Goal: Task Accomplishment & Management: Complete application form

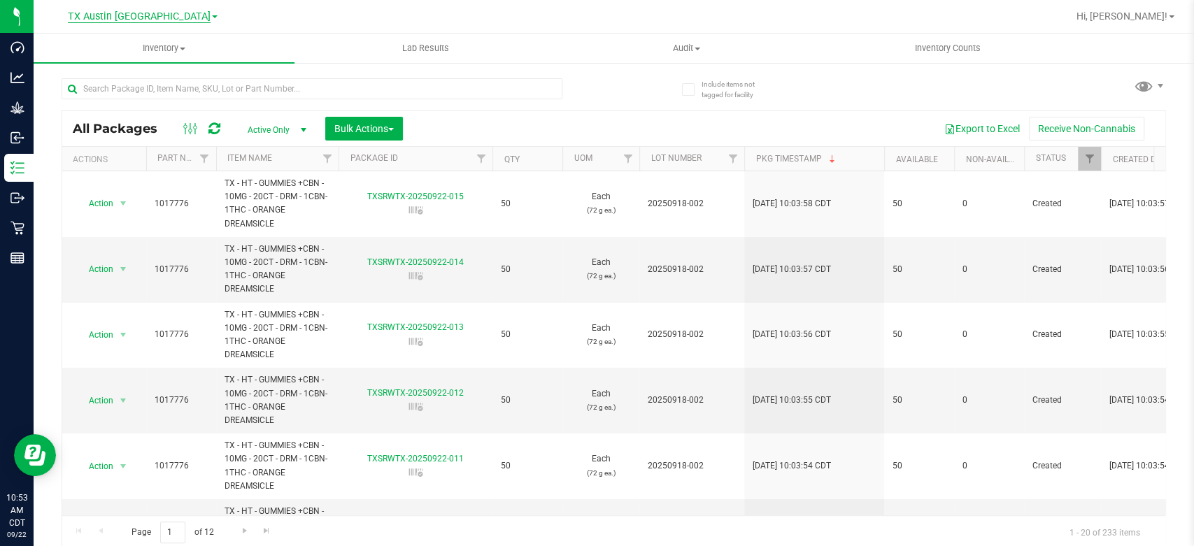
click at [122, 20] on span "TX Austin [GEOGRAPHIC_DATA]" at bounding box center [139, 16] width 143 height 13
click at [104, 69] on link "TX goodblend" at bounding box center [143, 68] width 204 height 19
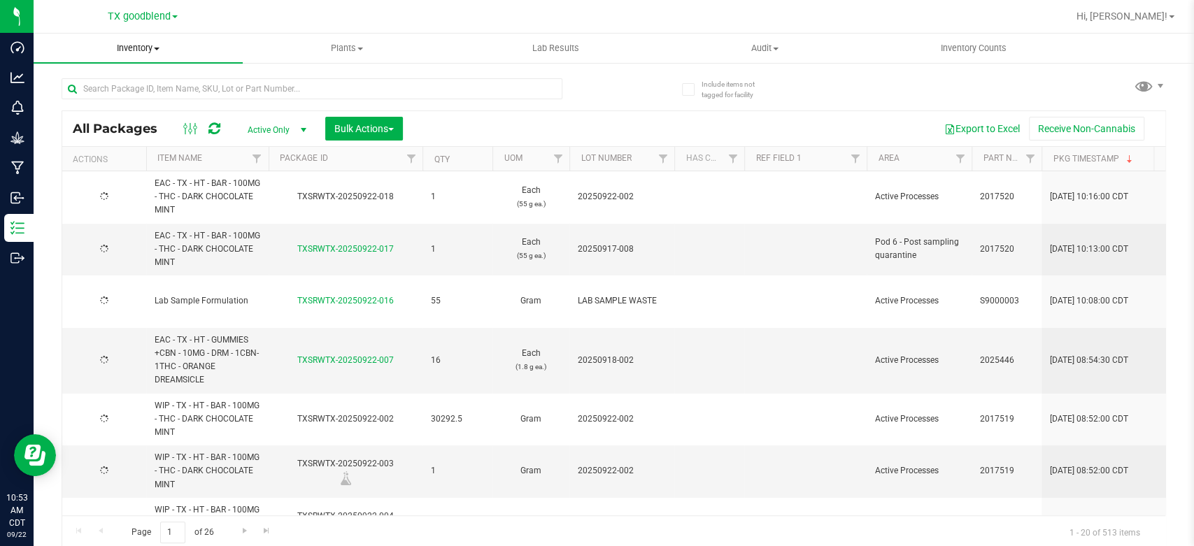
click at [144, 48] on span "Inventory" at bounding box center [138, 48] width 209 height 13
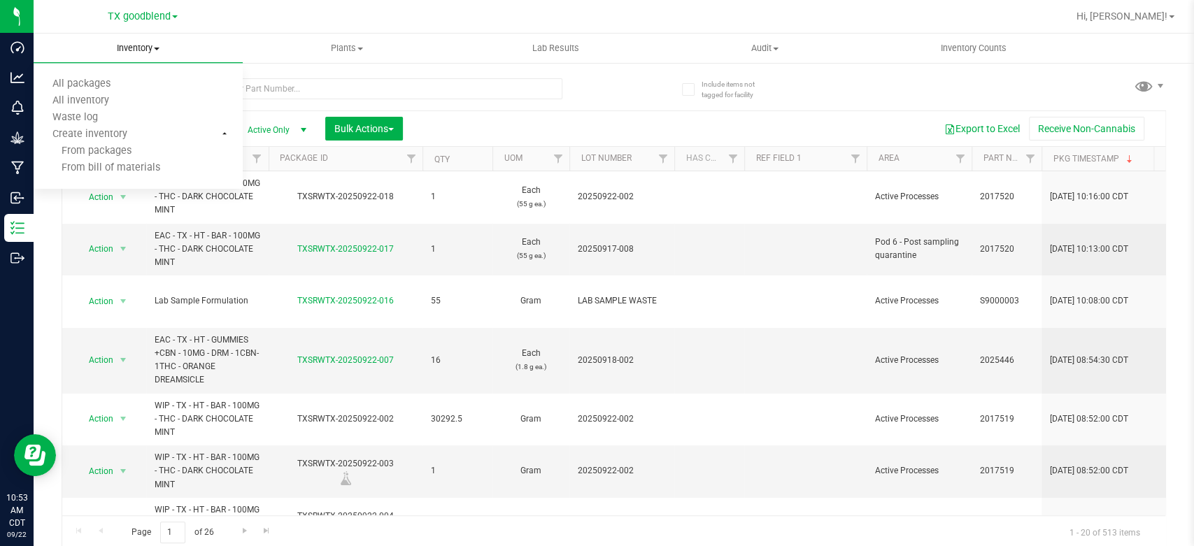
click at [144, 48] on span "Inventory" at bounding box center [138, 48] width 209 height 13
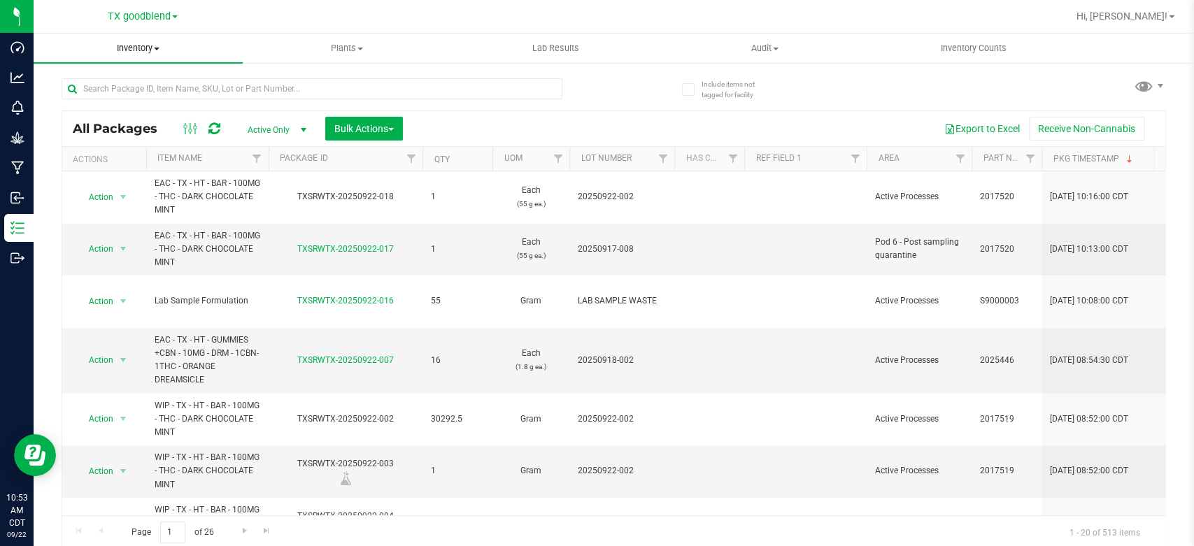
click at [130, 52] on span "Inventory" at bounding box center [138, 48] width 209 height 13
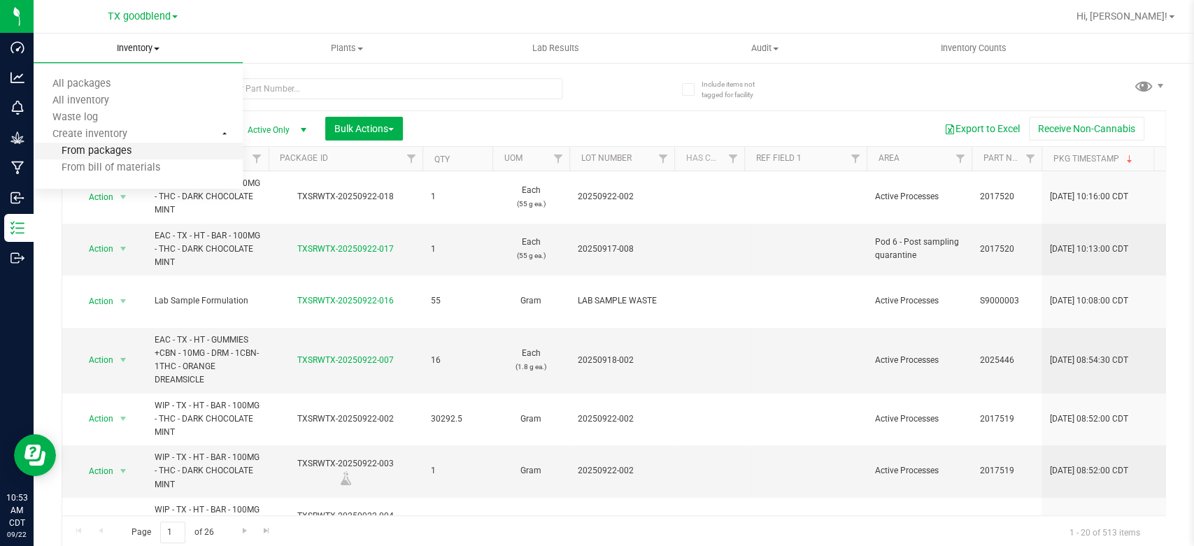
click at [111, 151] on span "From packages" at bounding box center [83, 151] width 98 height 12
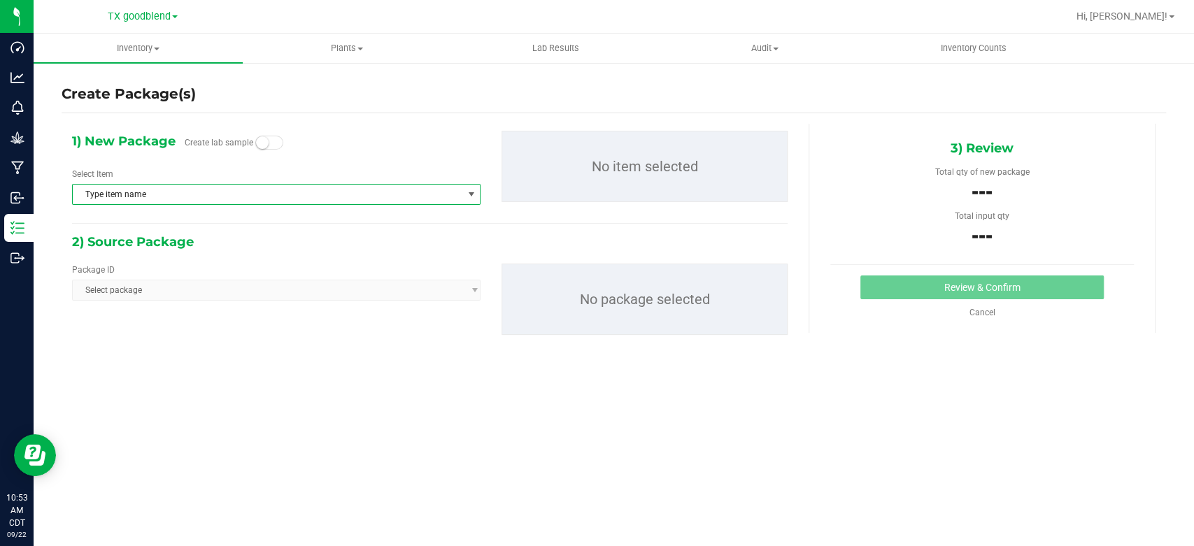
click at [191, 202] on span "Type item name" at bounding box center [268, 195] width 390 height 20
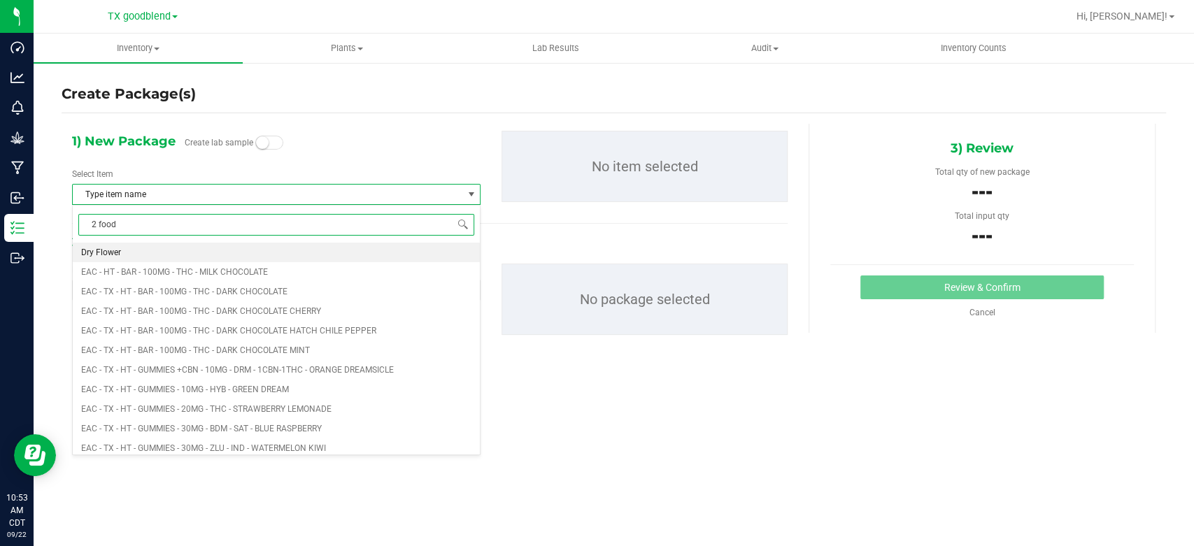
type input "2 food"
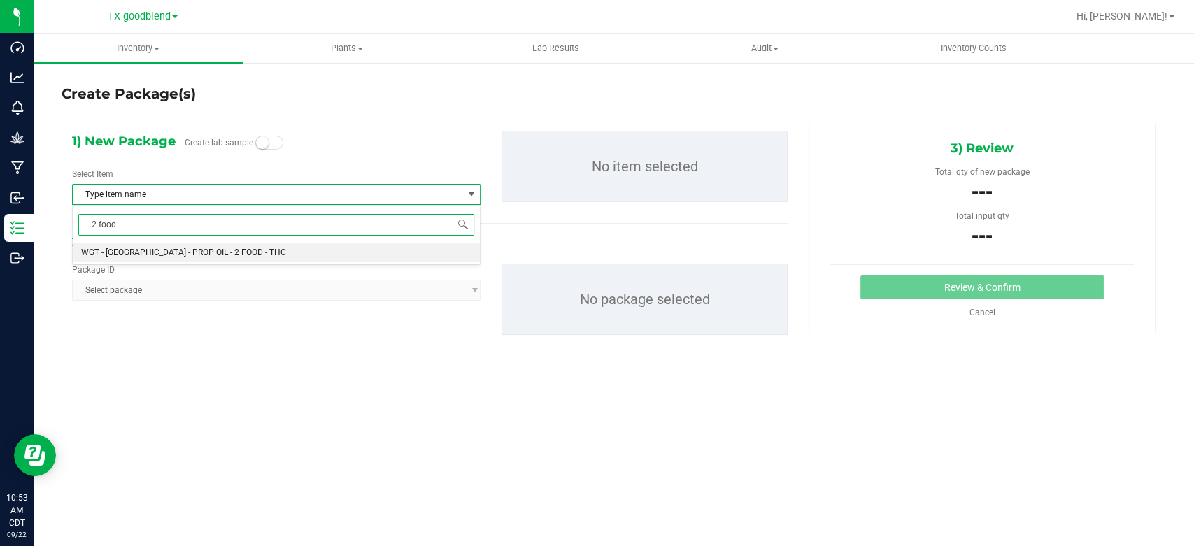
click at [186, 248] on span "WGT - [GEOGRAPHIC_DATA] - PROP OIL - 2 FOOD - THC" at bounding box center [183, 253] width 205 height 10
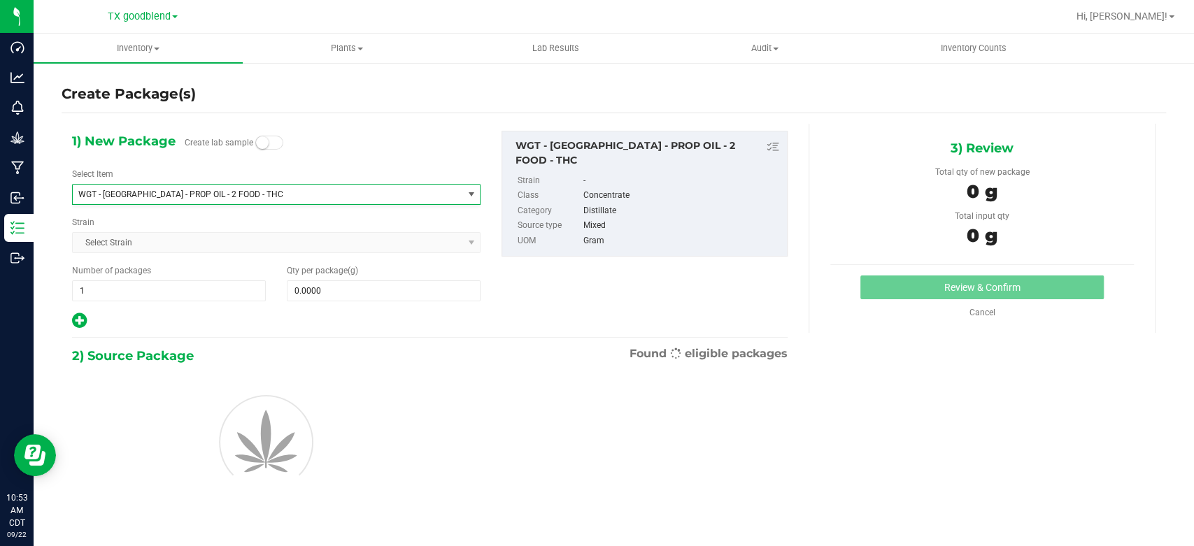
scroll to position [2468, 0]
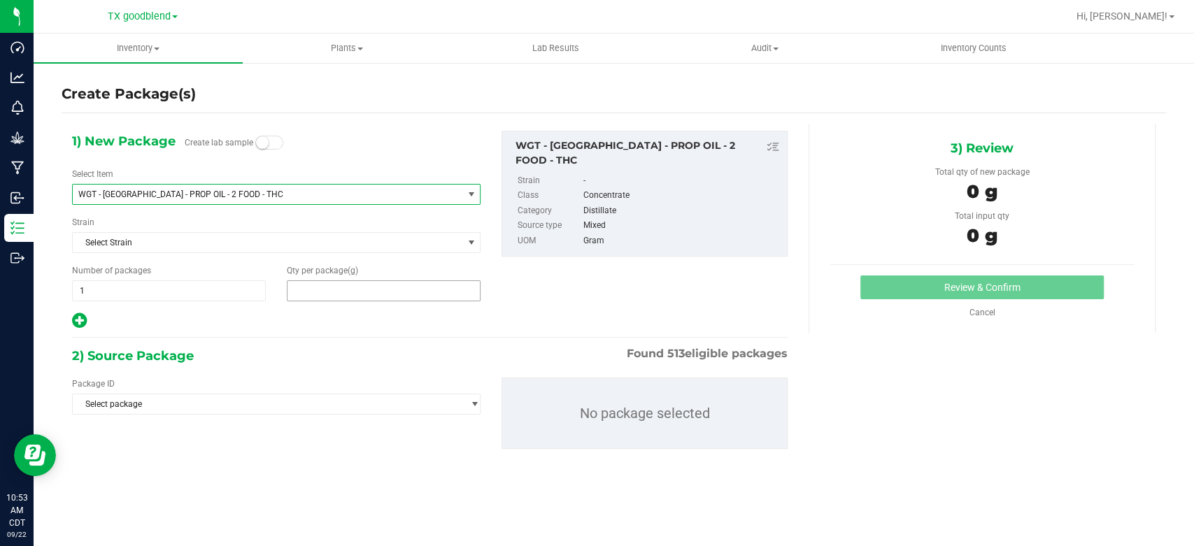
click at [341, 287] on span at bounding box center [384, 290] width 194 height 21
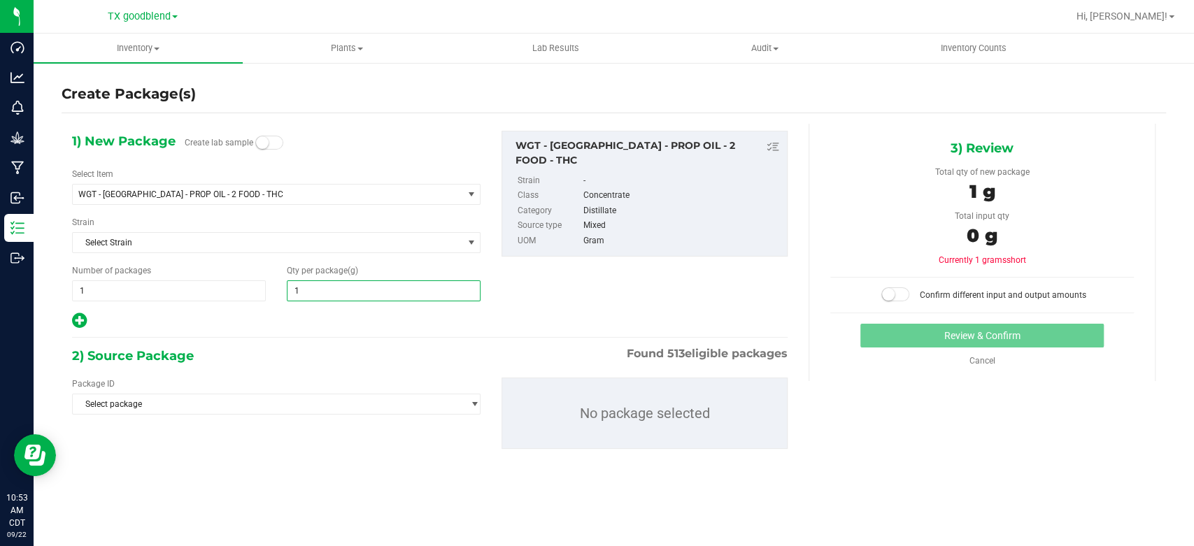
type input "10"
type input "10.0000"
click at [341, 287] on span "10.0000 10" at bounding box center [384, 290] width 194 height 21
type input "10.6"
type input "10.6000"
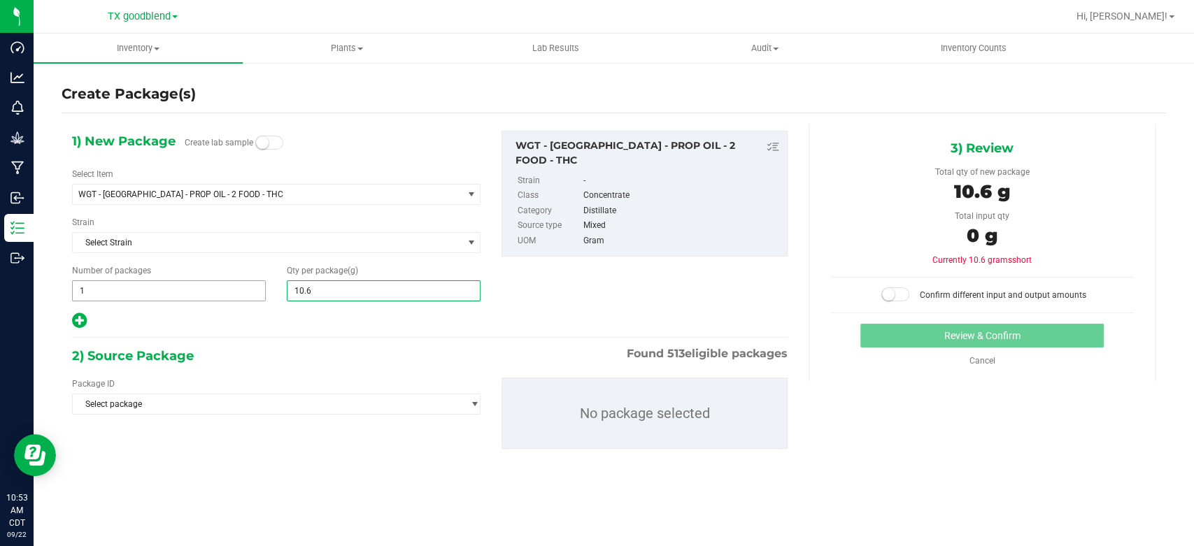
click at [129, 290] on span "1 1" at bounding box center [169, 290] width 194 height 21
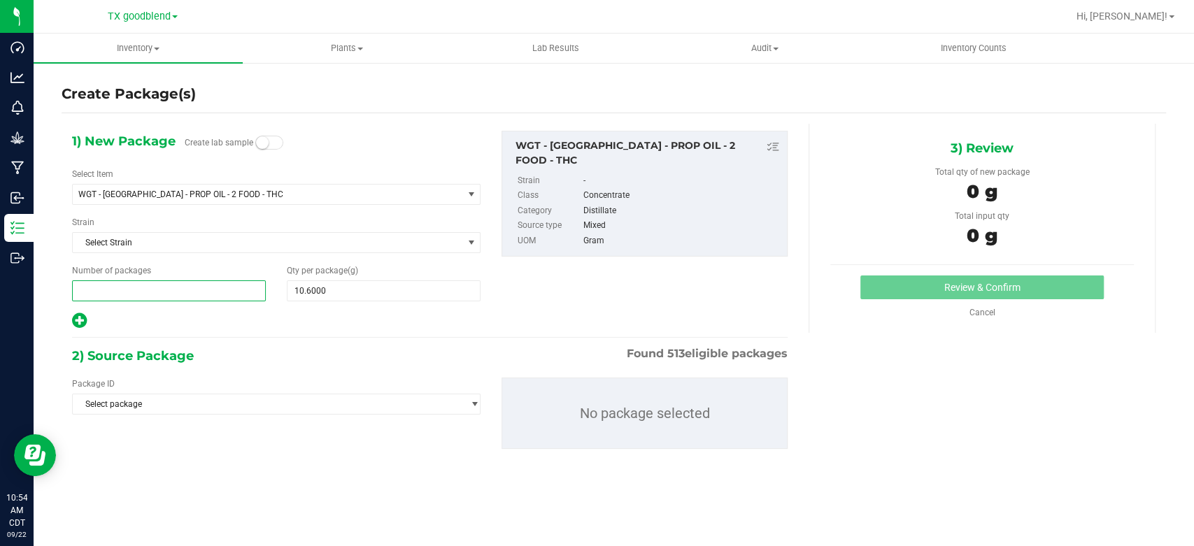
type input "2"
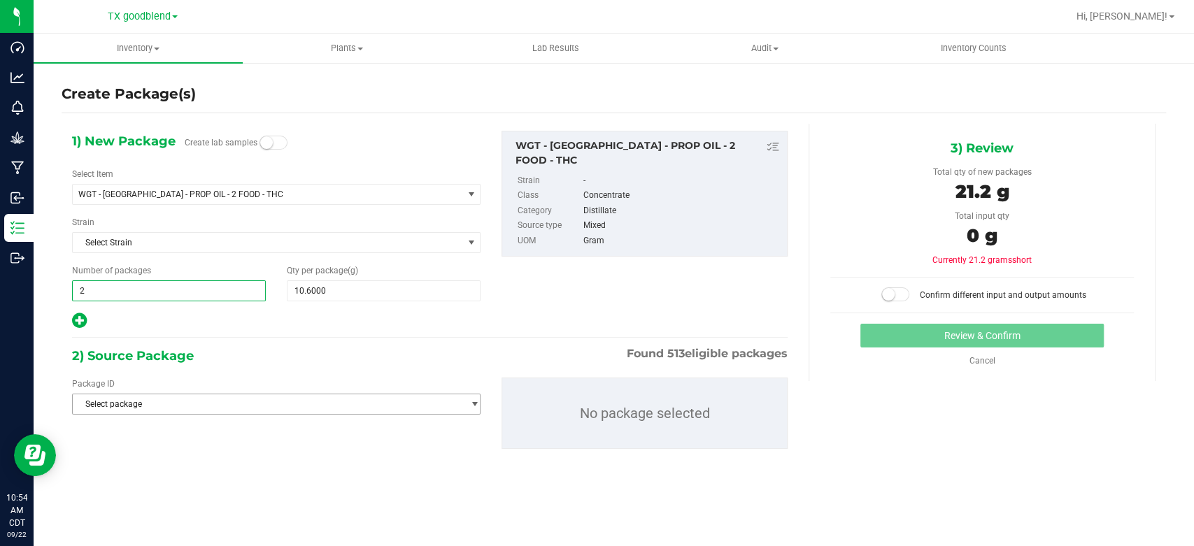
type input "2"
click at [180, 400] on span "Select package" at bounding box center [268, 404] width 390 height 20
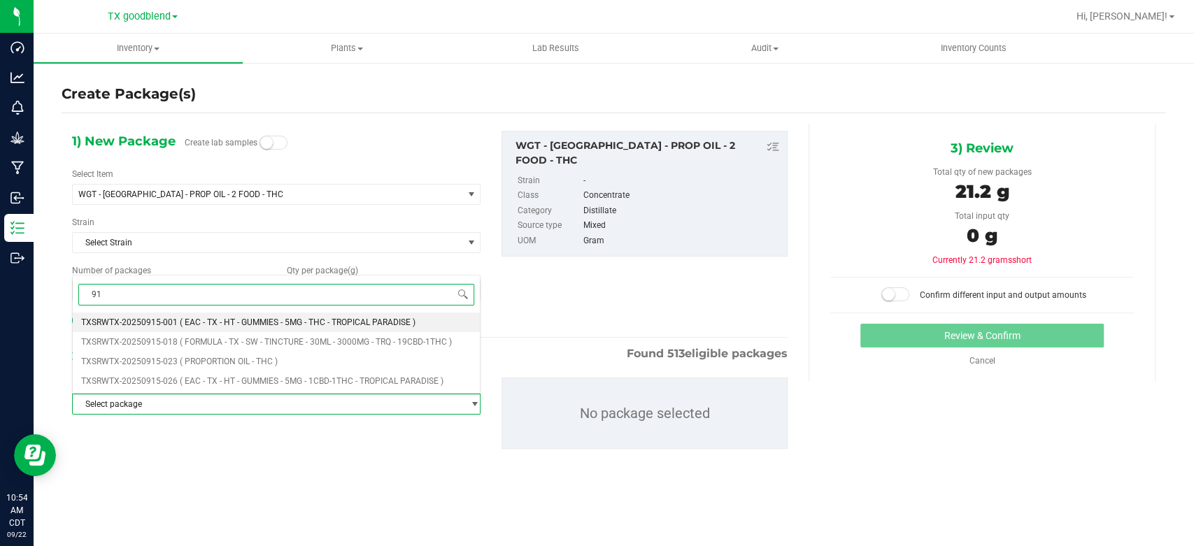
type input "9"
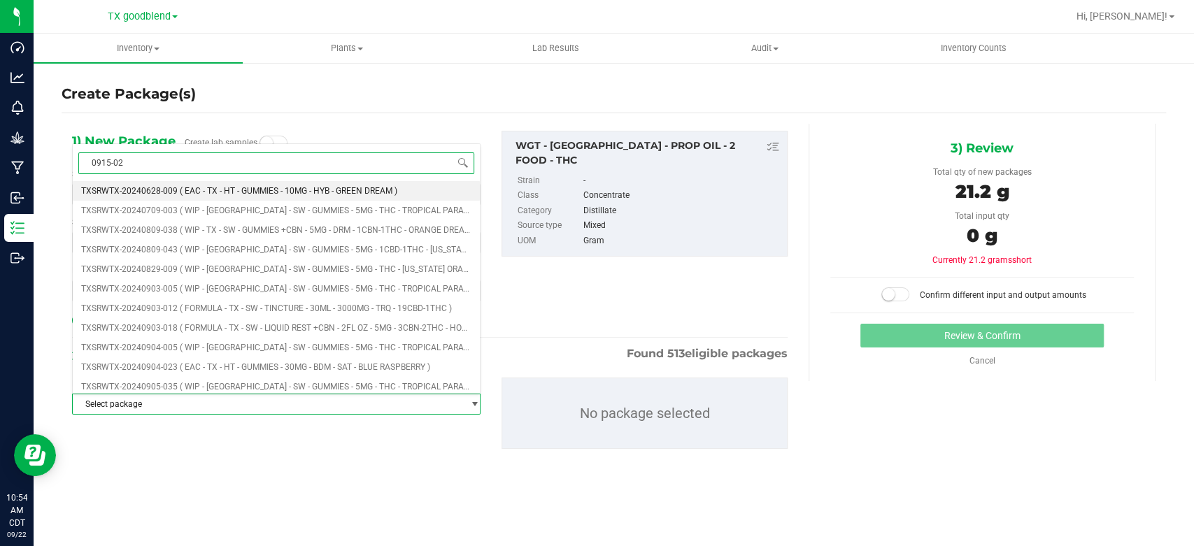
type input "0915-023"
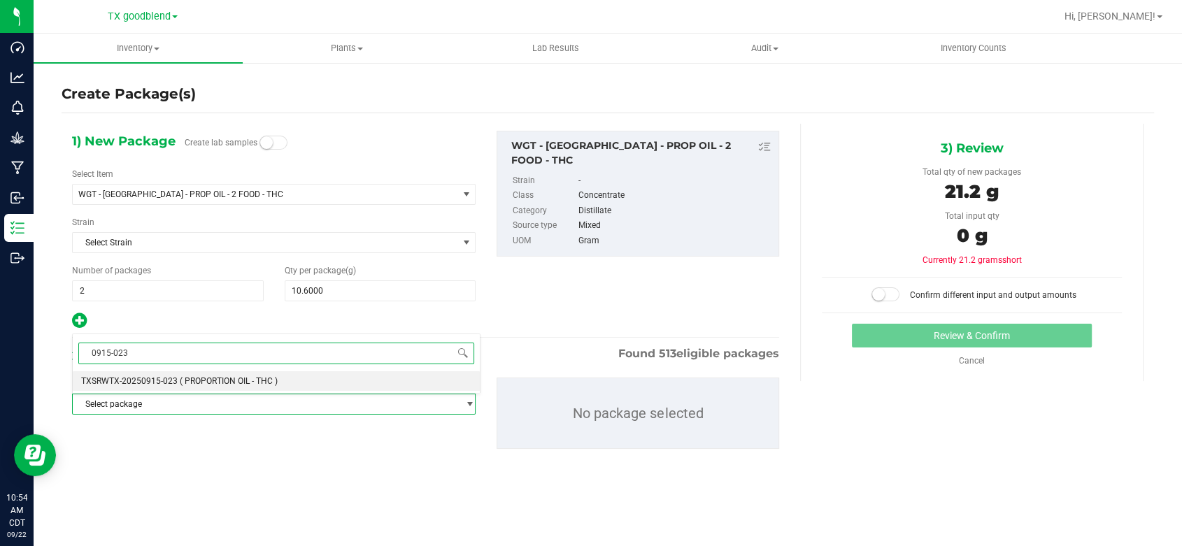
click at [238, 377] on span "( PROPORTION OIL - THC )" at bounding box center [229, 381] width 98 height 10
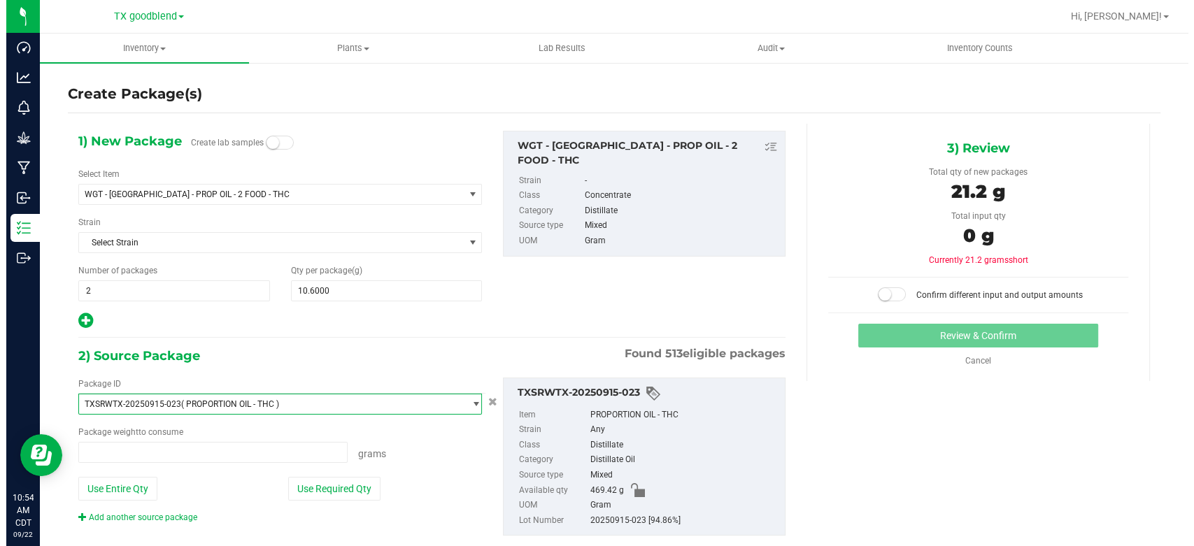
scroll to position [9577, 0]
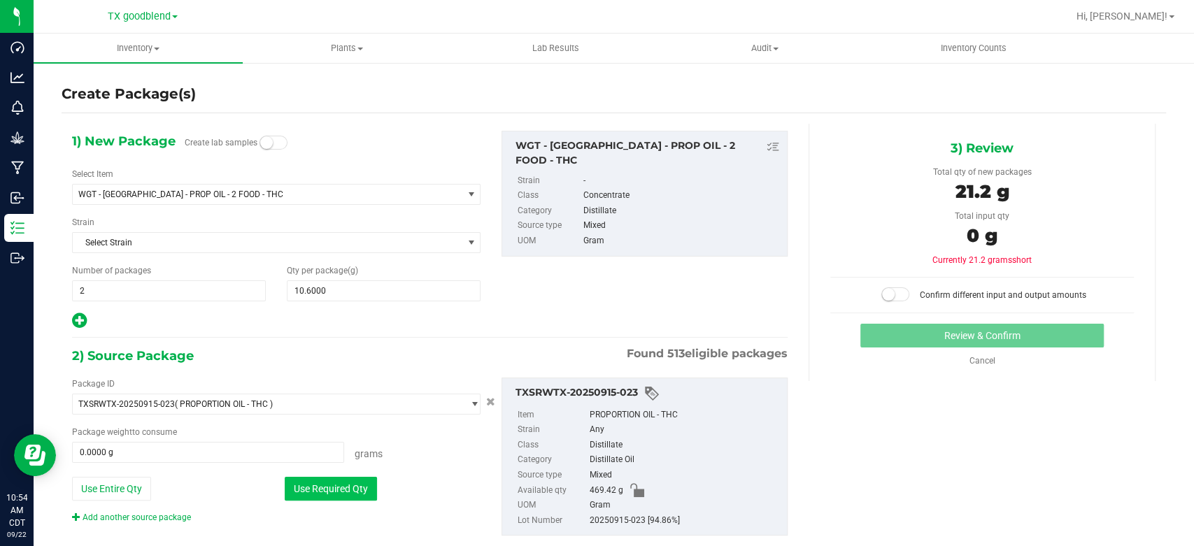
click at [336, 488] on button "Use Required Qty" at bounding box center [331, 489] width 92 height 24
type input "21.2000 g"
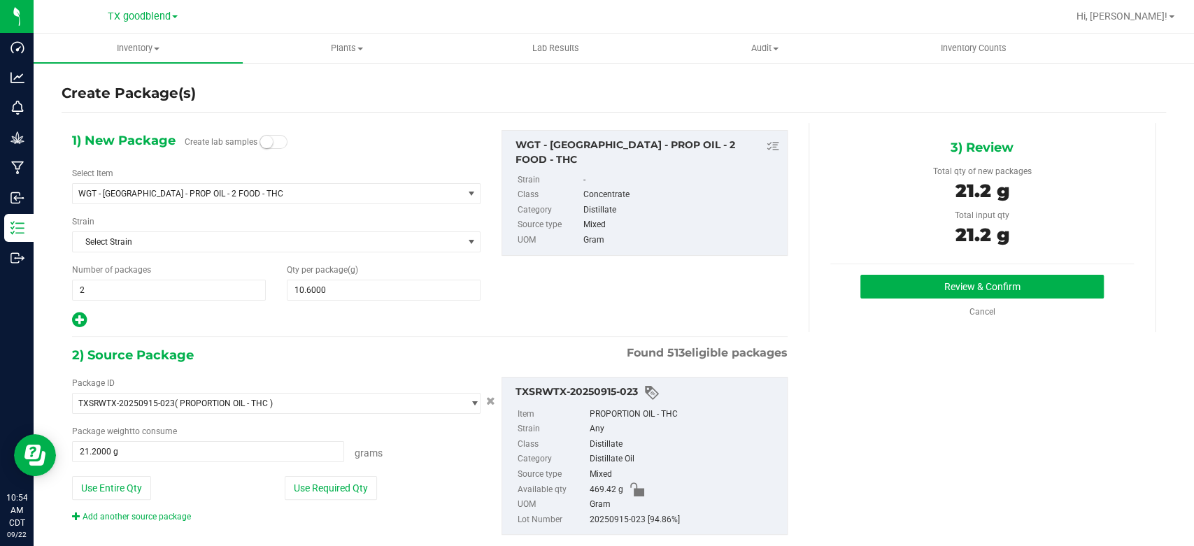
scroll to position [0, 0]
click at [921, 292] on button "Review & Confirm" at bounding box center [981, 288] width 243 height 24
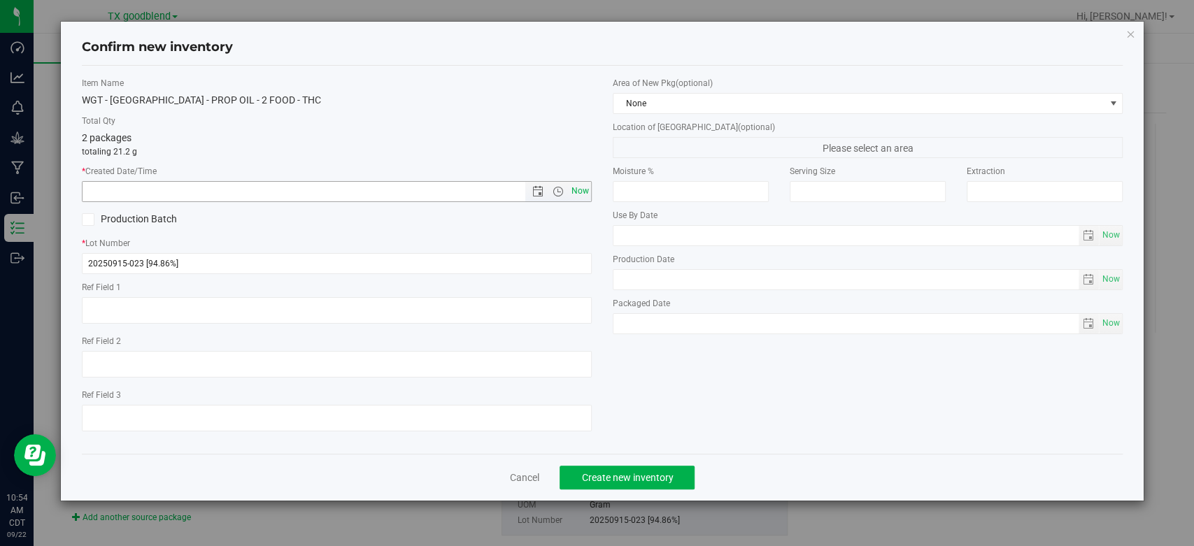
click at [590, 191] on span "Now" at bounding box center [581, 191] width 24 height 20
type input "[DATE] 10:54 AM"
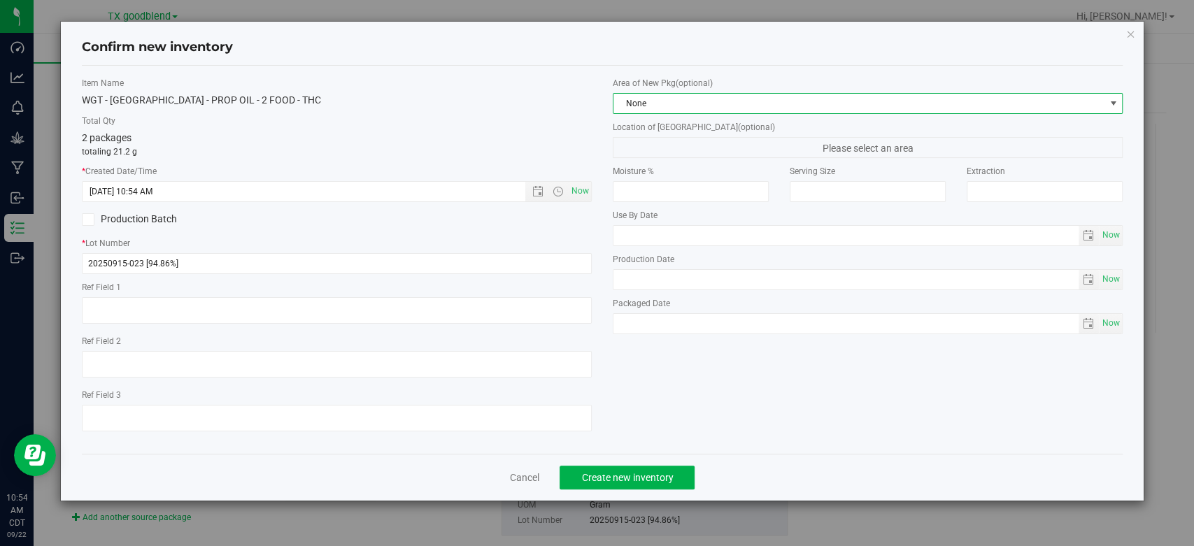
click at [689, 102] on span "None" at bounding box center [858, 104] width 491 height 20
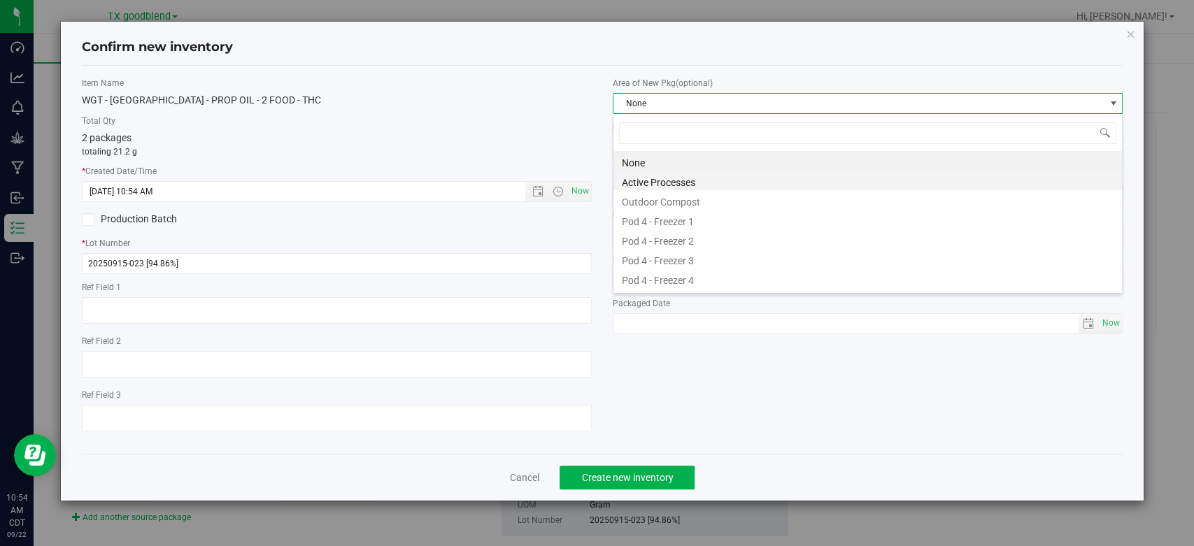
scroll to position [20, 509]
click at [682, 187] on li "Active Processes" at bounding box center [867, 181] width 508 height 20
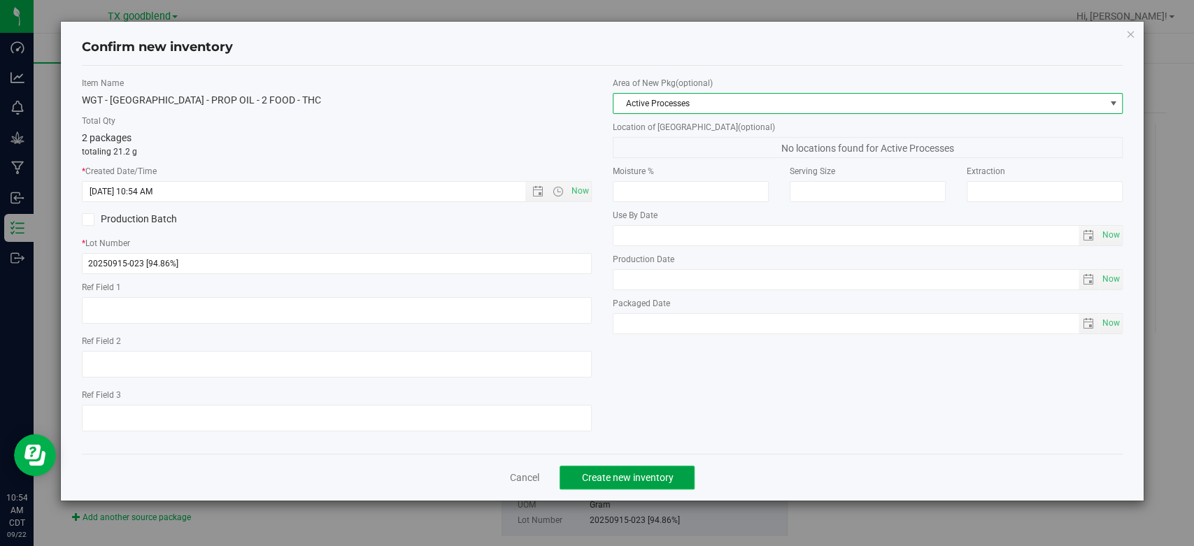
click at [630, 472] on span "Create new inventory" at bounding box center [627, 477] width 92 height 11
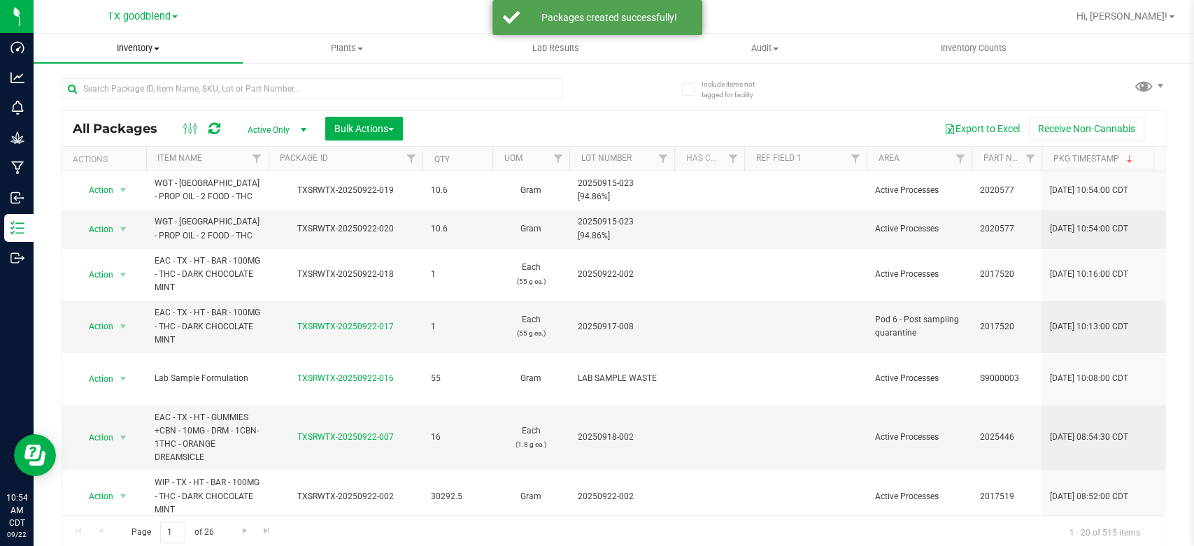
click at [104, 48] on span "Inventory" at bounding box center [138, 48] width 209 height 13
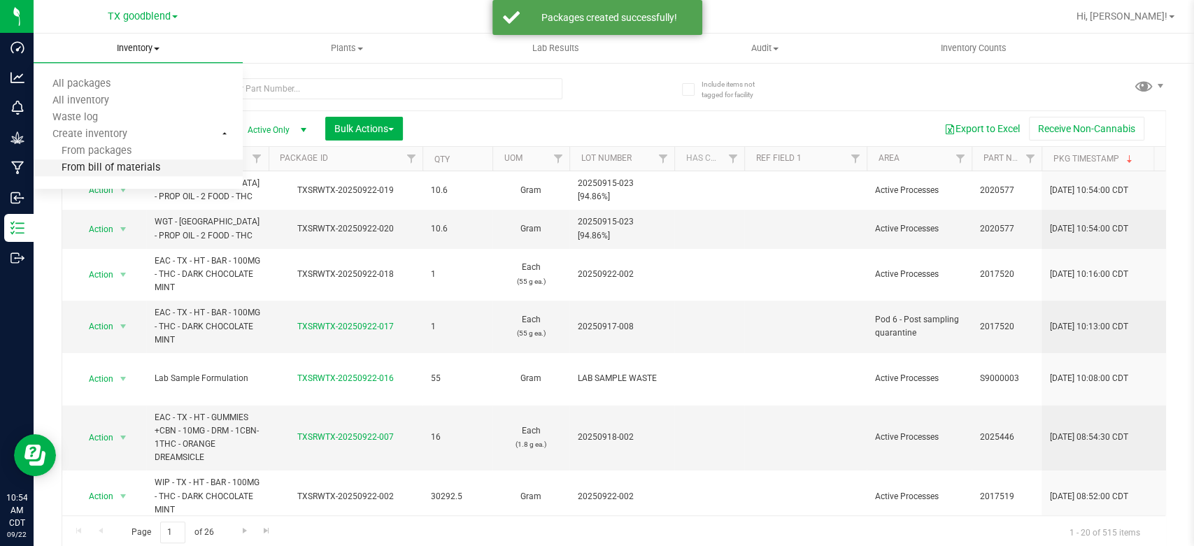
click at [105, 168] on span "From bill of materials" at bounding box center [97, 168] width 127 height 12
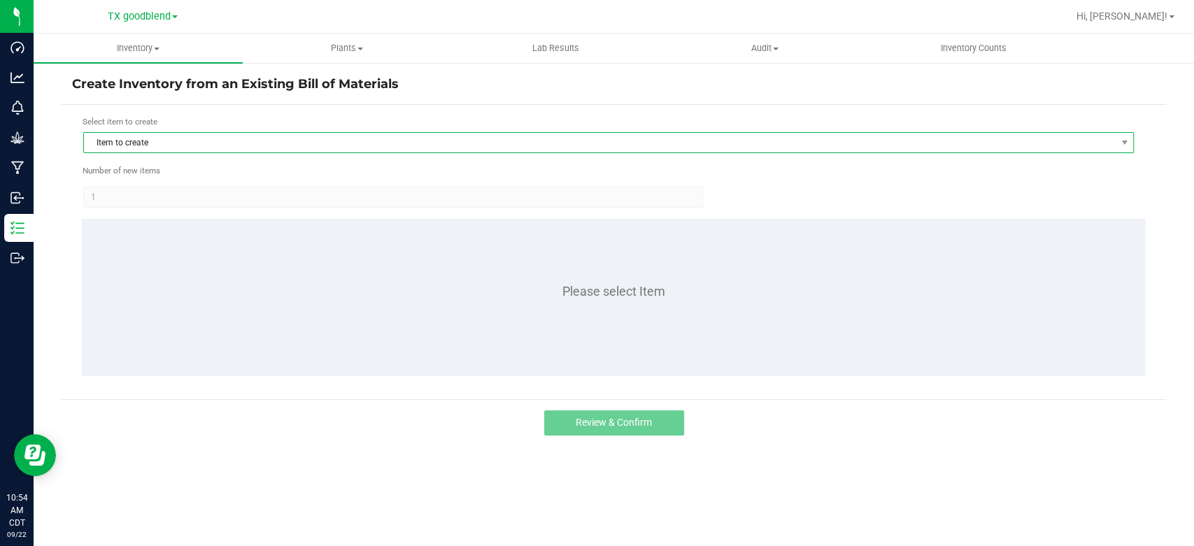
click at [166, 138] on span "Item to create" at bounding box center [600, 143] width 1032 height 20
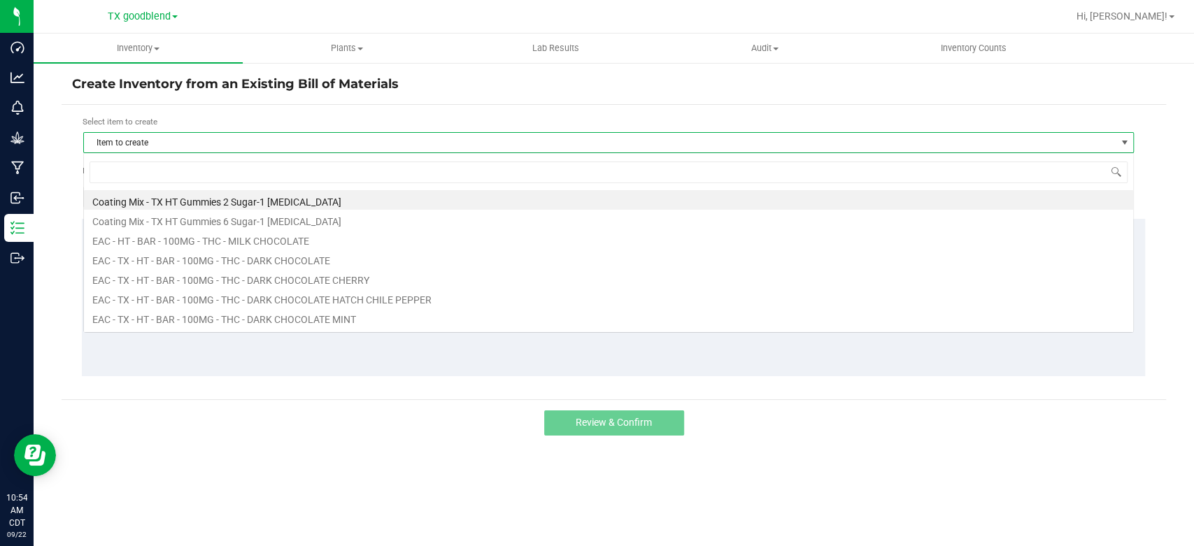
scroll to position [20, 1050]
click at [171, 162] on input at bounding box center [609, 173] width 1038 height 22
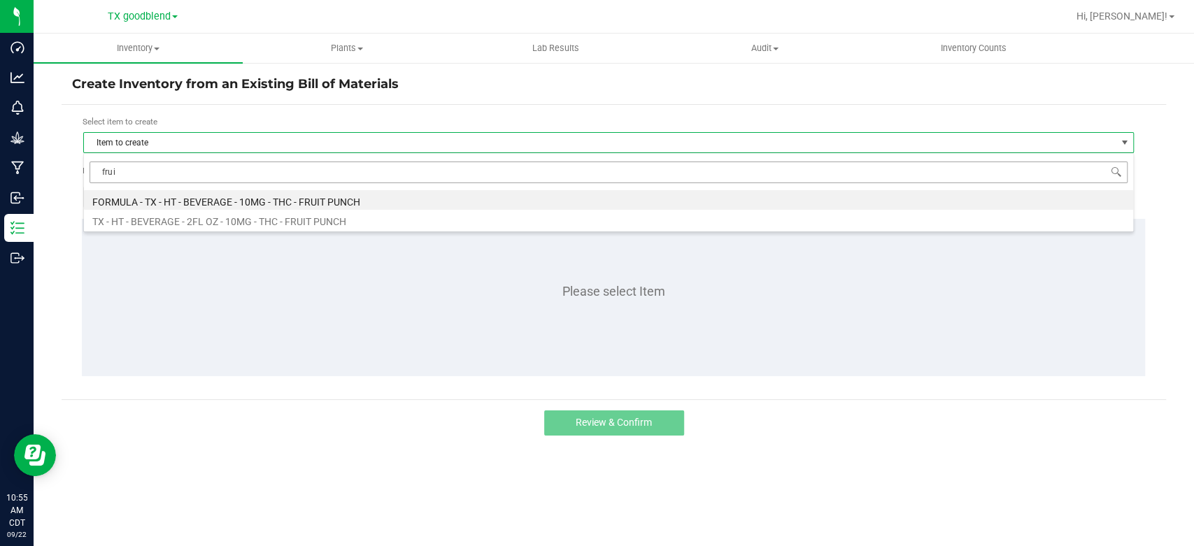
type input "fruit"
click at [202, 198] on li "FORMULA - TX - HT - BEVERAGE - 10MG - THC - FRUIT PUNCH" at bounding box center [608, 200] width 1049 height 20
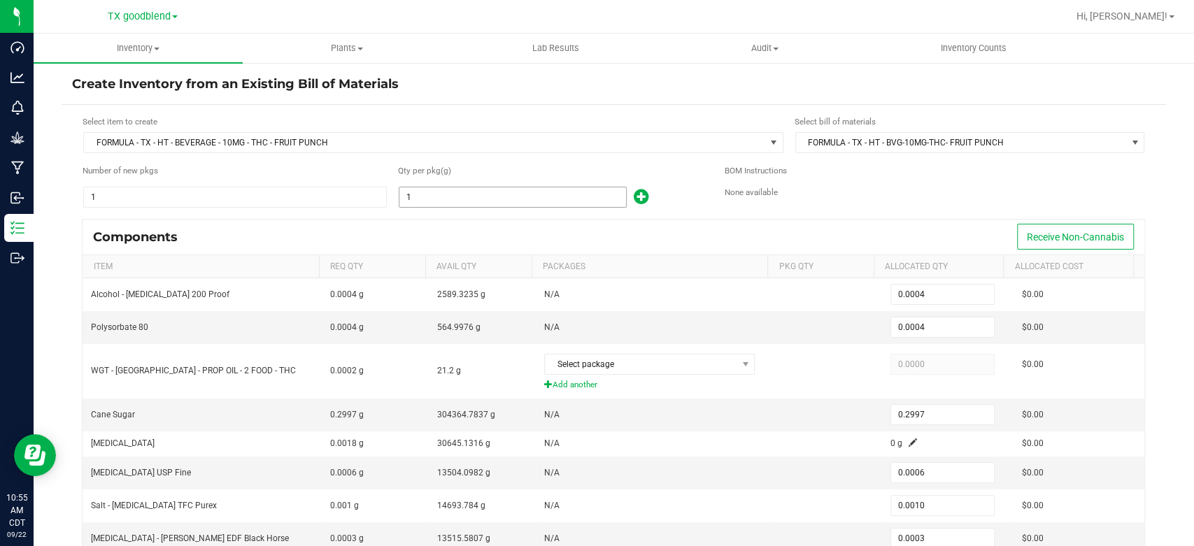
click at [432, 192] on input "1" at bounding box center [512, 197] width 227 height 20
type input "5"
type input "0.0020"
type input "1.4985"
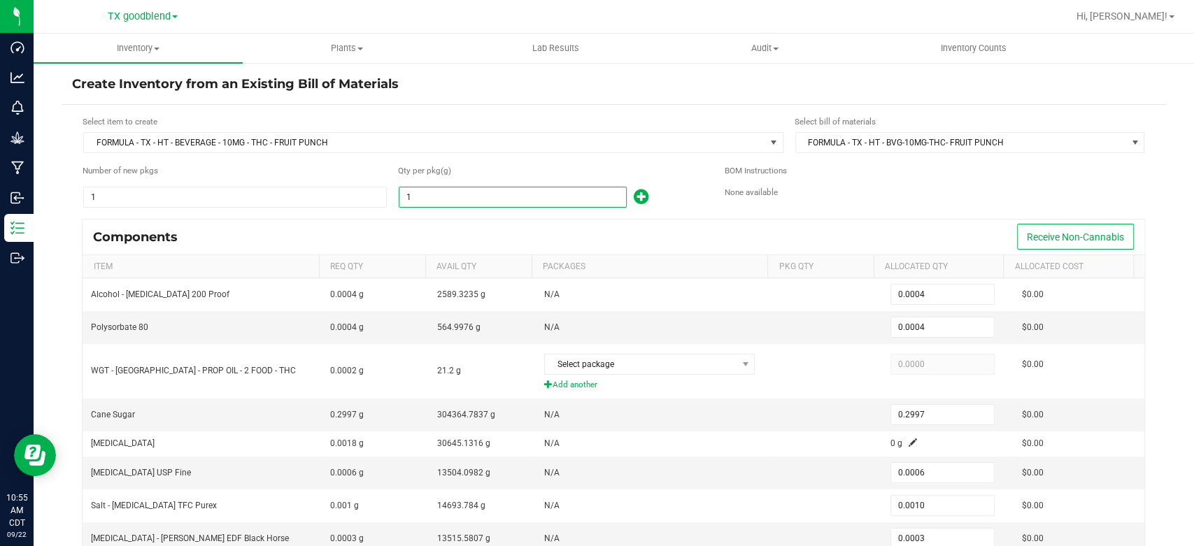
type input "0.0030"
type input "0.0050"
type input "0.0015"
type input "0.0005"
type input "0.0045"
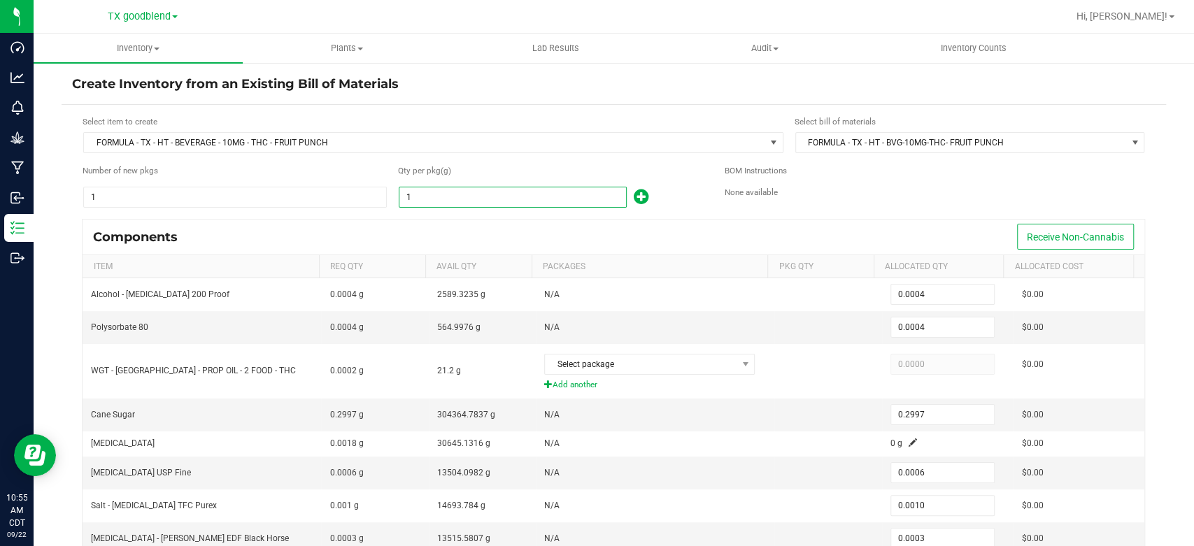
type input "0.0645"
type input "55"
type input "0.0220"
type input "16.4835"
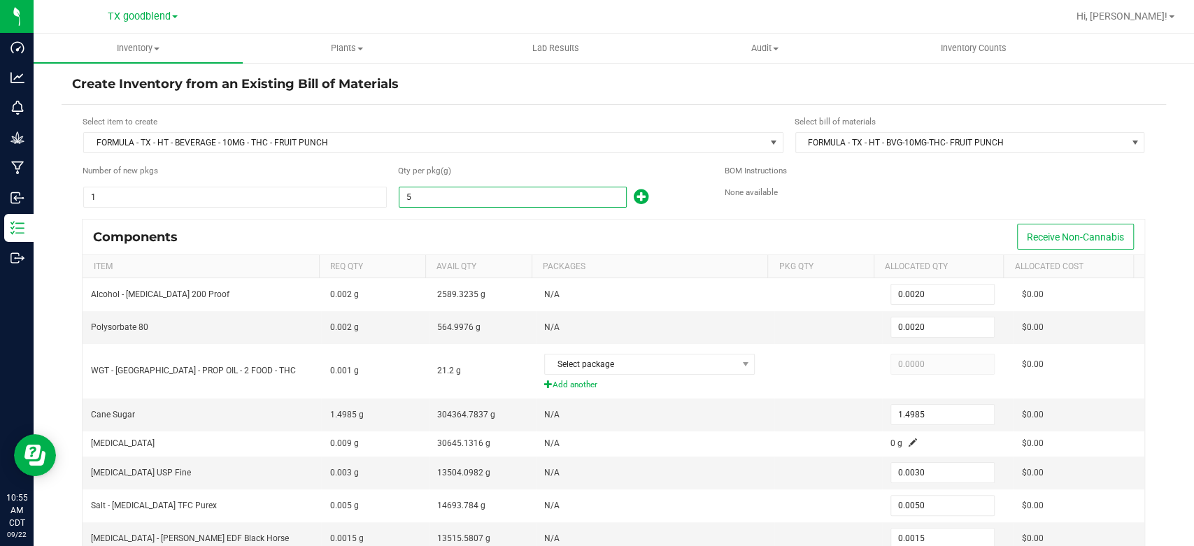
type input "0.0330"
type input "0.0550"
type input "0.0165"
type input "0.0055"
type input "0.0495"
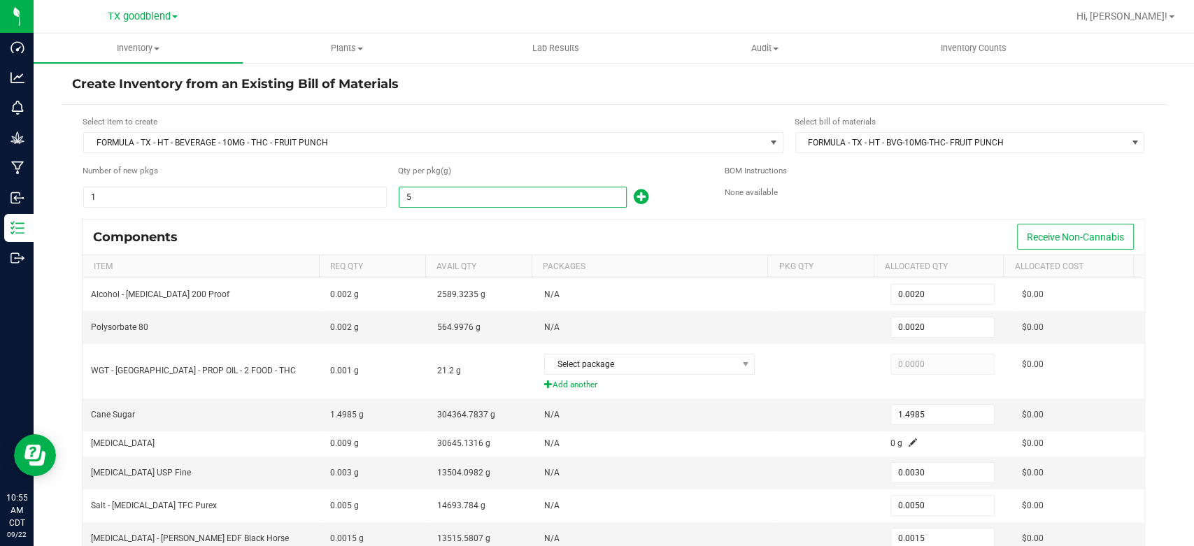
type input "0.7095"
type input "550"
type input "0.2200"
type input "164.8350"
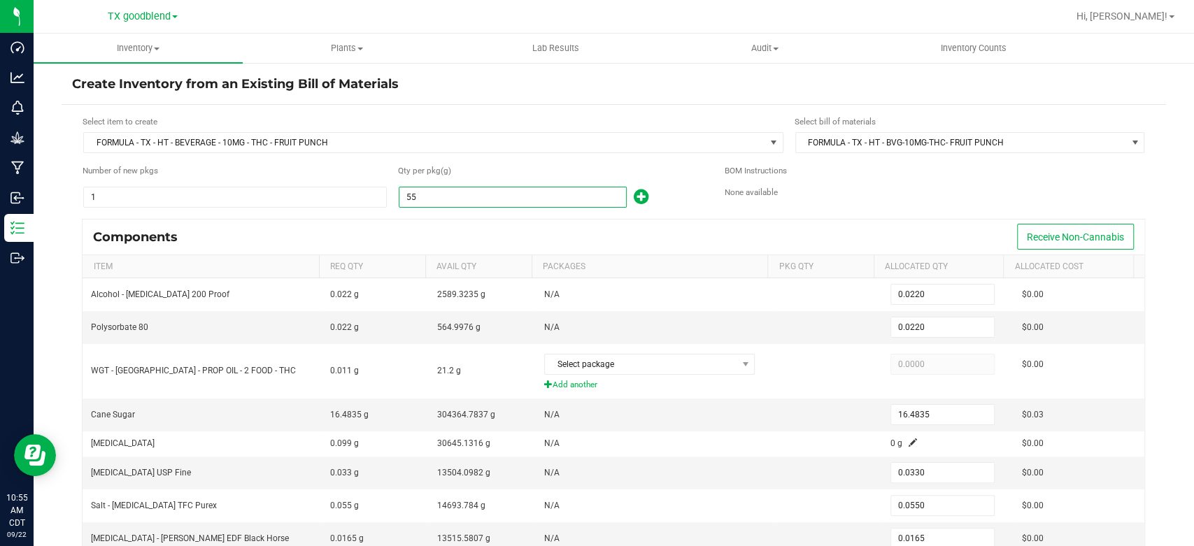
type input "0.3300"
type input "0.5500"
type input "0.1650"
type input "0.0550"
type input "0.4950"
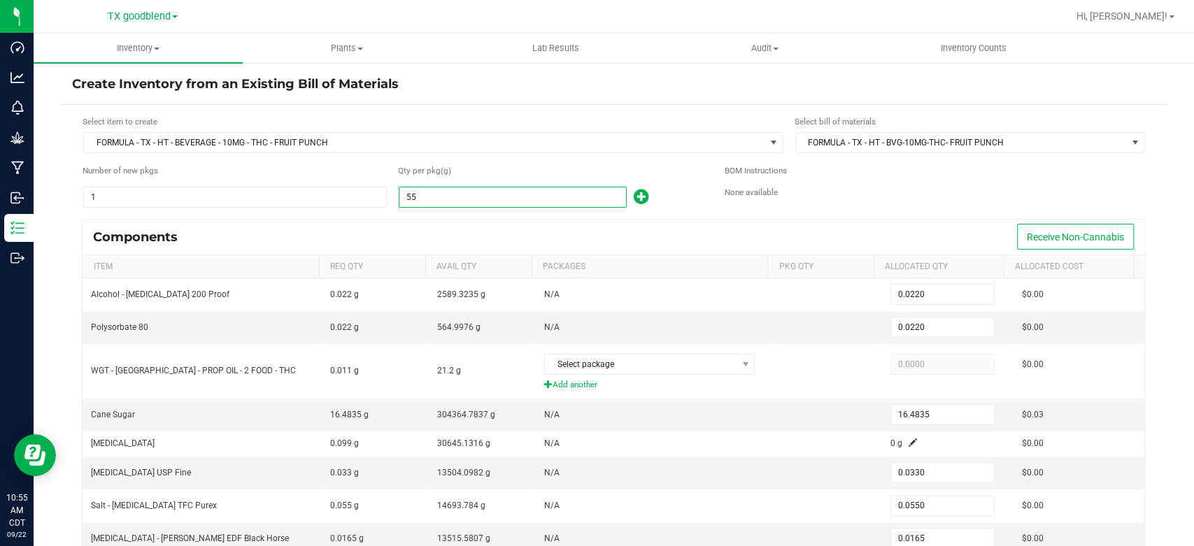
type input "7.0950"
type input "5503"
type input "2.2012"
type input "1,649.2491"
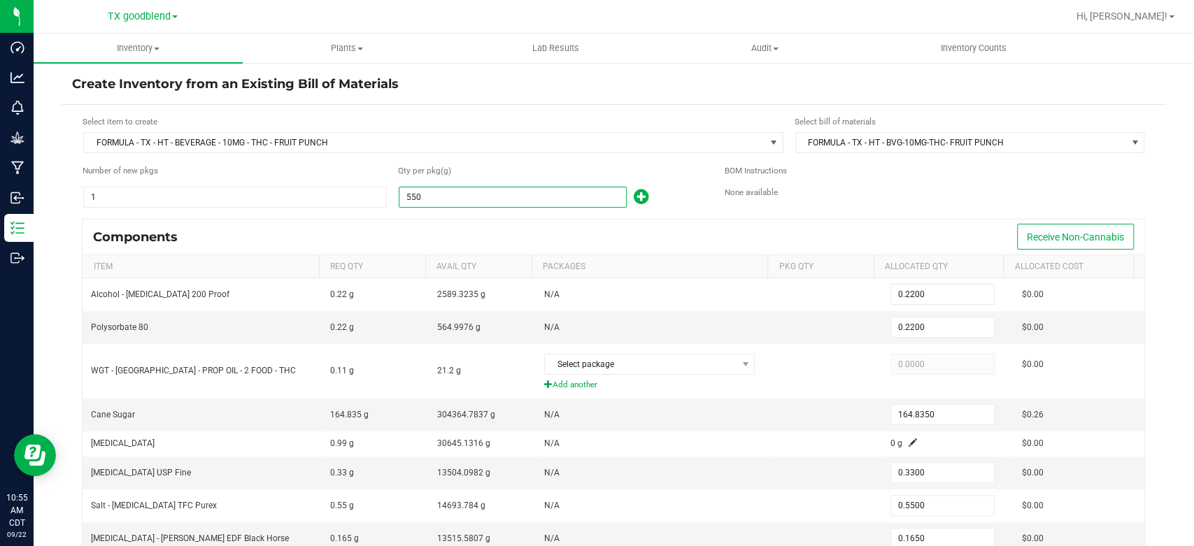
type input "3.3018"
type input "5.5030"
type input "1.6509"
type input "0.5503"
type input "4.9527"
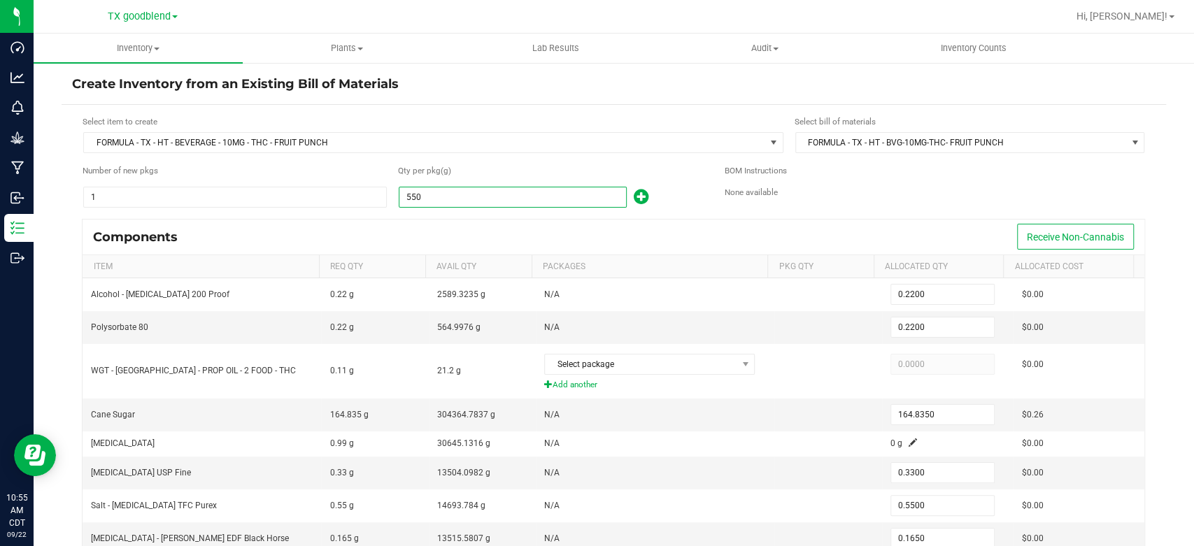
type input "70.9887"
type input "55033"
type input "22.0132"
type input "16,493.3901"
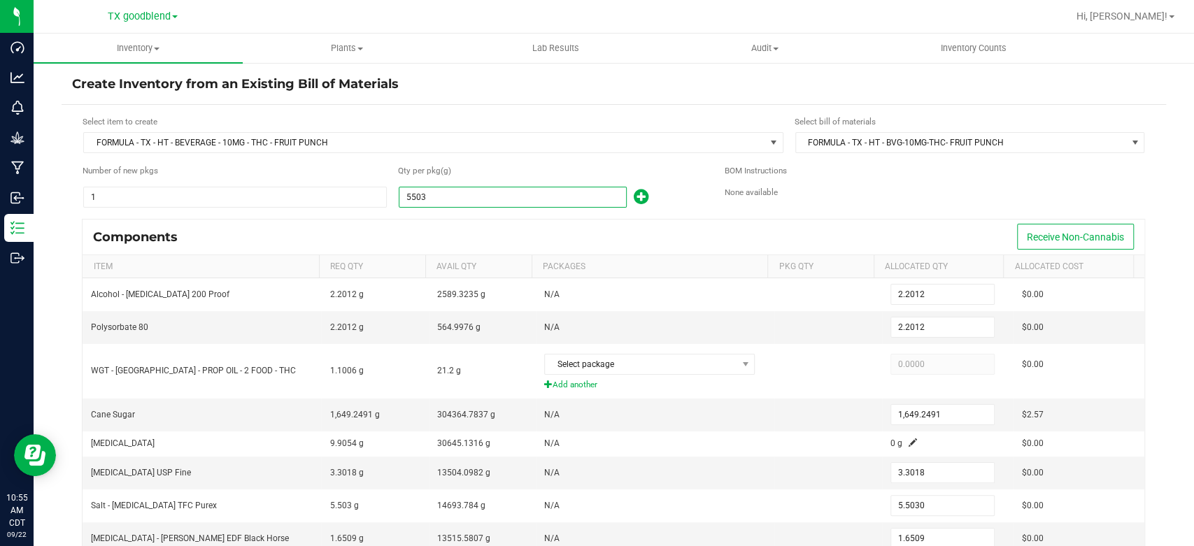
type input "33.0198"
type input "55.0330"
type input "16.5099"
type input "5.5033"
type input "49.5297"
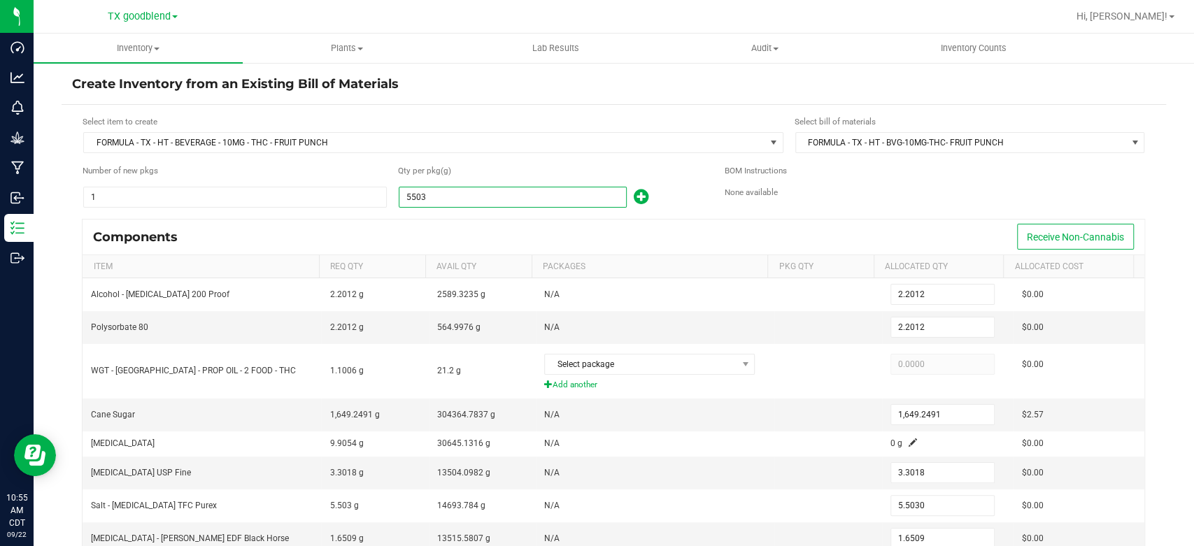
type input "709.9257"
type input "55,033.0000"
click at [433, 213] on form "Select item to create FORMULA - TX - HT - BEVERAGE - 10MG - THC - FRUIT PUNCH S…" at bounding box center [613, 406] width 1083 height 583
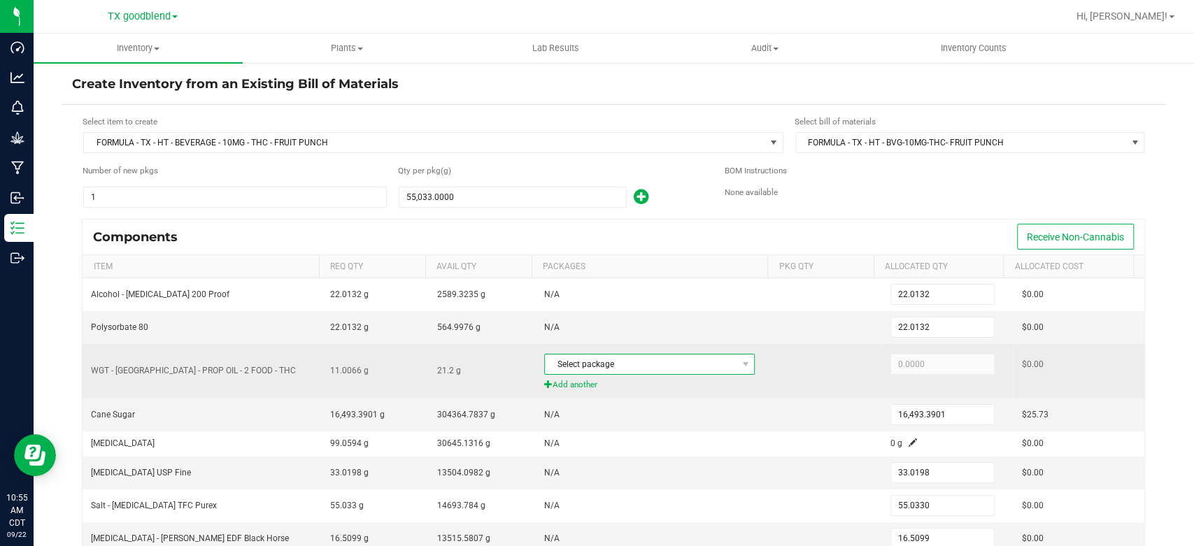
click at [649, 355] on span "Select package" at bounding box center [641, 365] width 192 height 20
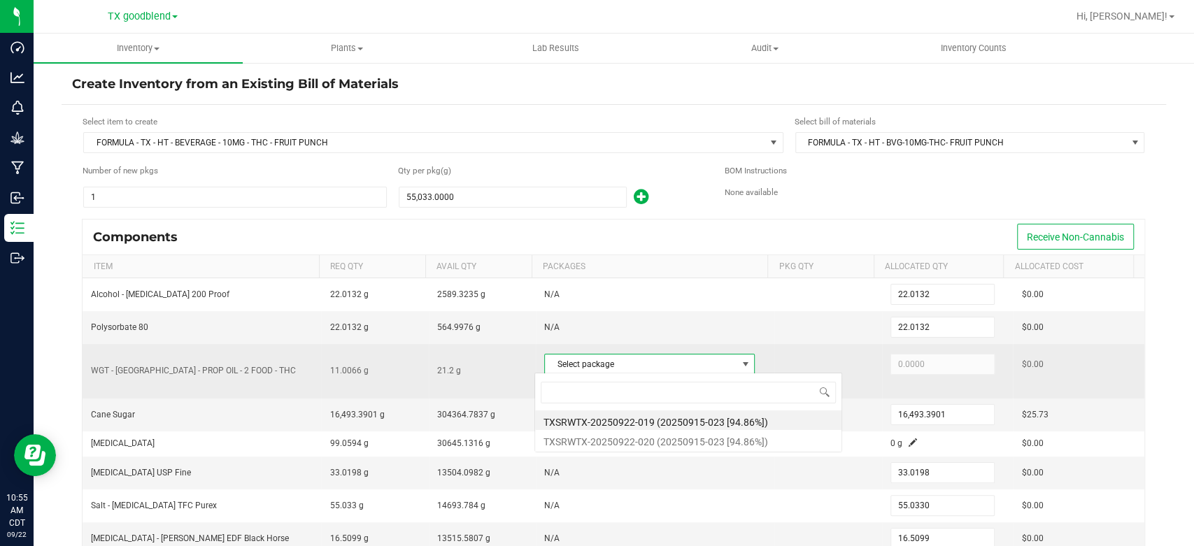
scroll to position [20, 205]
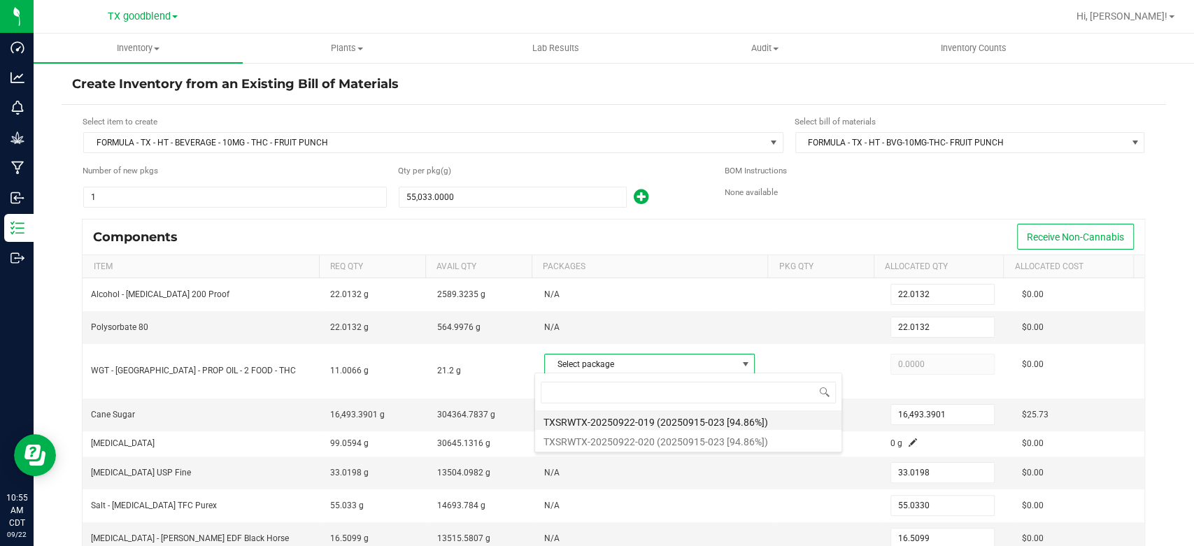
click at [653, 419] on li "TXSRWTX-20250922-019 (20250915-023 [94.86%])" at bounding box center [688, 421] width 306 height 20
type input "10.6000"
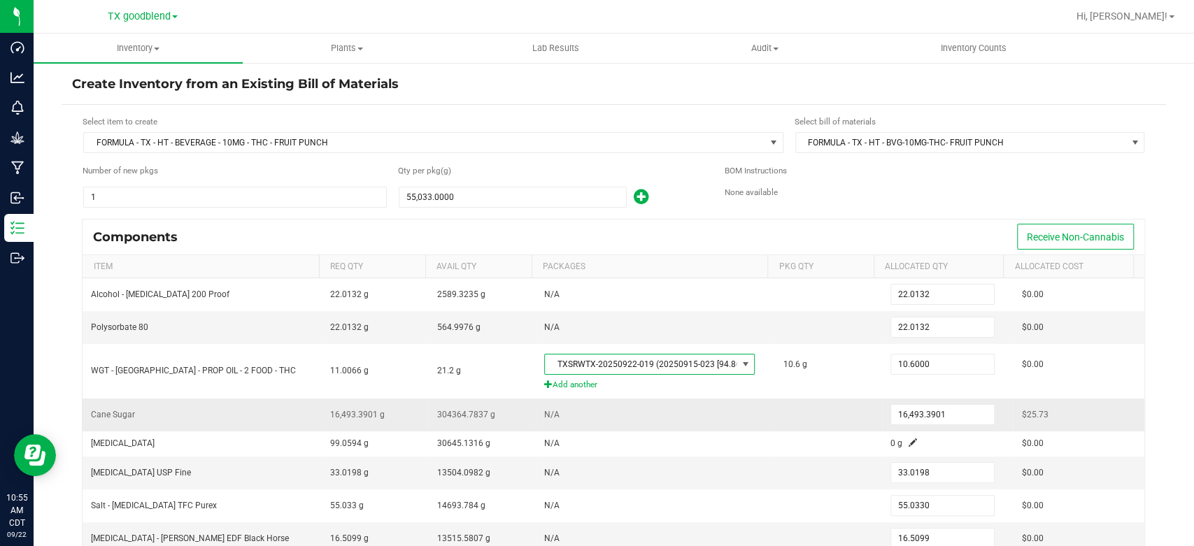
click at [715, 425] on td "N/A" at bounding box center [655, 415] width 239 height 33
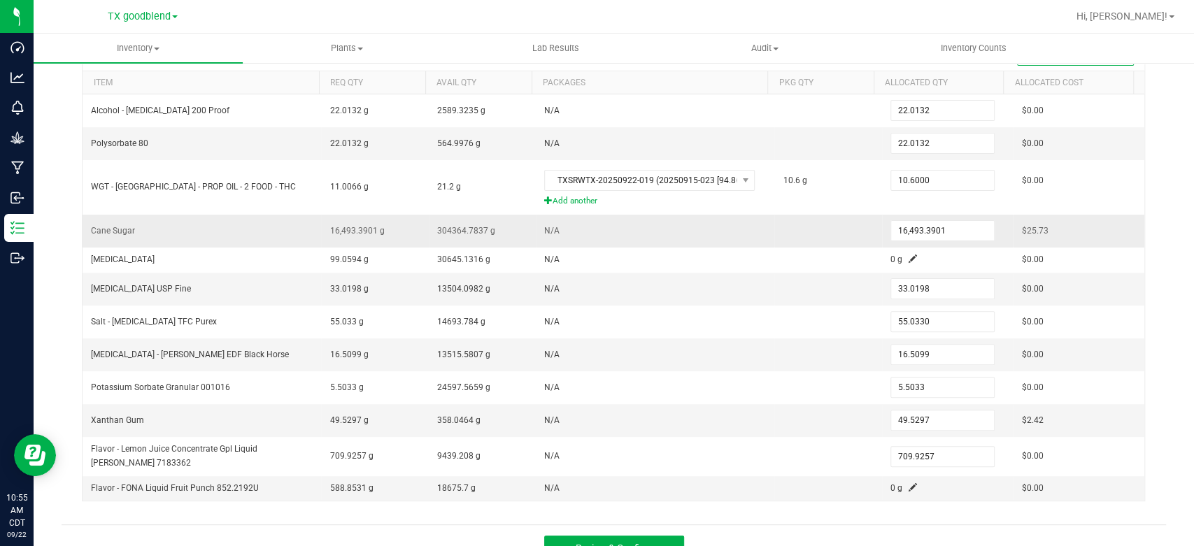
scroll to position [185, 0]
click at [952, 225] on input "16493.3901" at bounding box center [942, 230] width 103 height 20
type input "16,500.0000"
click at [752, 280] on td "N/A" at bounding box center [655, 287] width 239 height 33
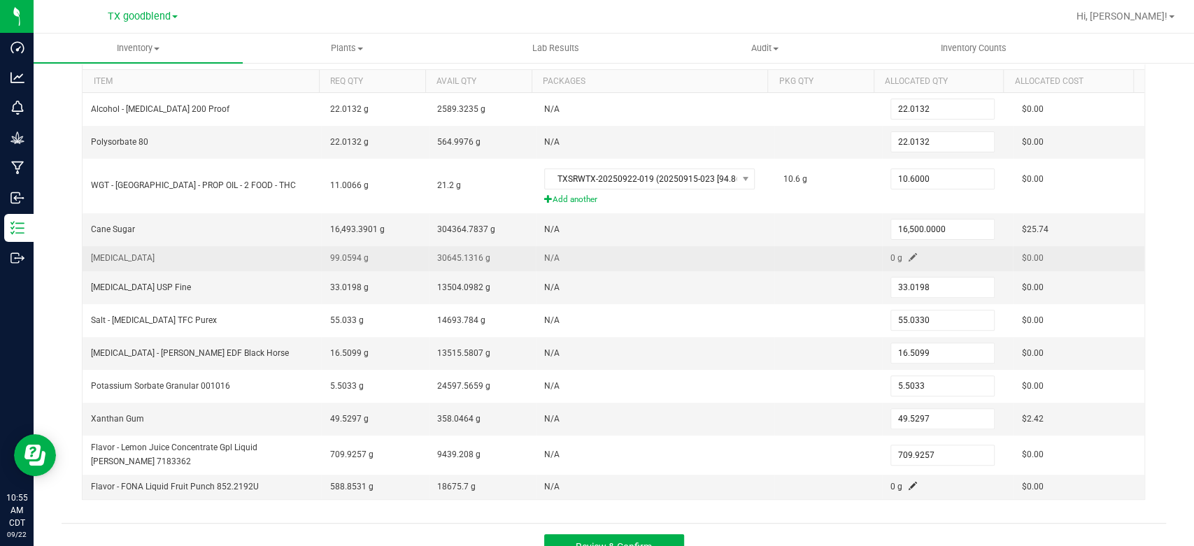
click at [909, 253] on span at bounding box center [913, 257] width 8 height 8
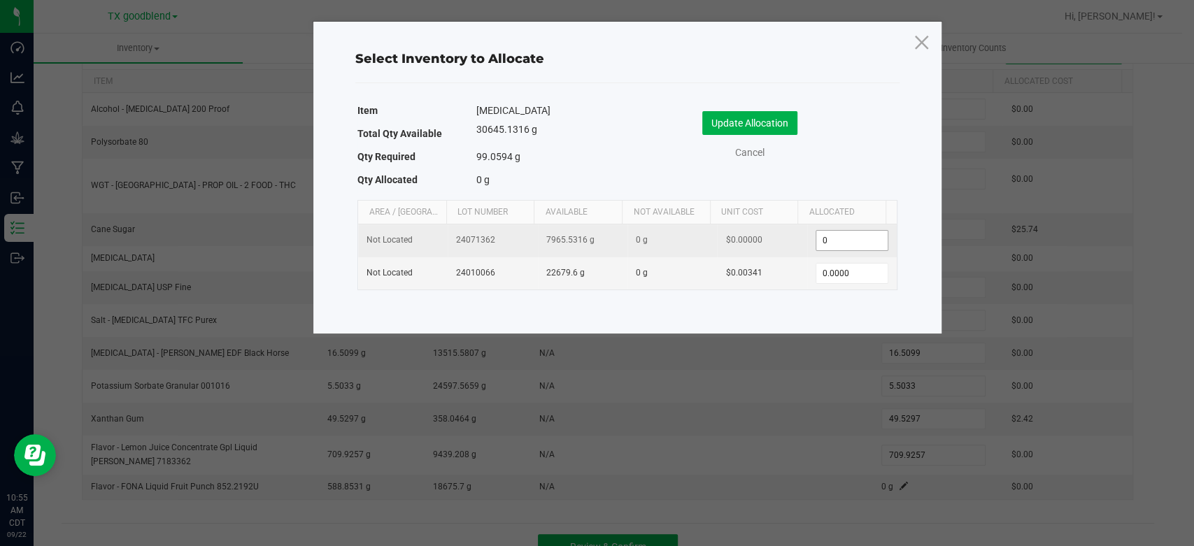
click at [864, 241] on input "0" at bounding box center [851, 241] width 71 height 20
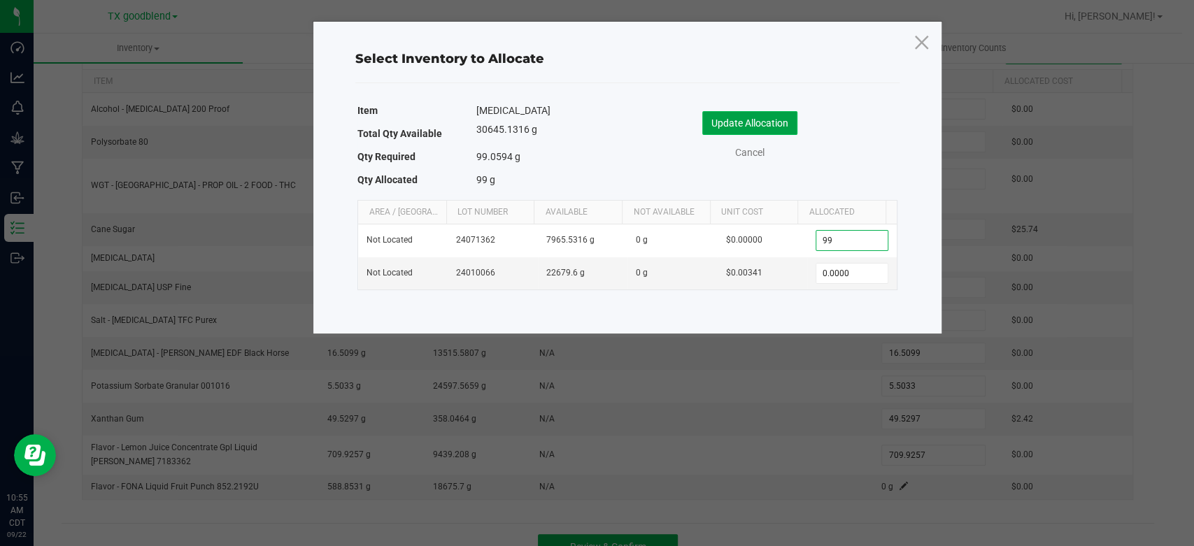
type input "99.0000"
click at [785, 127] on button "Update Allocation" at bounding box center [749, 123] width 95 height 24
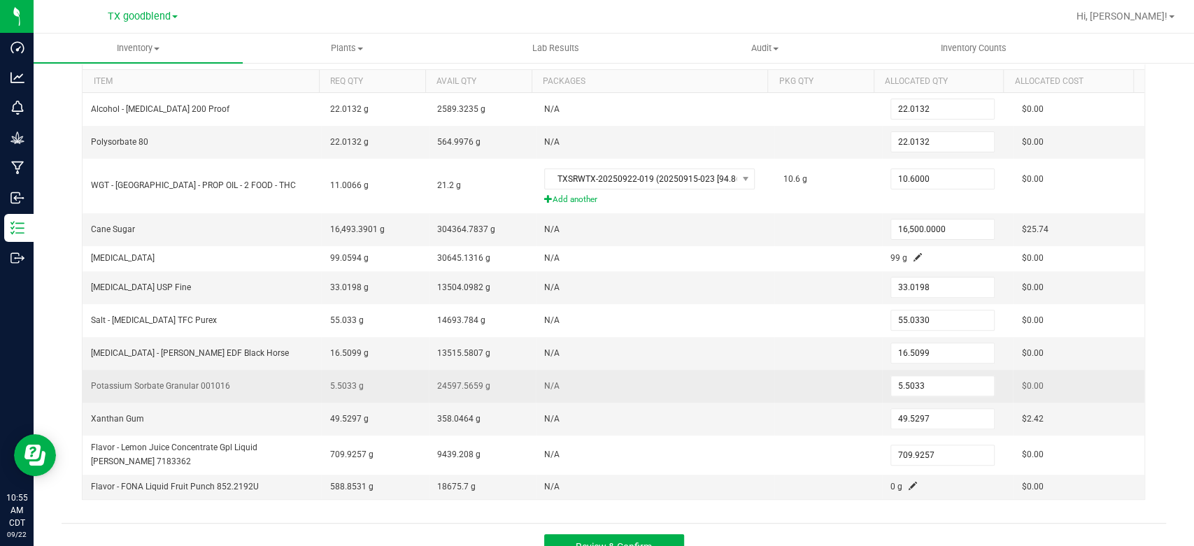
click at [930, 370] on td "5.5033" at bounding box center [947, 386] width 131 height 33
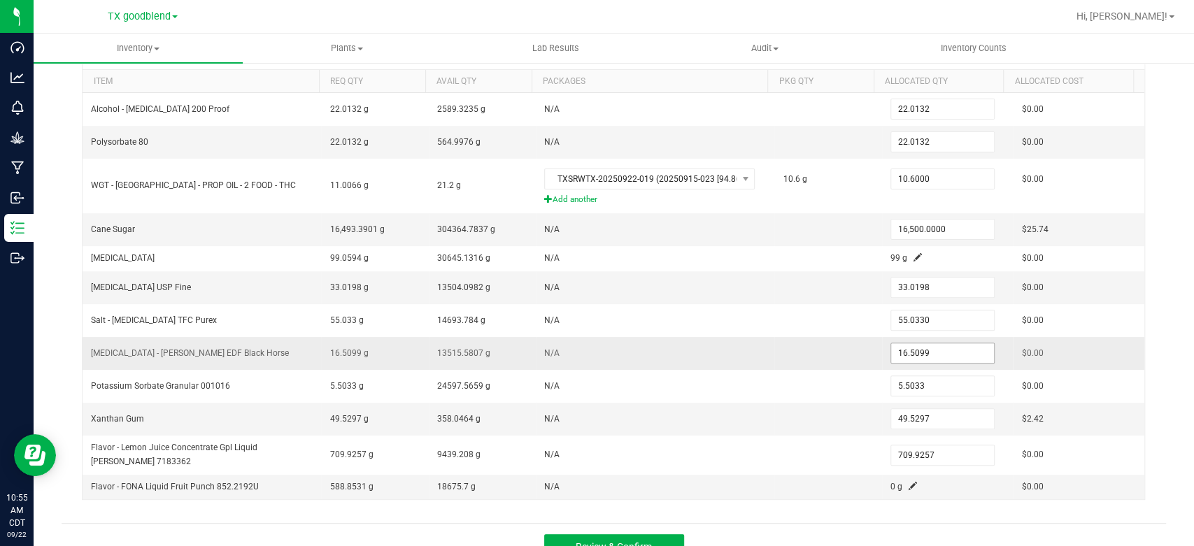
click at [941, 353] on input "16.5099" at bounding box center [942, 353] width 103 height 20
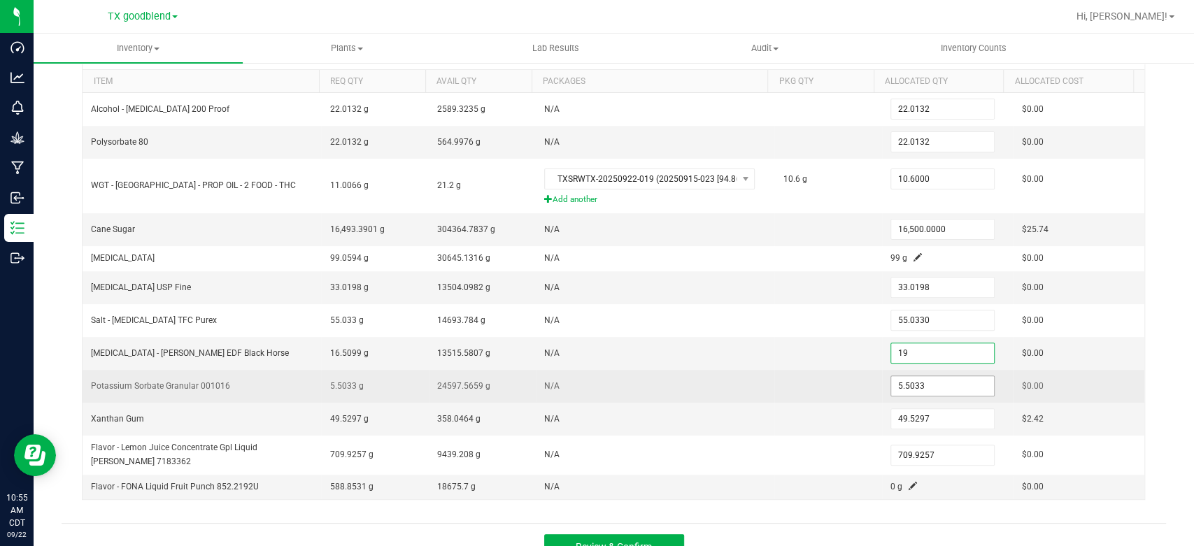
type input "19.0000"
click at [946, 391] on input "5.5033" at bounding box center [942, 386] width 103 height 20
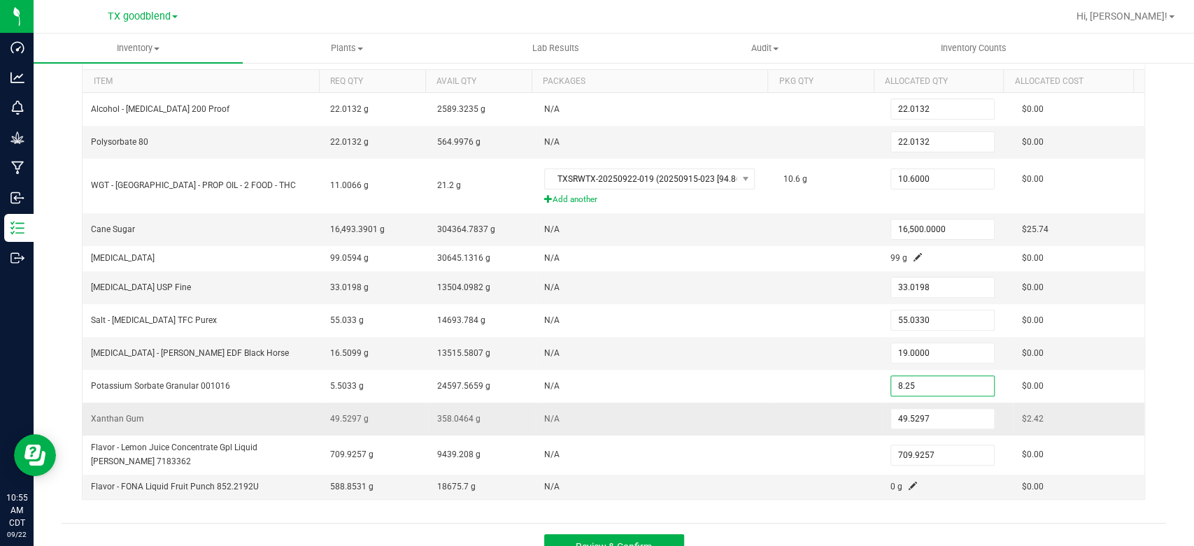
type input "8.2500"
click at [720, 418] on td "N/A" at bounding box center [655, 419] width 239 height 33
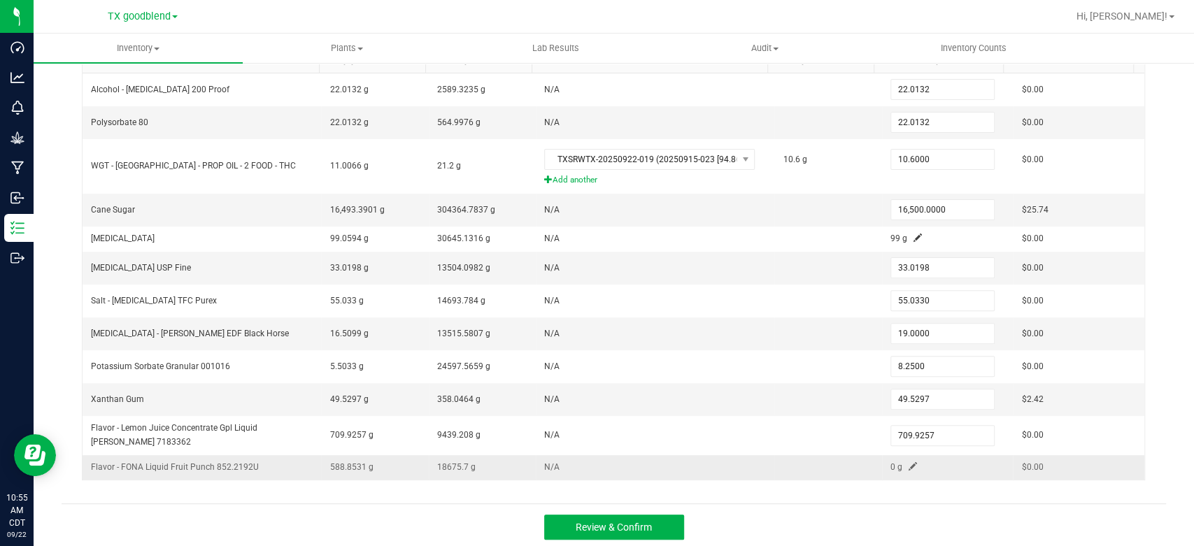
click at [898, 455] on td "0 g" at bounding box center [947, 467] width 131 height 24
click at [909, 463] on span at bounding box center [913, 466] width 8 height 8
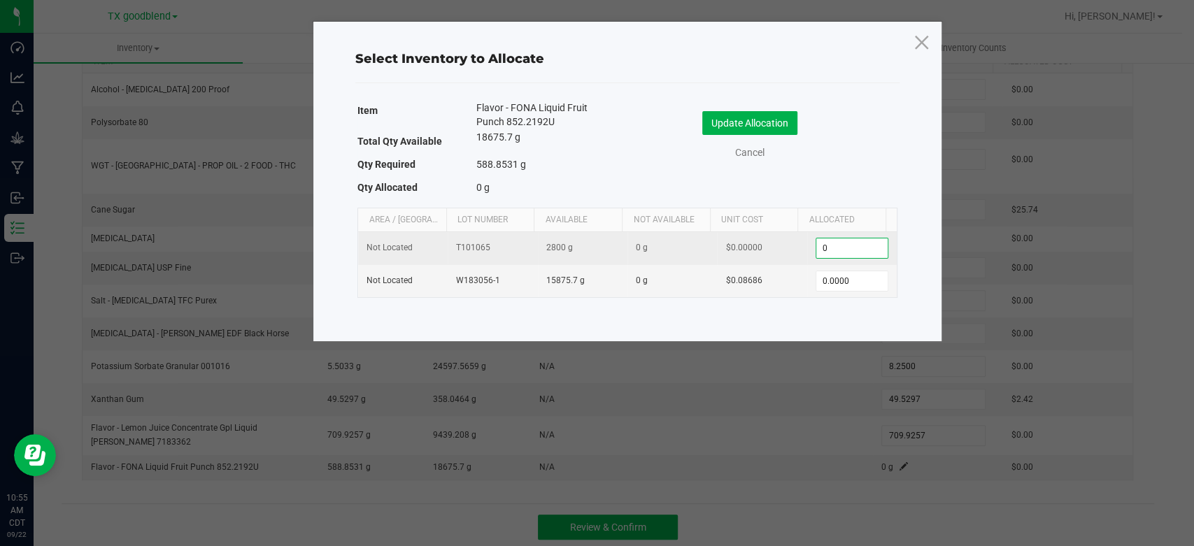
click at [845, 251] on input "0" at bounding box center [851, 249] width 71 height 20
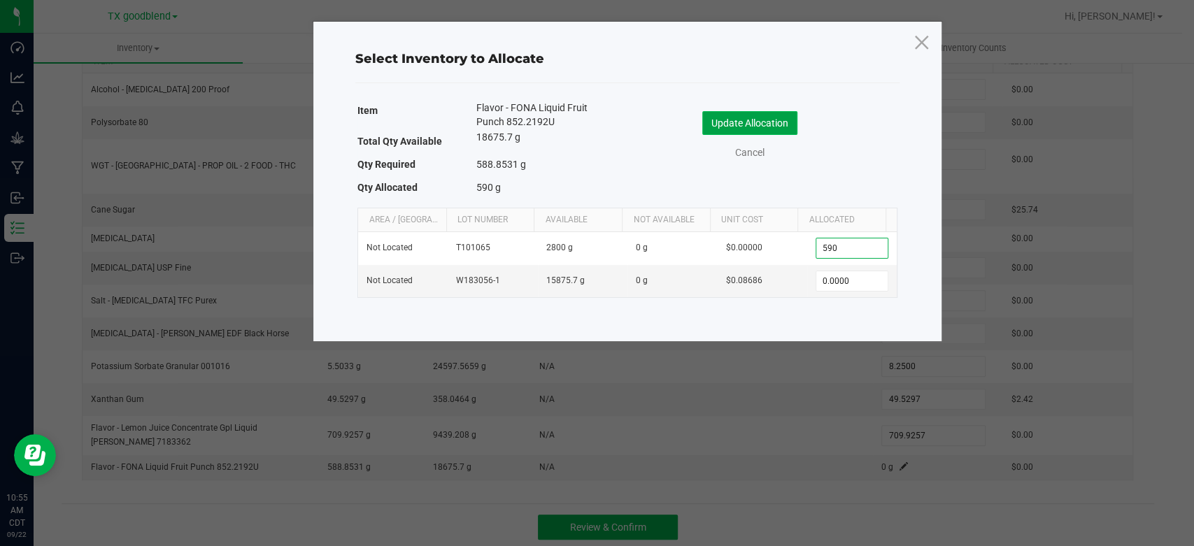
type input "590.0000"
click at [787, 120] on button "Update Allocation" at bounding box center [749, 123] width 95 height 24
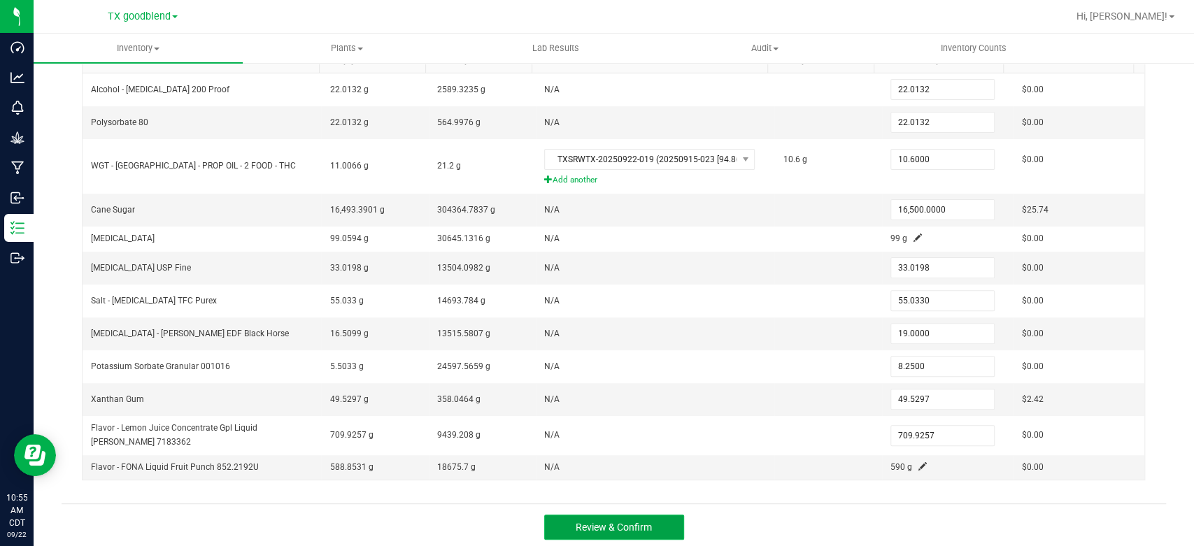
click at [637, 531] on button "Review & Confirm" at bounding box center [614, 527] width 140 height 25
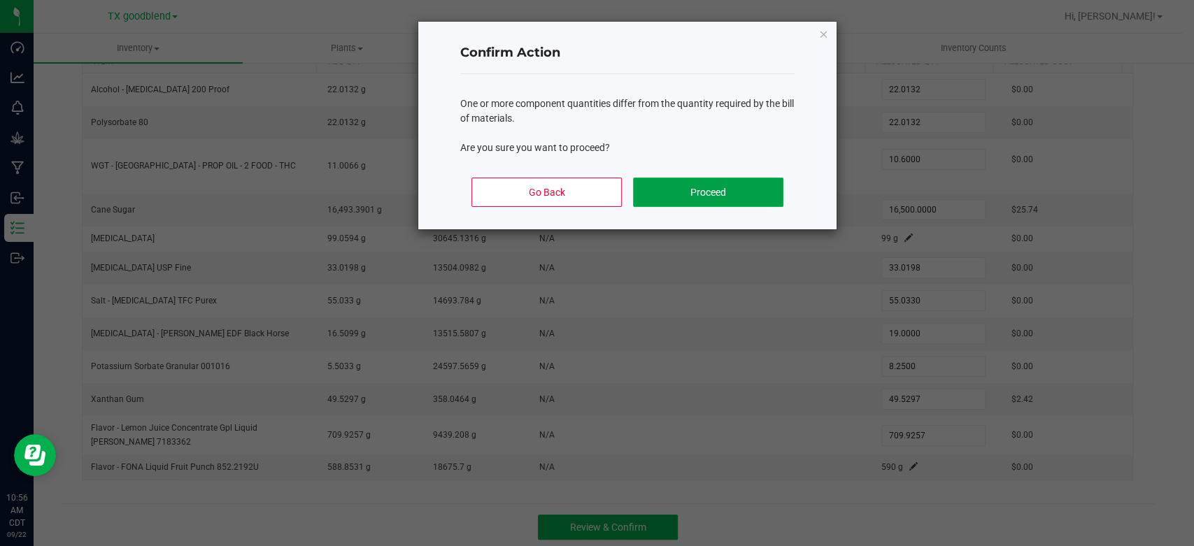
click at [695, 193] on button "Proceed" at bounding box center [708, 192] width 150 height 29
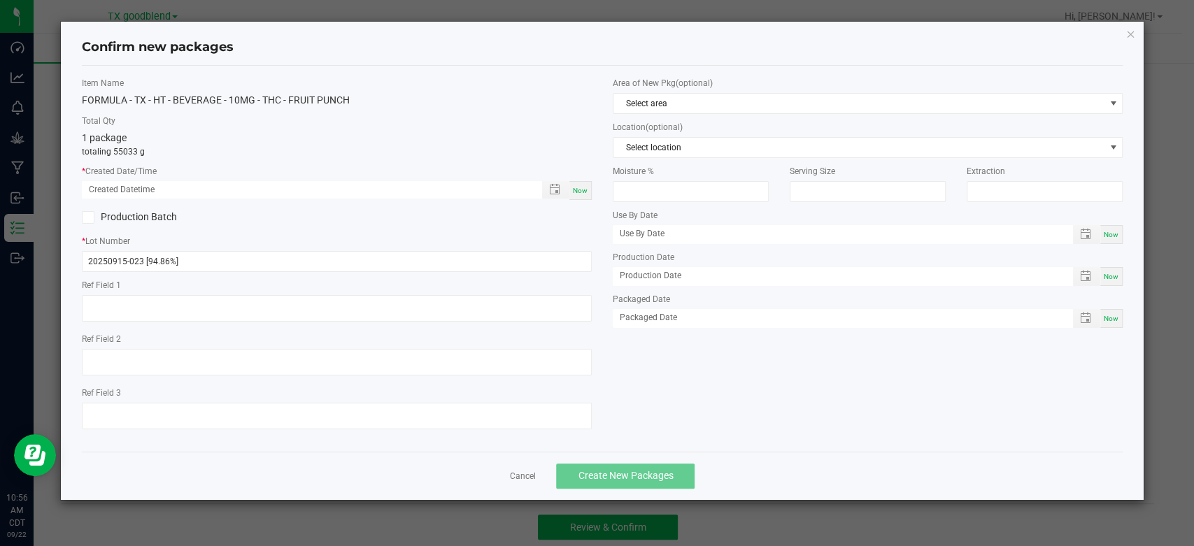
click at [586, 197] on div "Now" at bounding box center [580, 190] width 22 height 19
type input "[DATE] 10:56 AM"
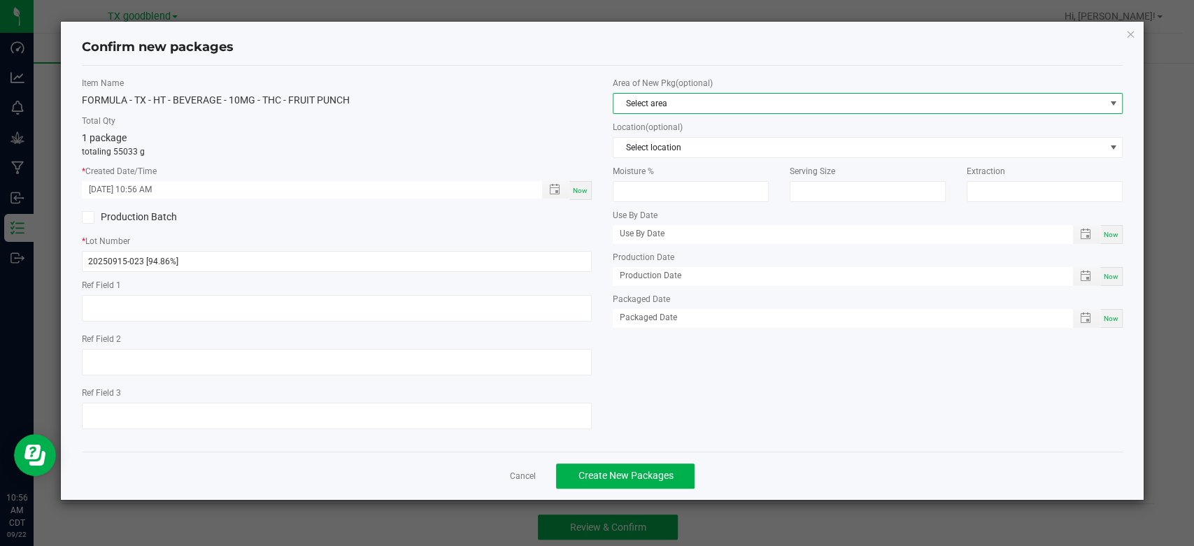
click at [664, 94] on span "Select area" at bounding box center [858, 104] width 491 height 20
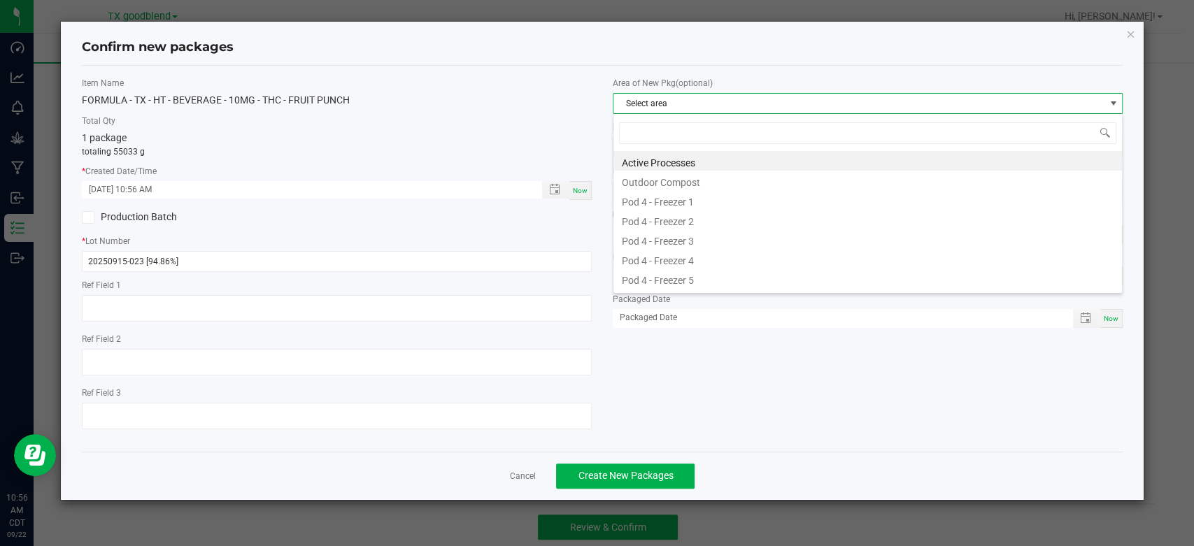
scroll to position [20, 509]
click at [666, 156] on li "Active Processes" at bounding box center [867, 161] width 508 height 20
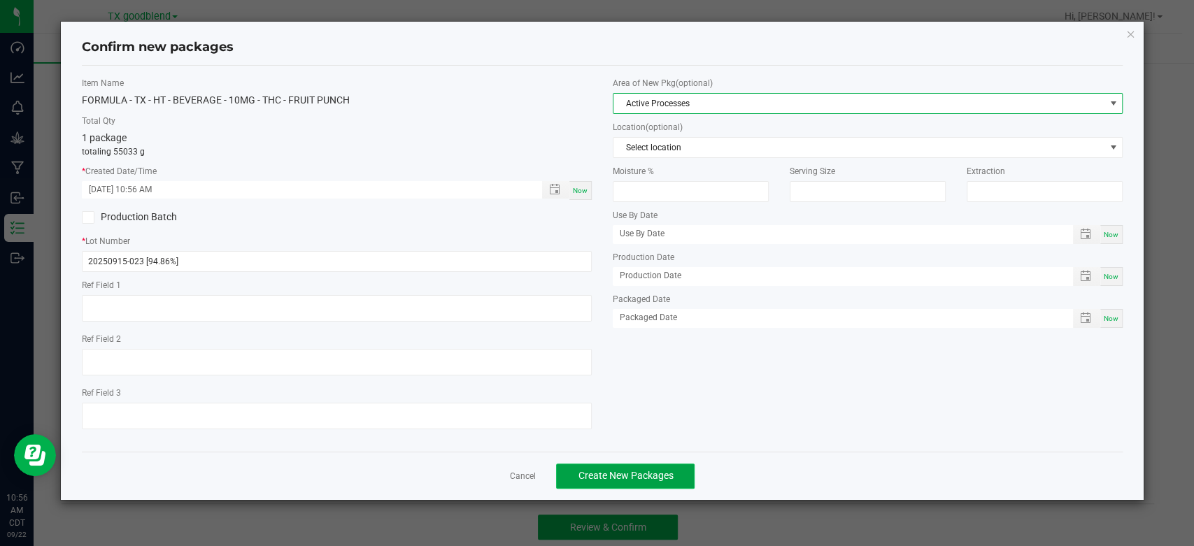
click at [598, 470] on span "Create New Packages" at bounding box center [625, 475] width 95 height 11
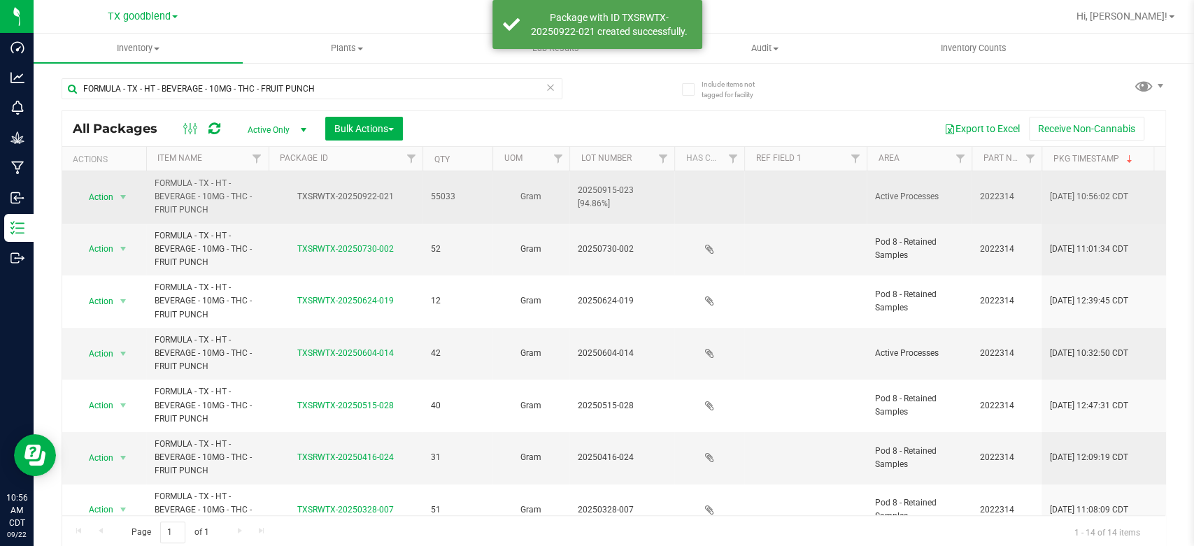
click at [614, 196] on span "20250915-023 [94.86%]" at bounding box center [622, 197] width 88 height 27
click at [614, 196] on input "20250915-023 [94.86%]" at bounding box center [619, 197] width 100 height 22
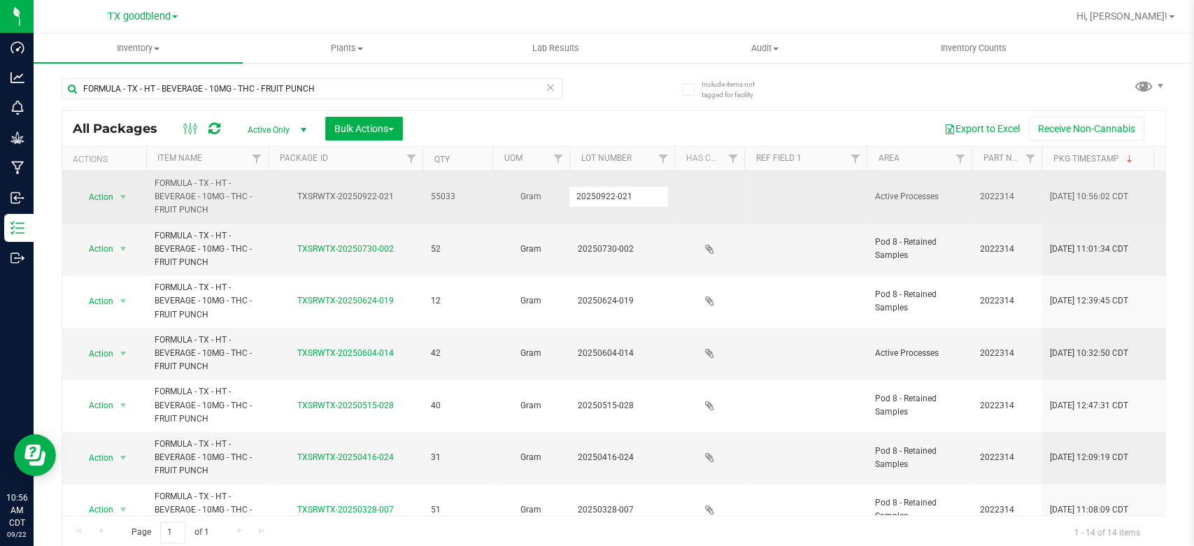
type input "20250922-021"
click at [95, 194] on span "Action" at bounding box center [95, 197] width 38 height 20
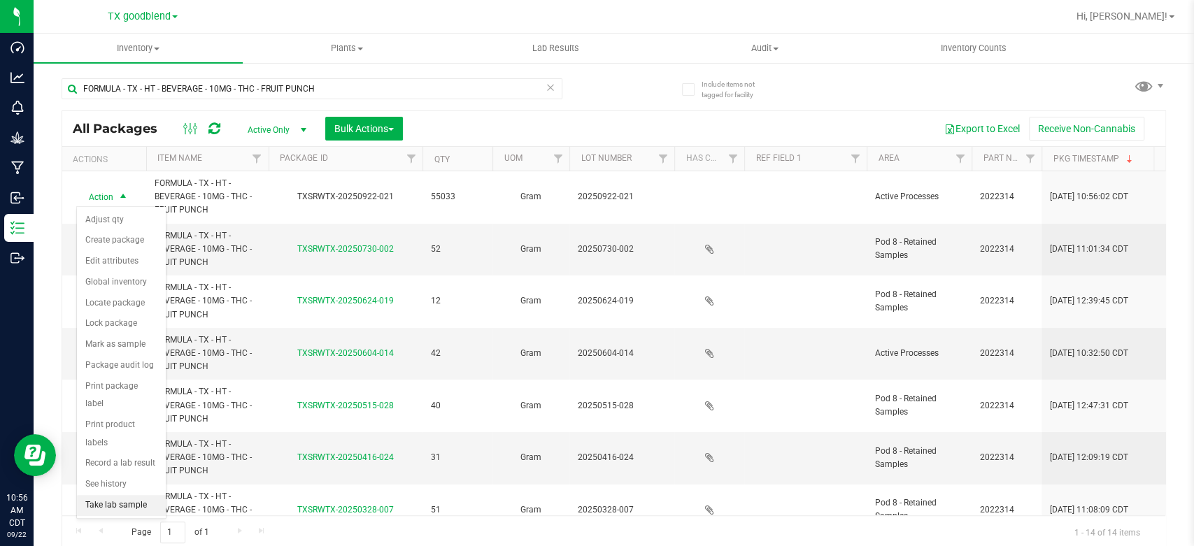
click at [115, 495] on li "Take lab sample" at bounding box center [121, 505] width 89 height 21
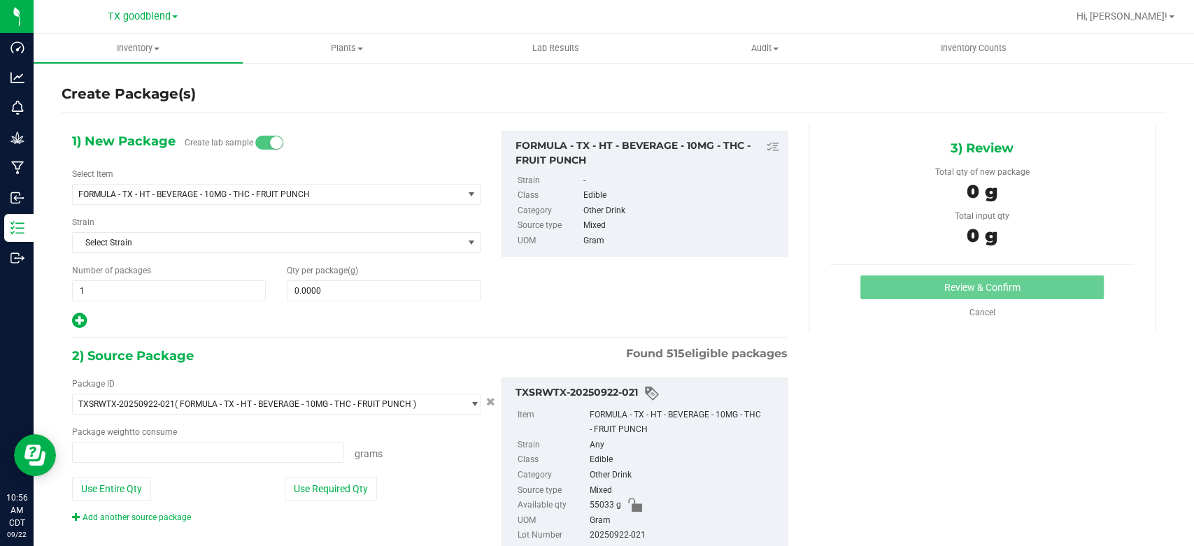
type input "0.0000 g"
click at [151, 286] on span "1 1" at bounding box center [169, 290] width 194 height 21
type input "4"
click at [342, 289] on span at bounding box center [384, 290] width 194 height 21
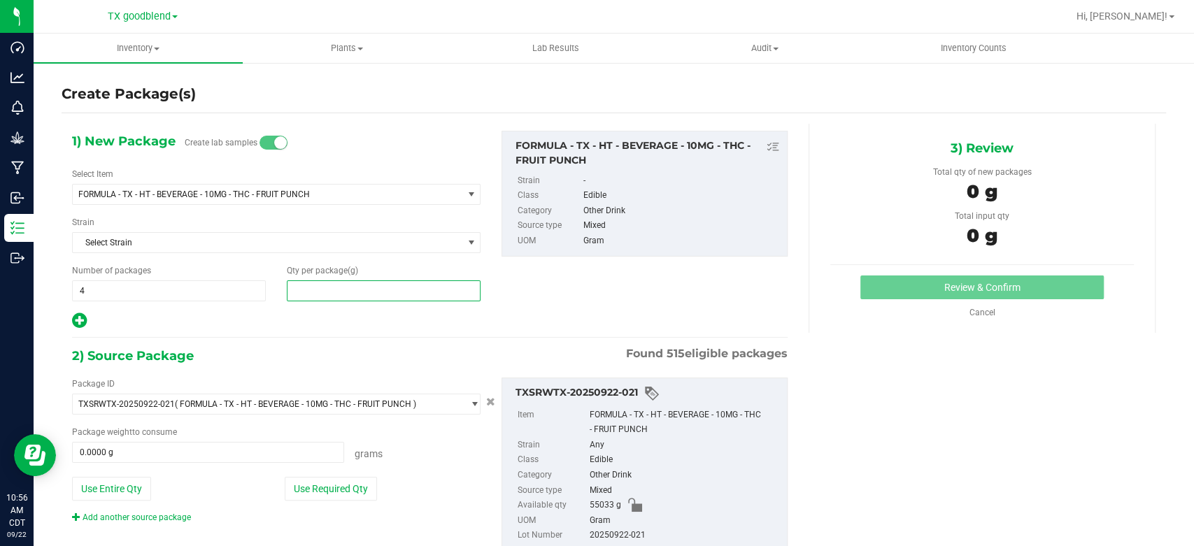
type input "1"
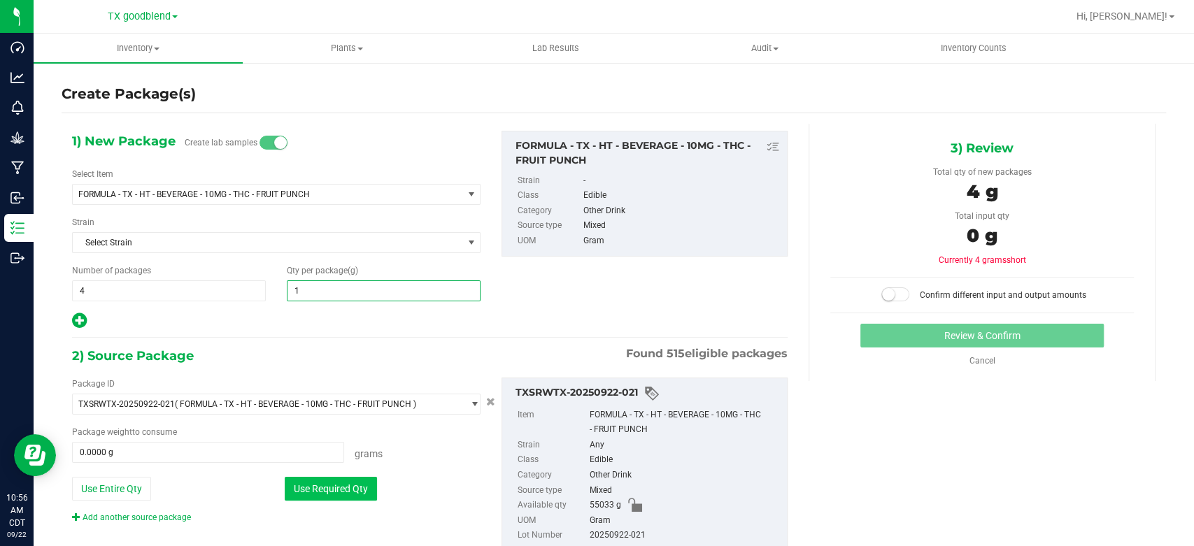
type input "1.0000"
click at [339, 491] on button "Use Required Qty" at bounding box center [331, 489] width 92 height 24
type input "4.0000 g"
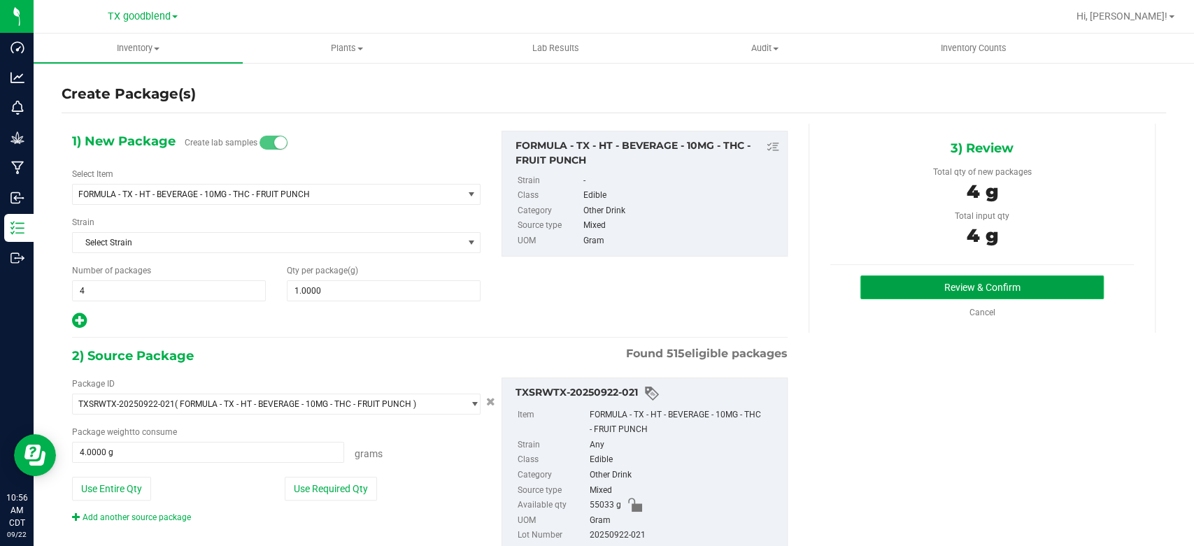
click at [880, 290] on button "Review & Confirm" at bounding box center [981, 288] width 243 height 24
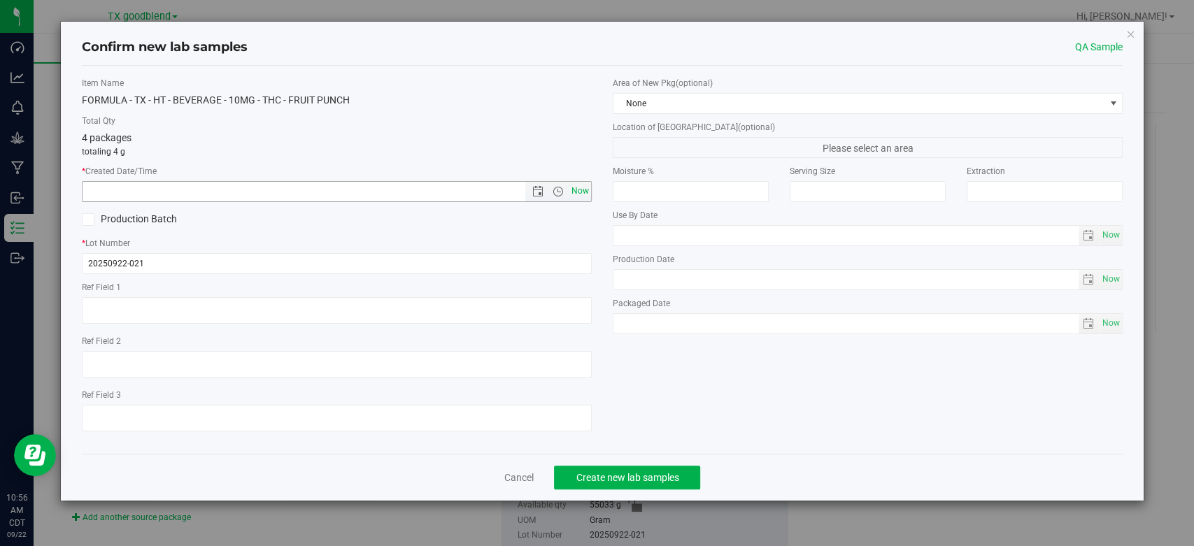
click at [588, 188] on span "Now" at bounding box center [581, 191] width 24 height 20
type input "[DATE] 10:56 AM"
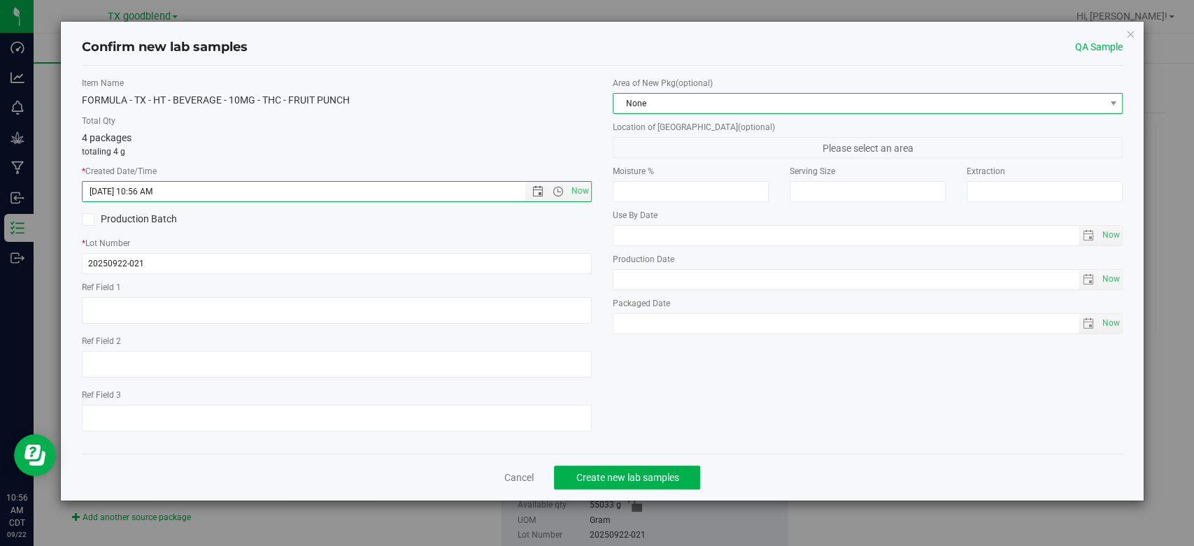
click at [688, 104] on span "None" at bounding box center [858, 104] width 491 height 20
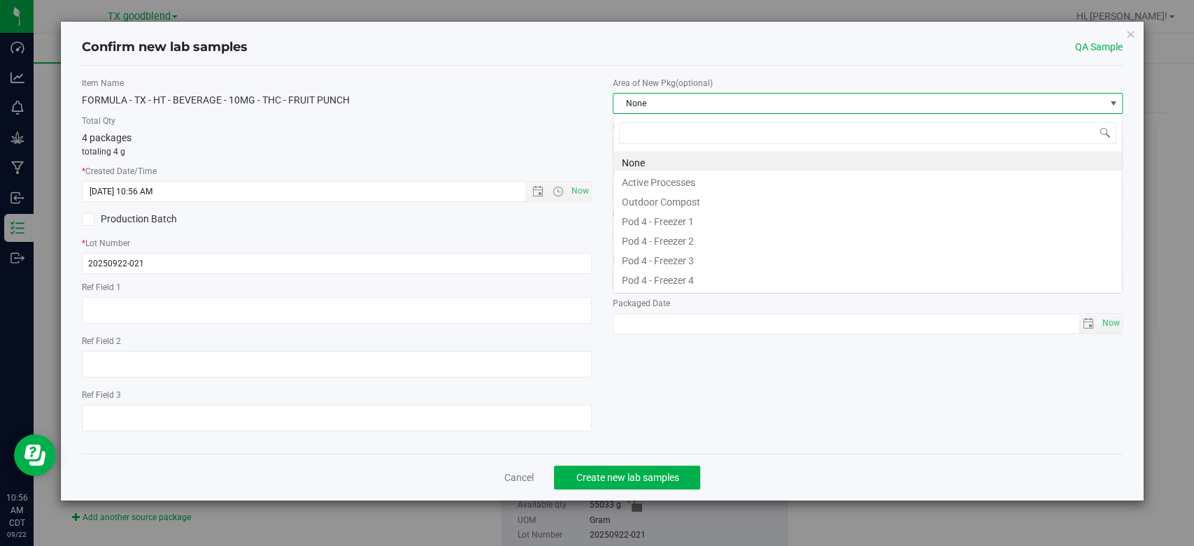
scroll to position [20, 509]
click at [690, 183] on li "Active Processes" at bounding box center [867, 181] width 508 height 20
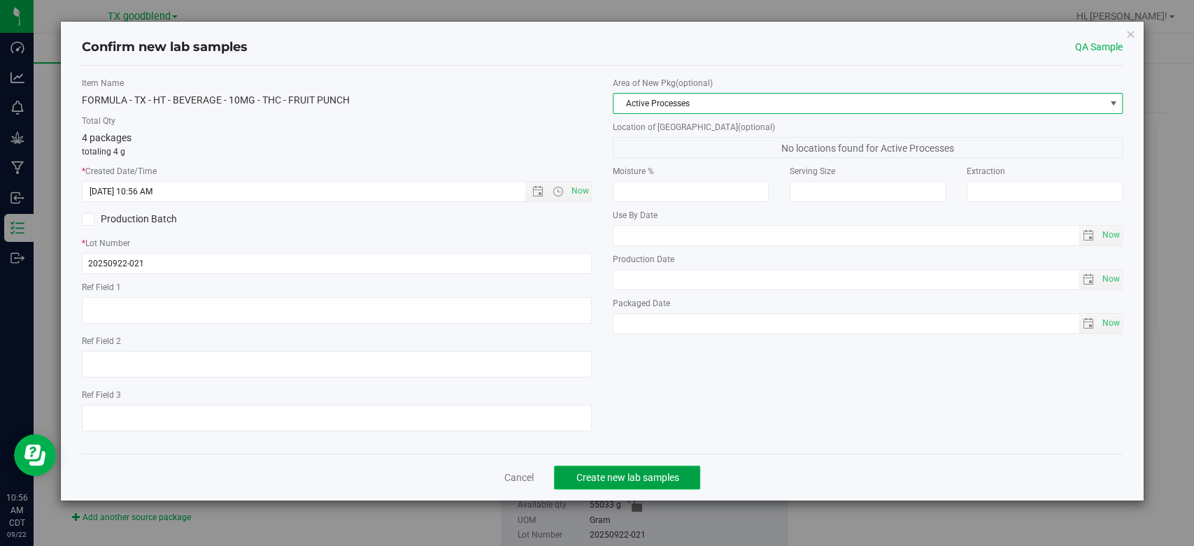
click at [604, 477] on span "Create new lab samples" at bounding box center [627, 477] width 103 height 11
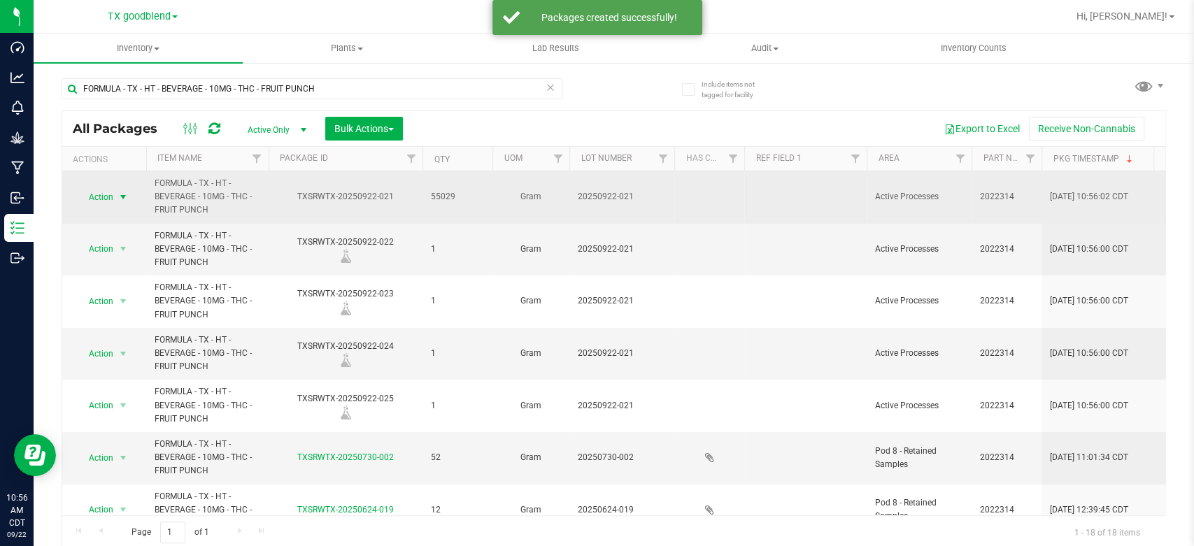
click at [100, 199] on span "Action" at bounding box center [95, 197] width 38 height 20
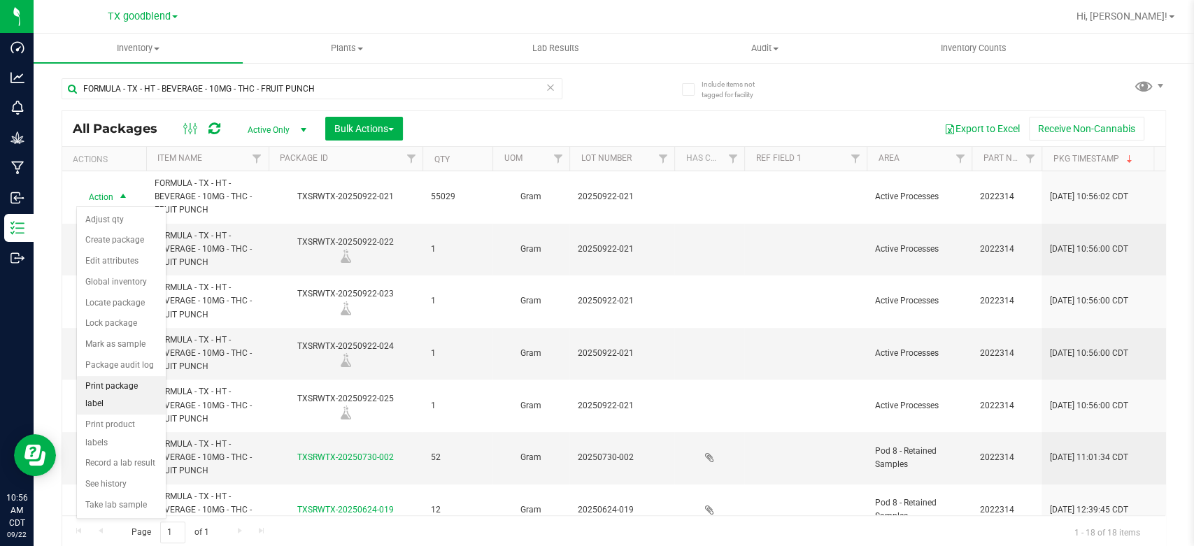
click at [104, 386] on li "Print package label" at bounding box center [121, 395] width 89 height 38
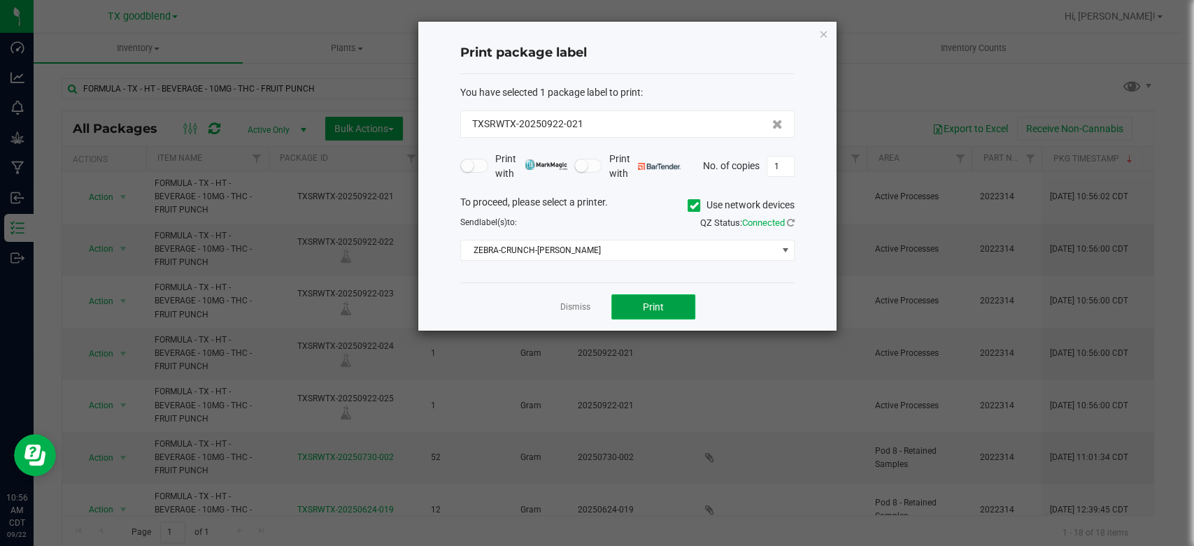
click at [641, 318] on button "Print" at bounding box center [653, 306] width 84 height 25
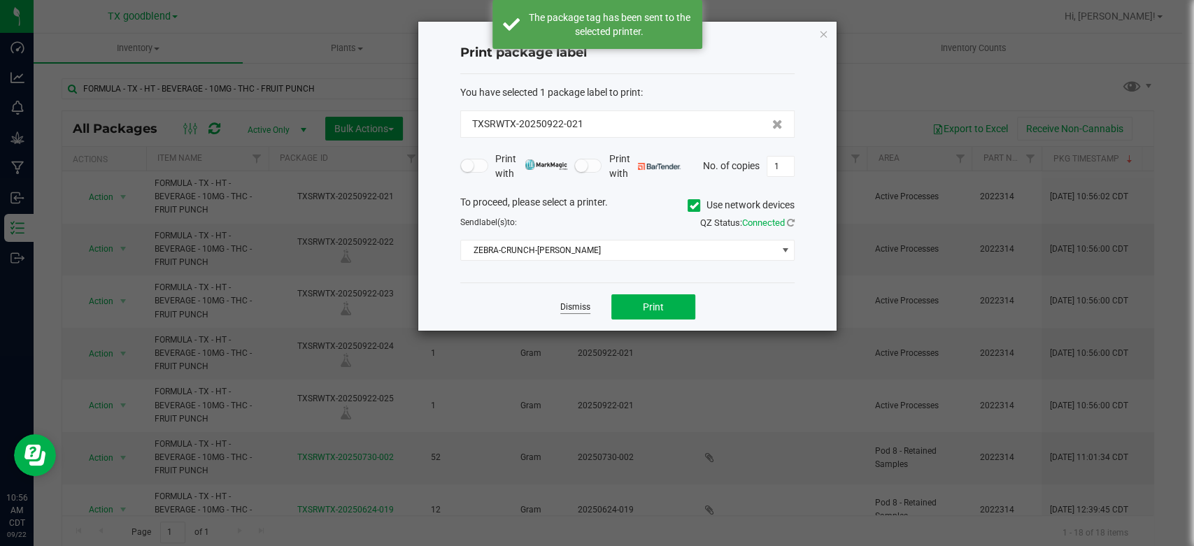
click at [585, 308] on link "Dismiss" at bounding box center [575, 307] width 30 height 12
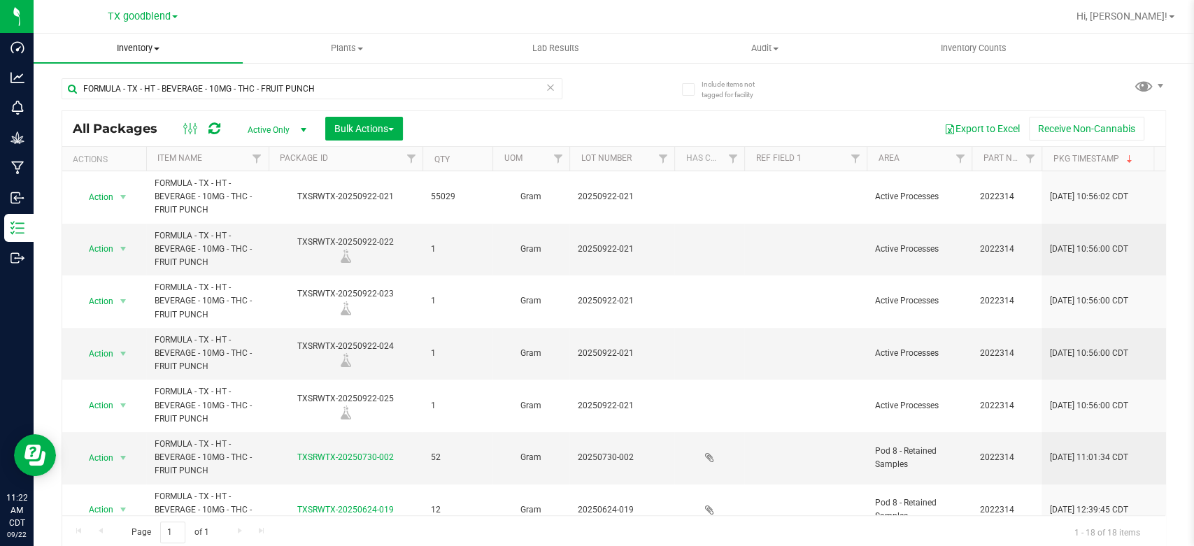
click at [134, 44] on span "Inventory" at bounding box center [138, 48] width 209 height 13
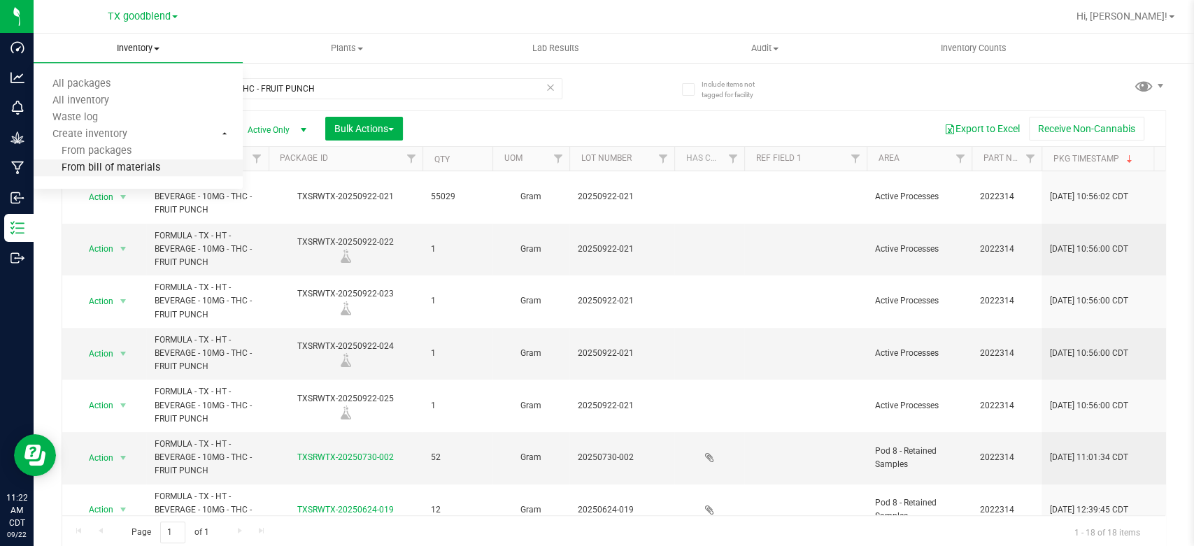
click at [99, 169] on span "From bill of materials" at bounding box center [97, 168] width 127 height 12
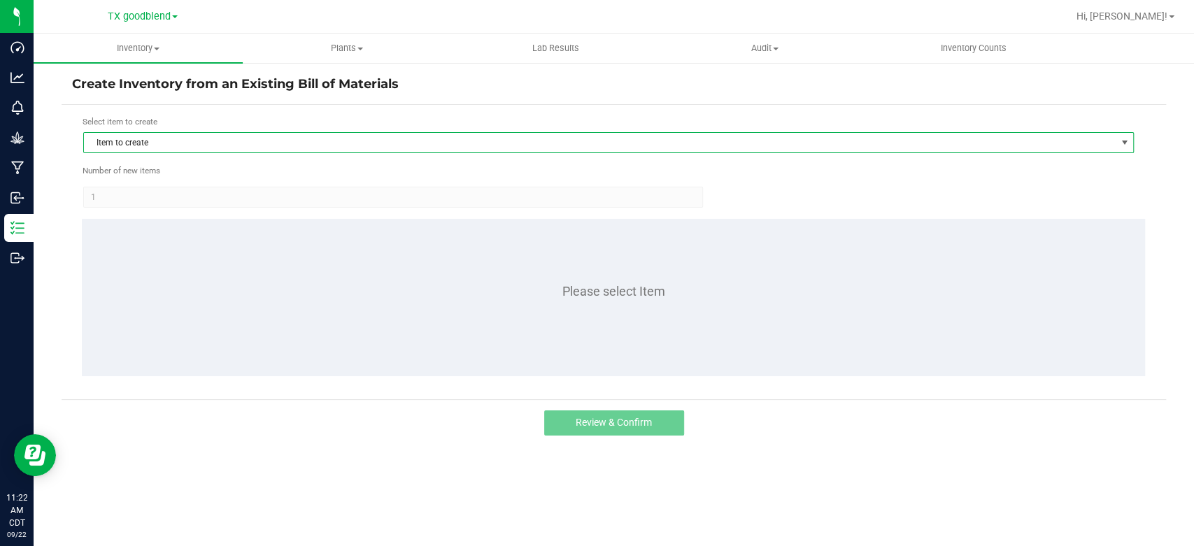
click at [268, 138] on span "Item to create" at bounding box center [600, 143] width 1032 height 20
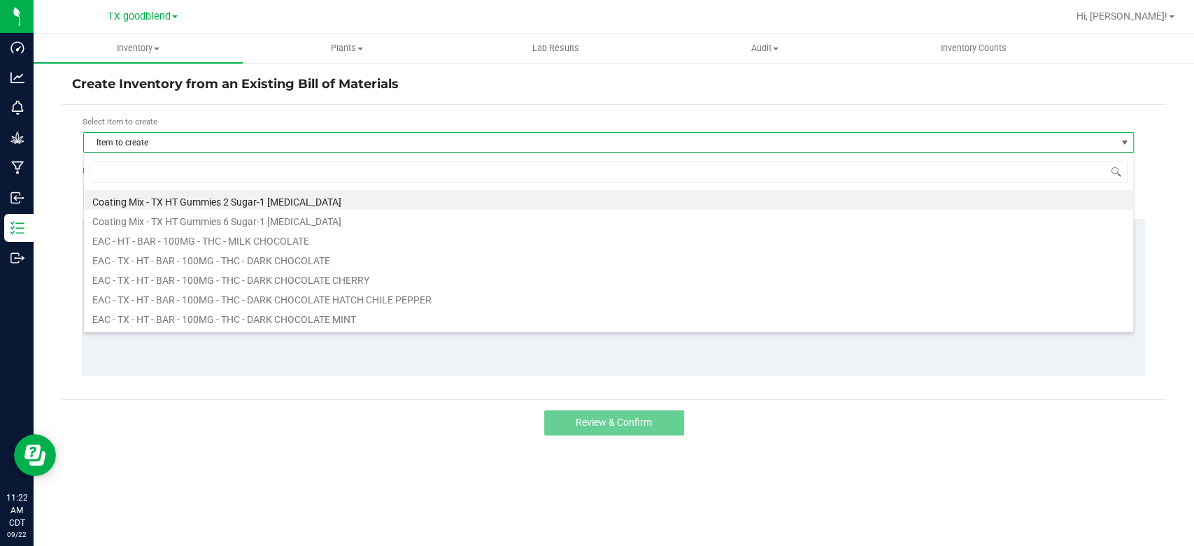
scroll to position [20, 1050]
type input "lemonade"
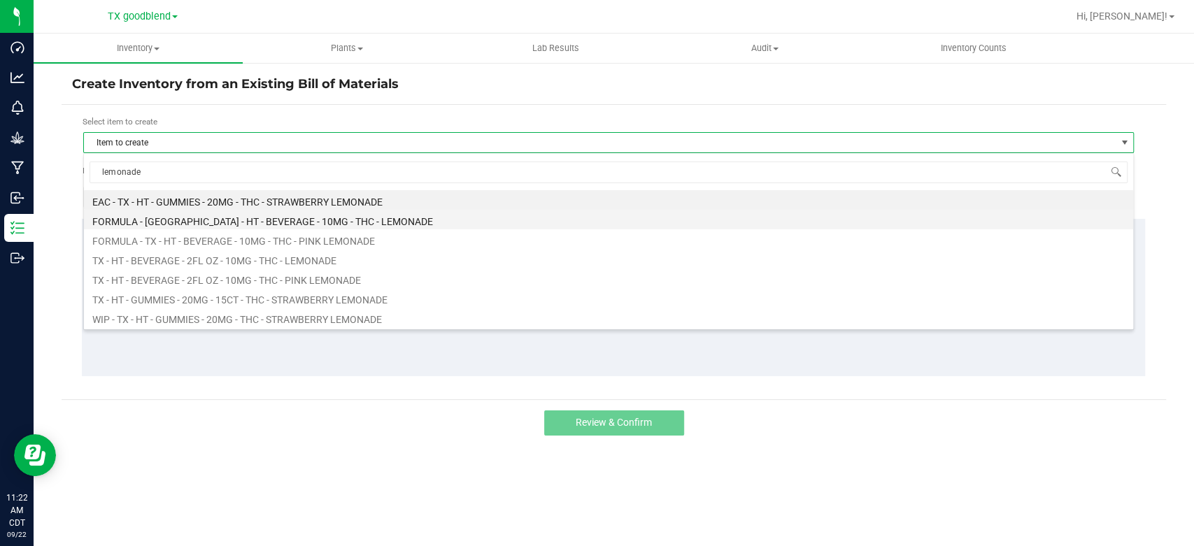
click at [280, 223] on li "FORMULA - [GEOGRAPHIC_DATA] - HT - BEVERAGE - 10MG - THC - LEMONADE" at bounding box center [608, 220] width 1049 height 20
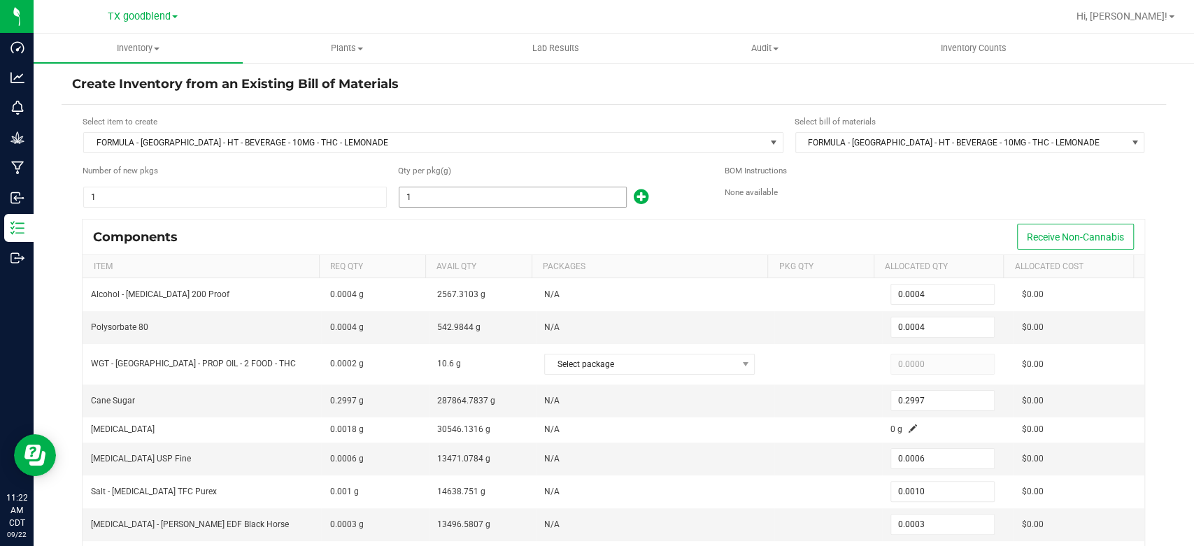
click at [449, 194] on input "1" at bounding box center [512, 197] width 227 height 20
type input "5"
type input "0.0020"
type input "1.4985"
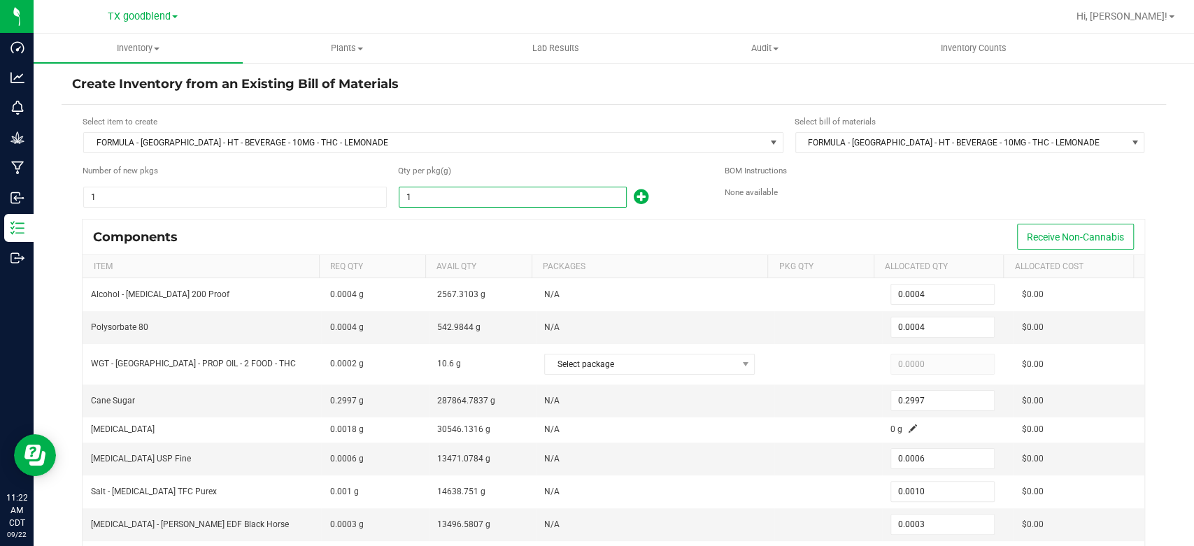
type input "0.0030"
type input "0.0050"
type input "0.0015"
type input "0.0005"
type input "0.0045"
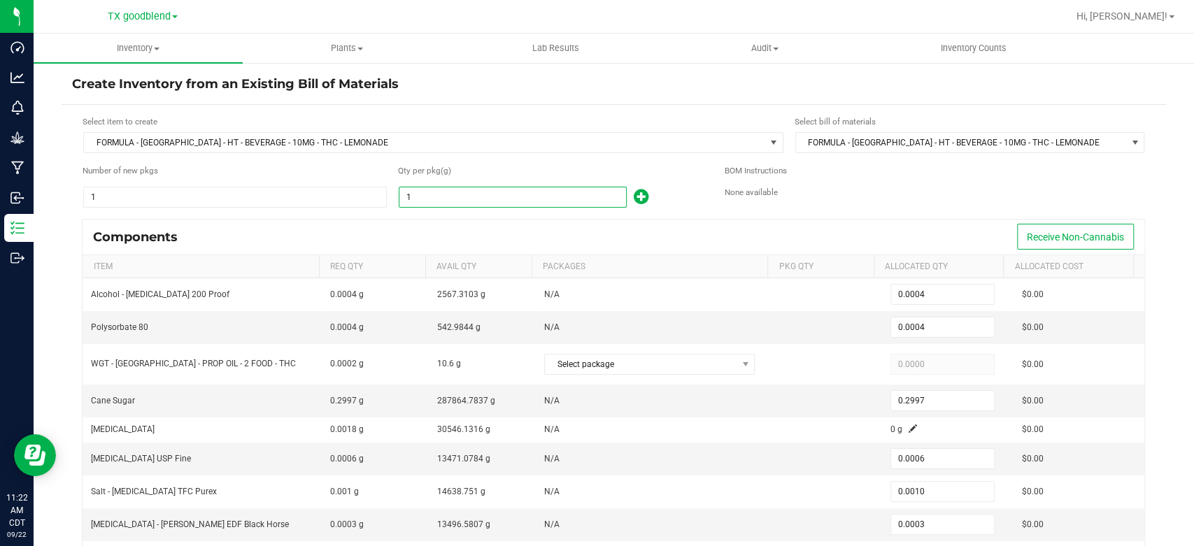
type input "0.2000"
type input "55"
type input "0.0220"
type input "16.4835"
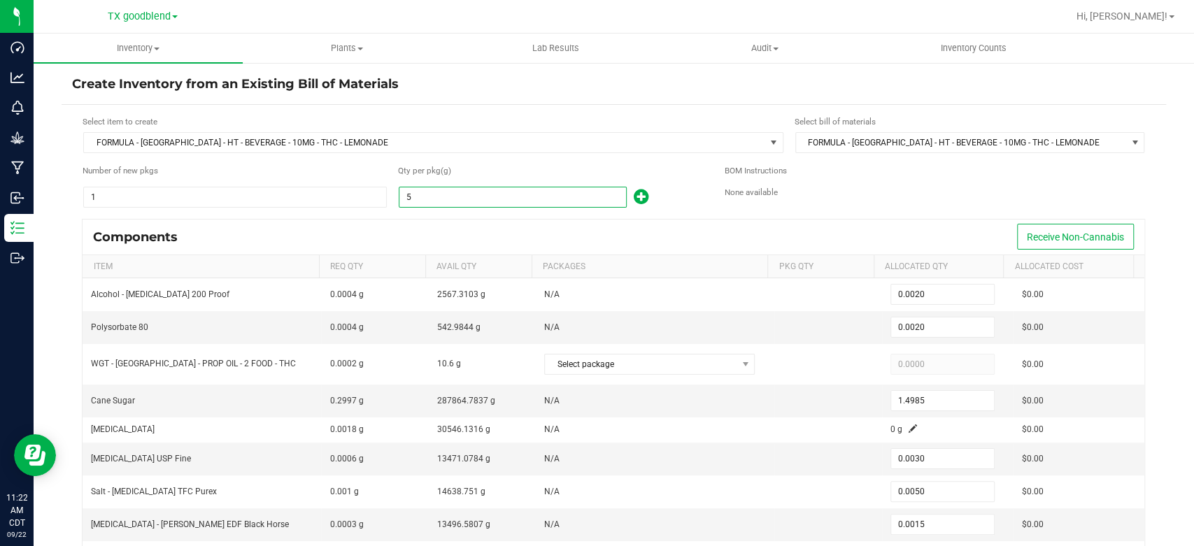
type input "0.0330"
type input "0.0550"
type input "0.0165"
type input "0.0055"
type input "0.0495"
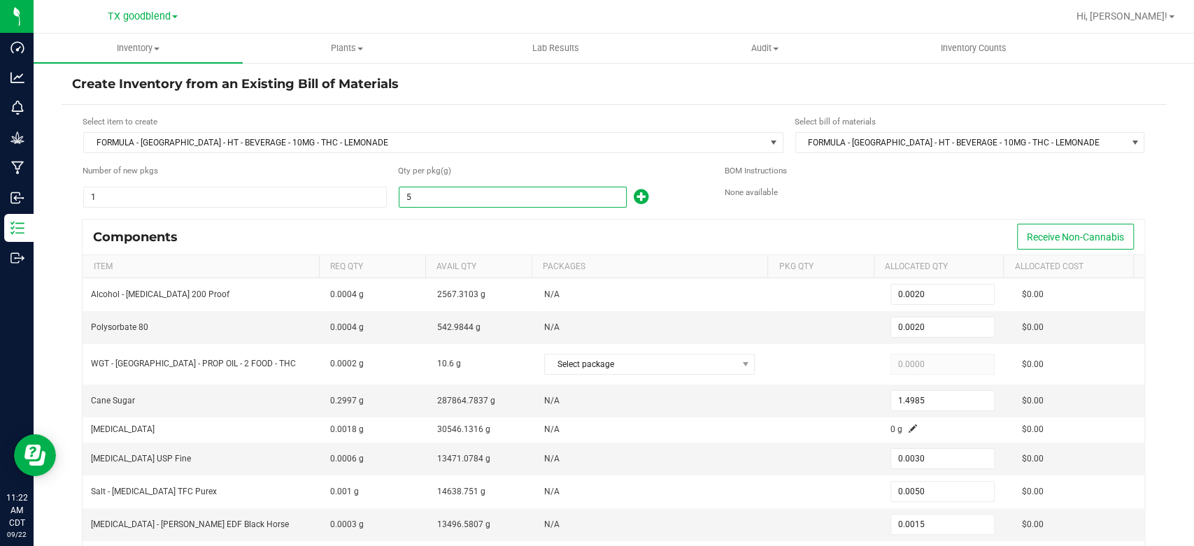
type input "2.2000"
type input "550"
type input "0.2200"
type input "164.8350"
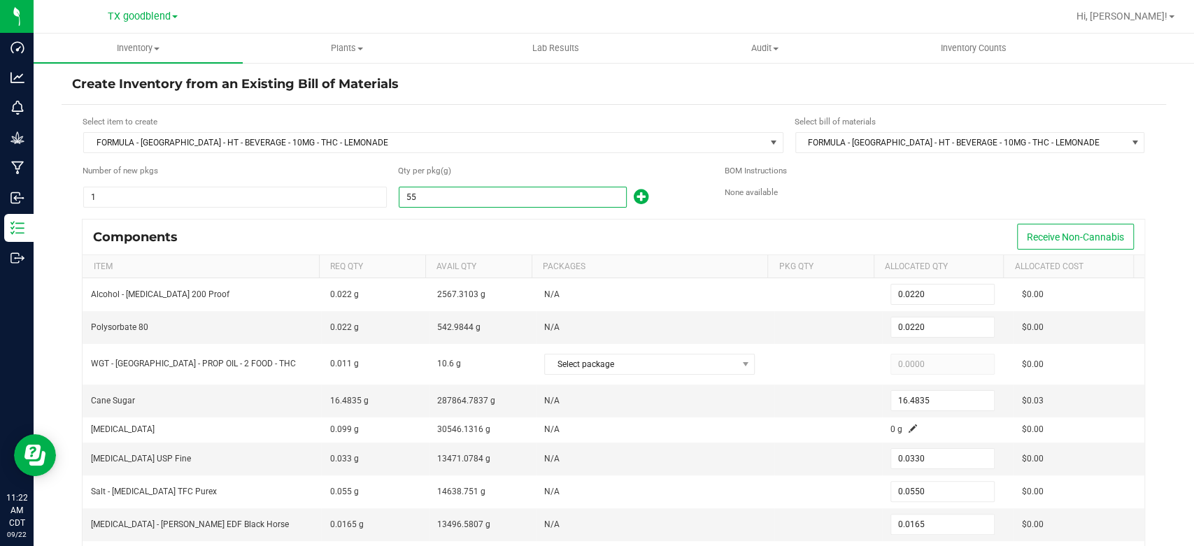
type input "0.3300"
type input "0.5500"
type input "0.1650"
type input "0.0550"
type input "0.4950"
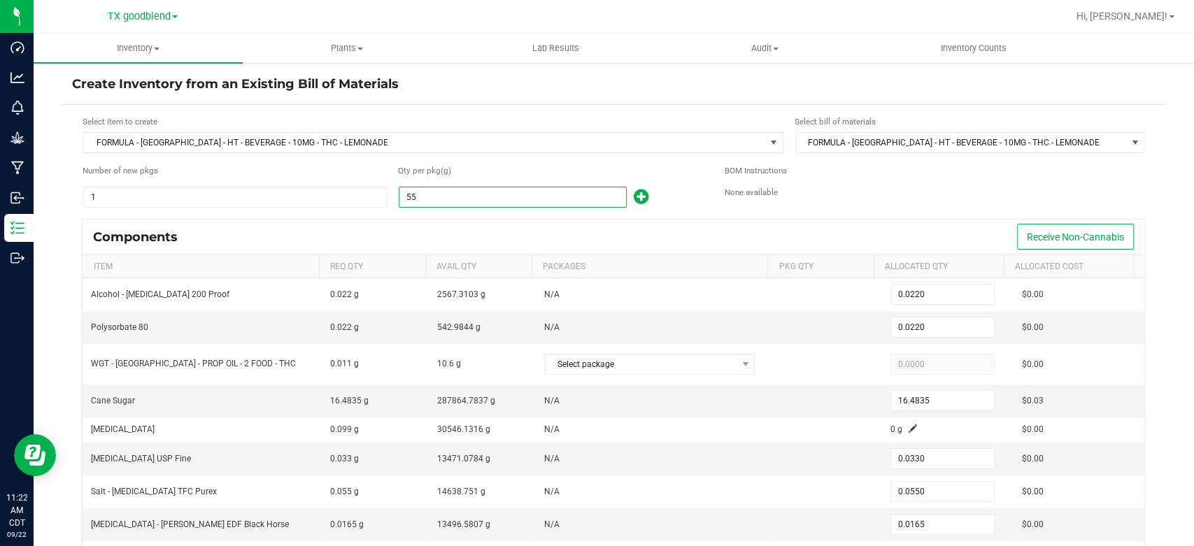
type input "22.0000"
type input "5503"
type input "2.2012"
type input "1,649.2491"
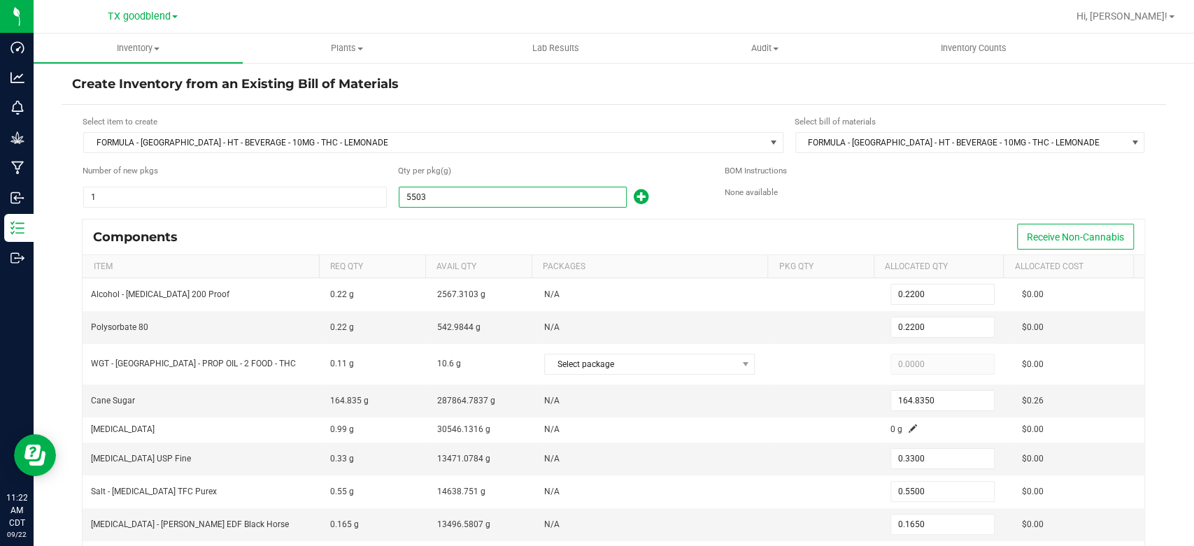
type input "3.3018"
type input "5.5030"
type input "1.6509"
type input "0.5503"
type input "4.9527"
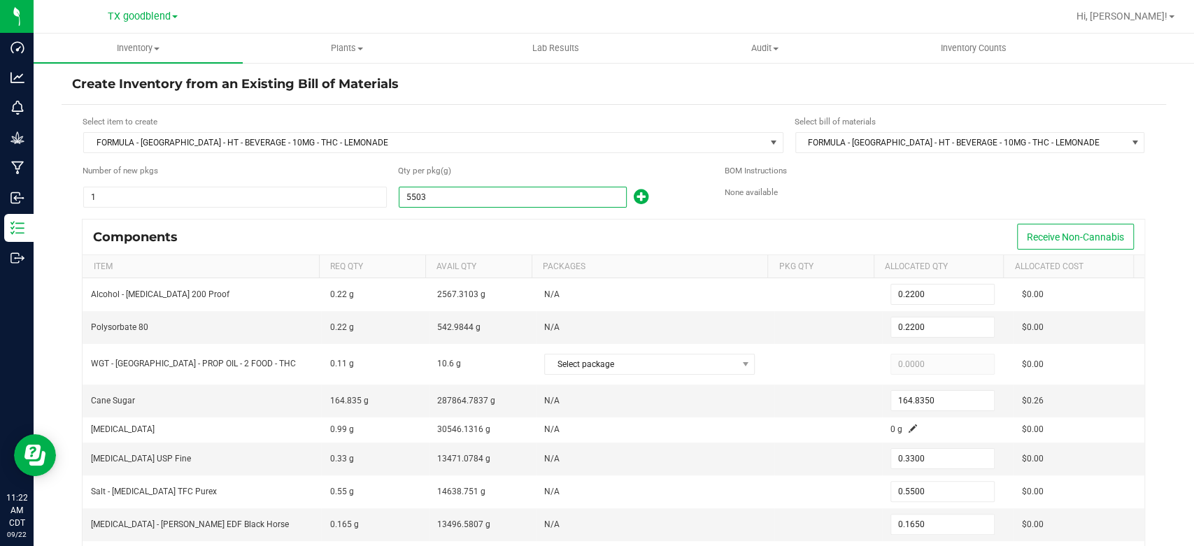
type input "220.1200"
type input "55039"
type input "22.0156"
type input "16,495.1883"
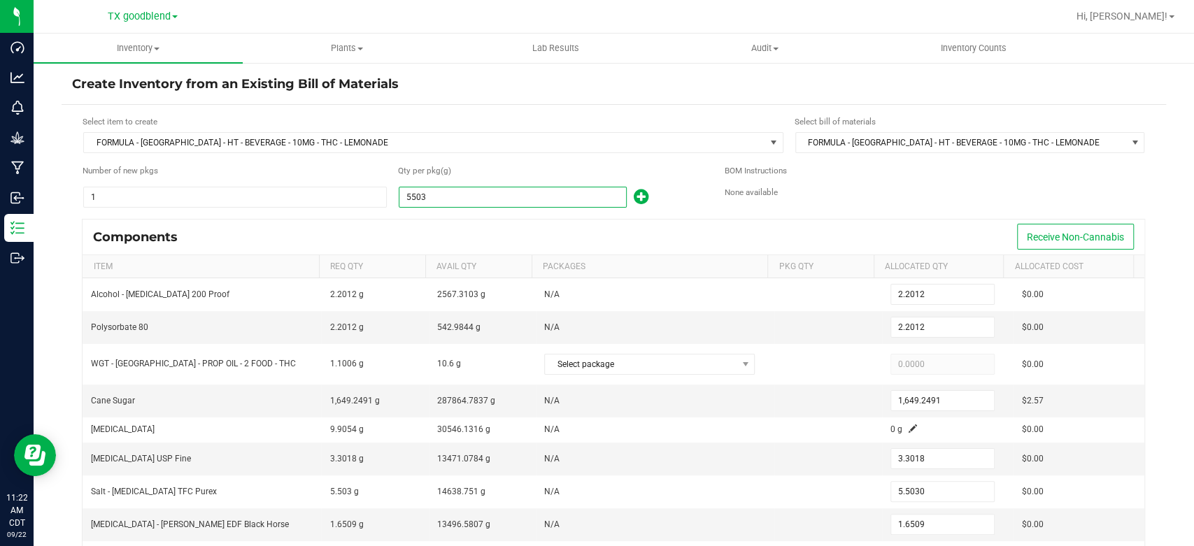
type input "33.0234"
type input "55.0390"
type input "16.5117"
type input "5.5039"
type input "49.5351"
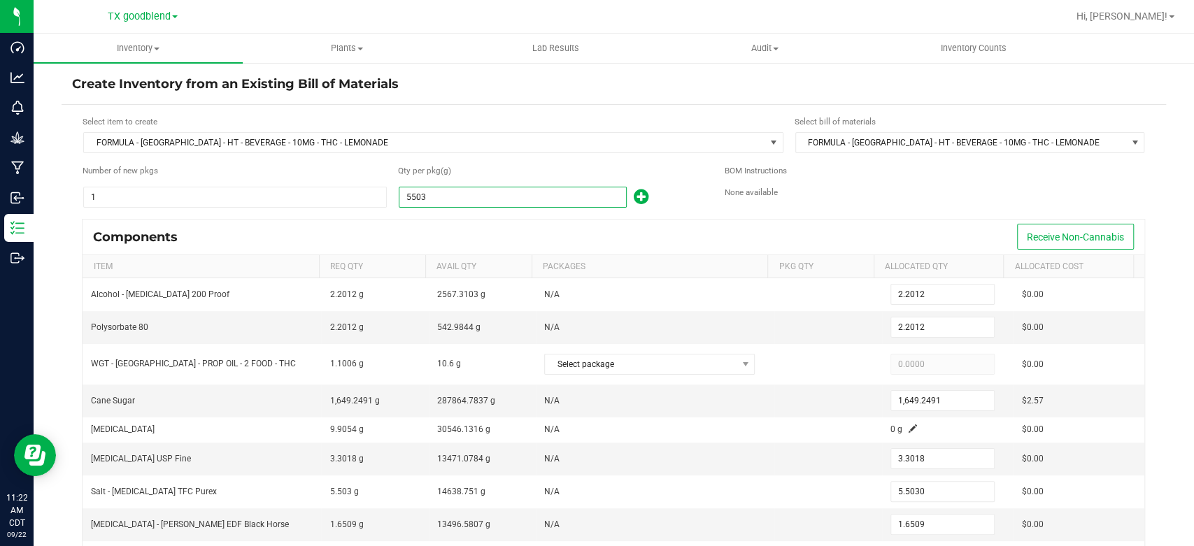
type input "2,201.5600"
type input "55,039.0000"
click at [450, 220] on div "Components Receive Non-Cannabis" at bounding box center [614, 237] width 1062 height 35
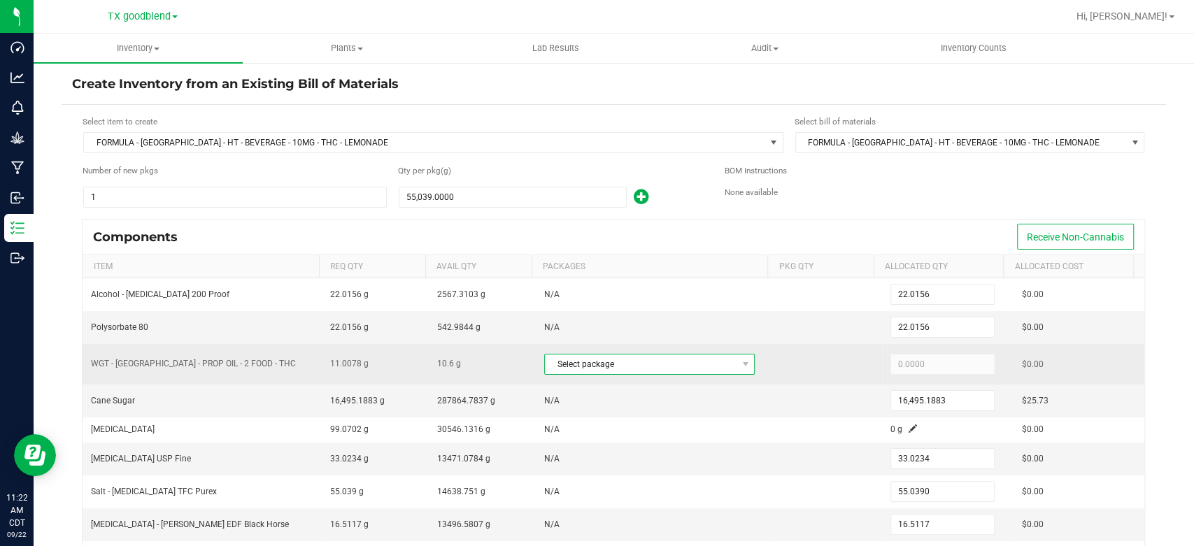
click at [653, 369] on span "Select package" at bounding box center [641, 365] width 192 height 20
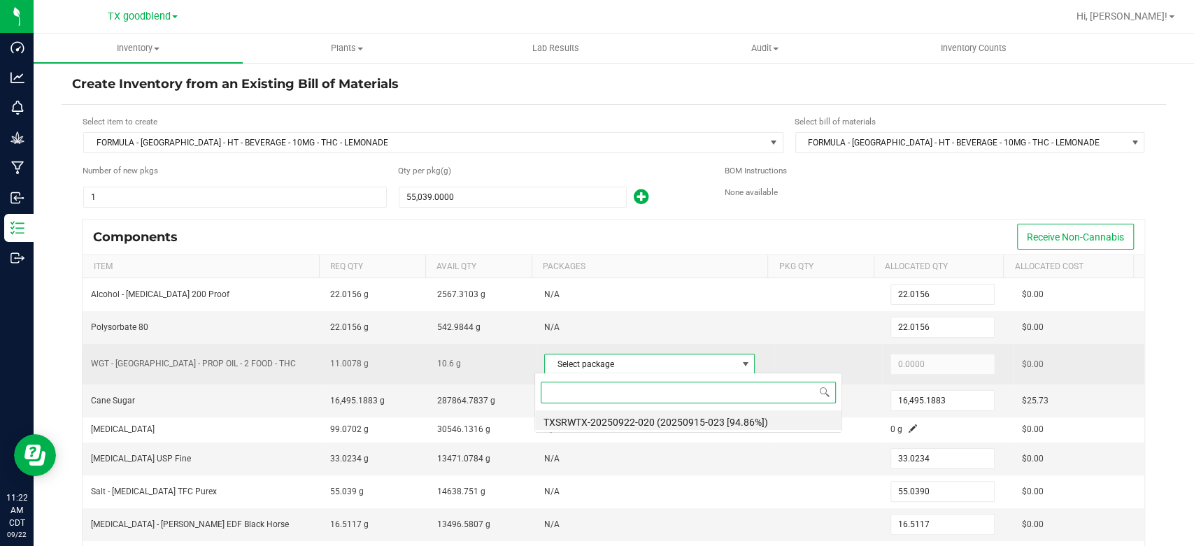
scroll to position [20, 205]
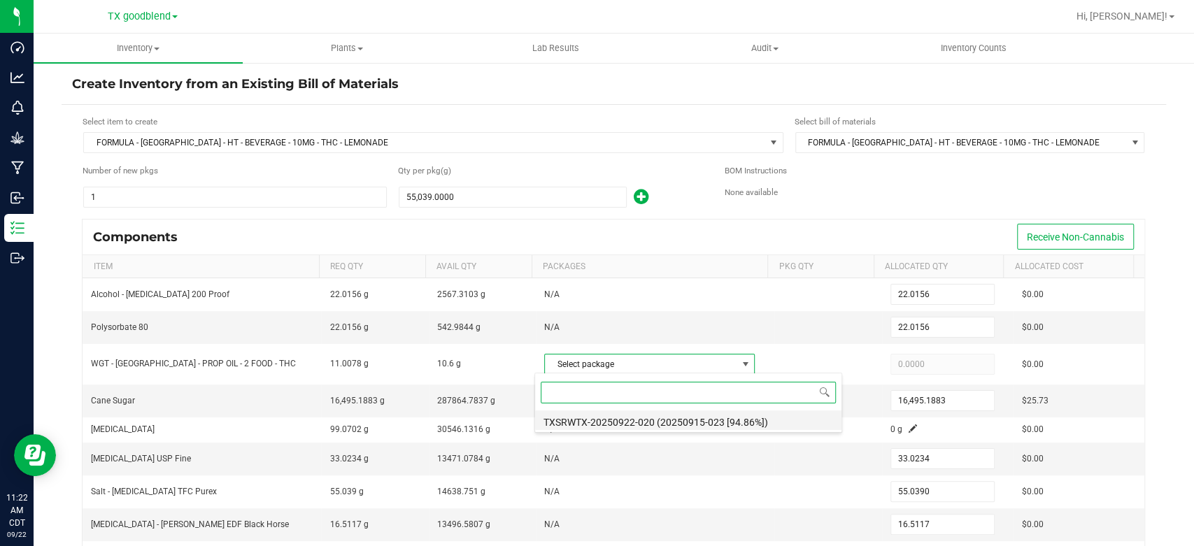
click at [648, 423] on li "TXSRWTX-20250922-020 (20250915-023 [94.86%])" at bounding box center [688, 421] width 306 height 20
type input "10.6000"
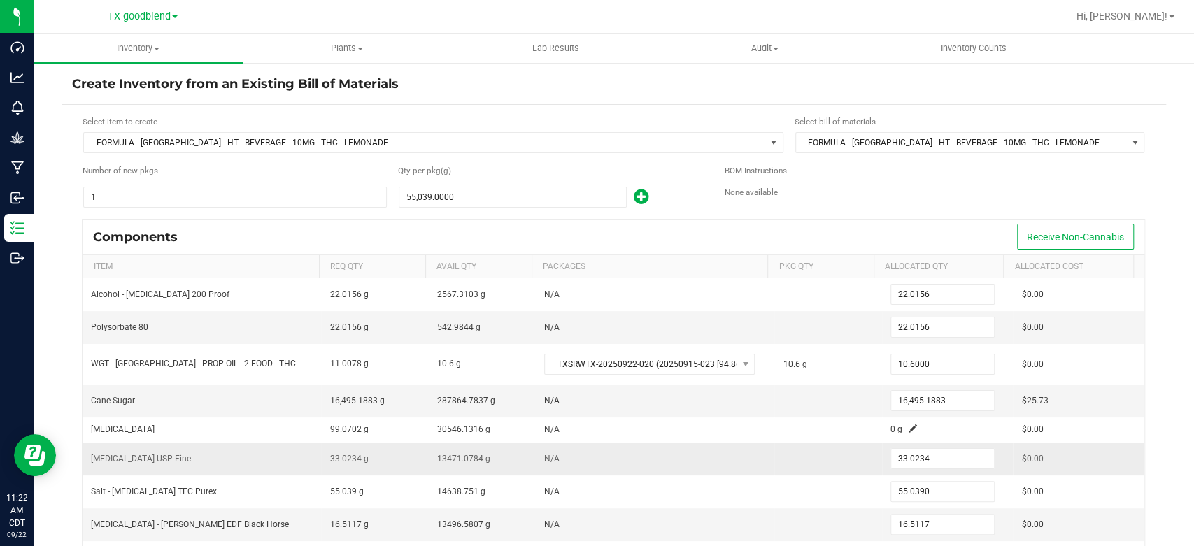
click at [665, 471] on td "N/A" at bounding box center [655, 459] width 239 height 33
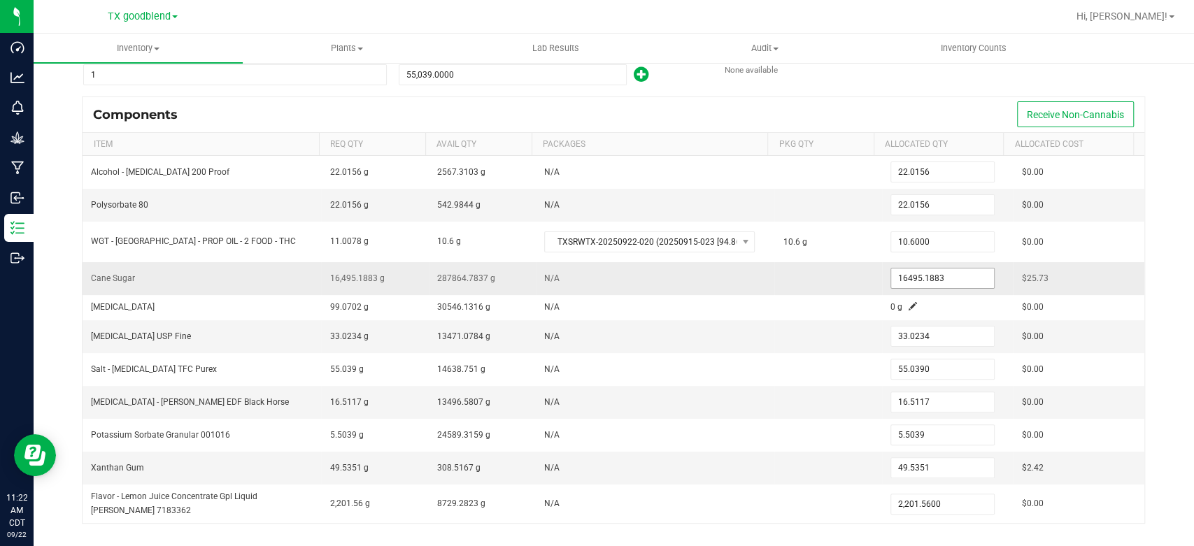
click at [951, 279] on input "16495.1883" at bounding box center [942, 279] width 103 height 20
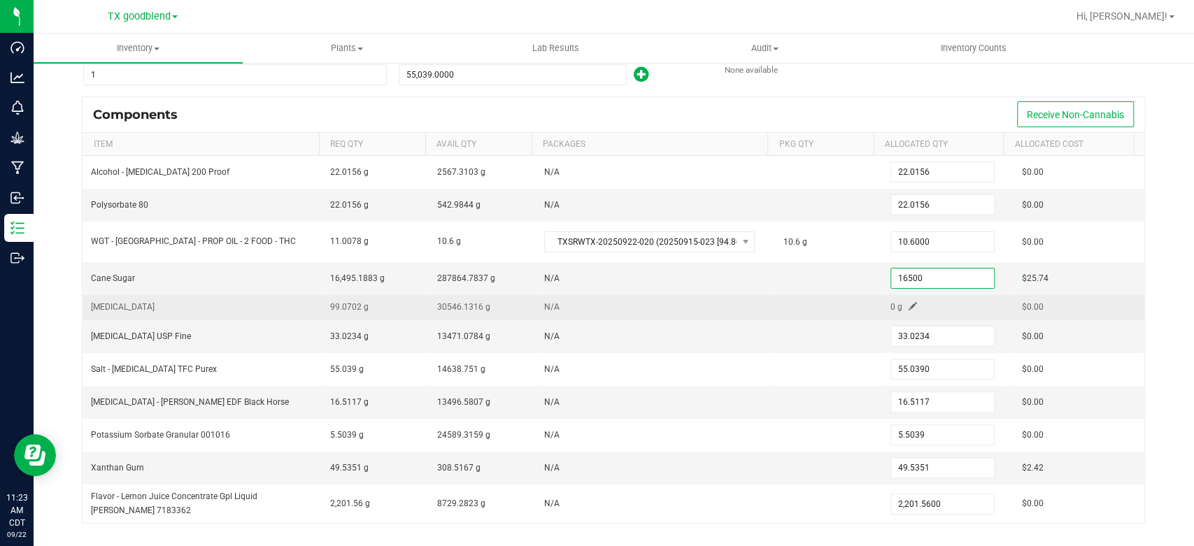
type input "16,500.0000"
click at [909, 302] on span at bounding box center [913, 306] width 8 height 8
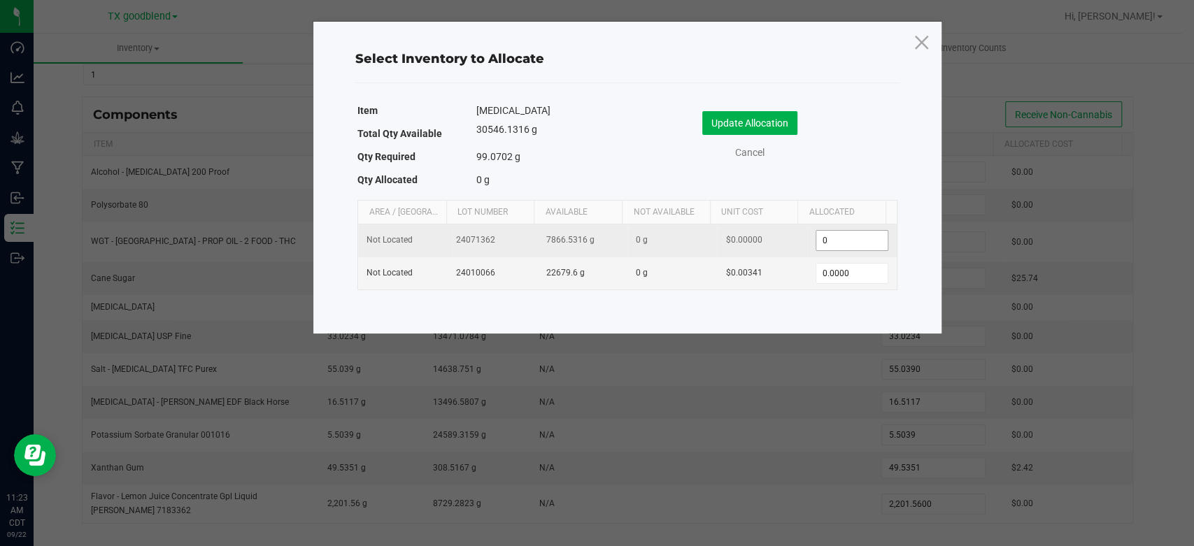
click at [860, 242] on input "0" at bounding box center [851, 241] width 71 height 20
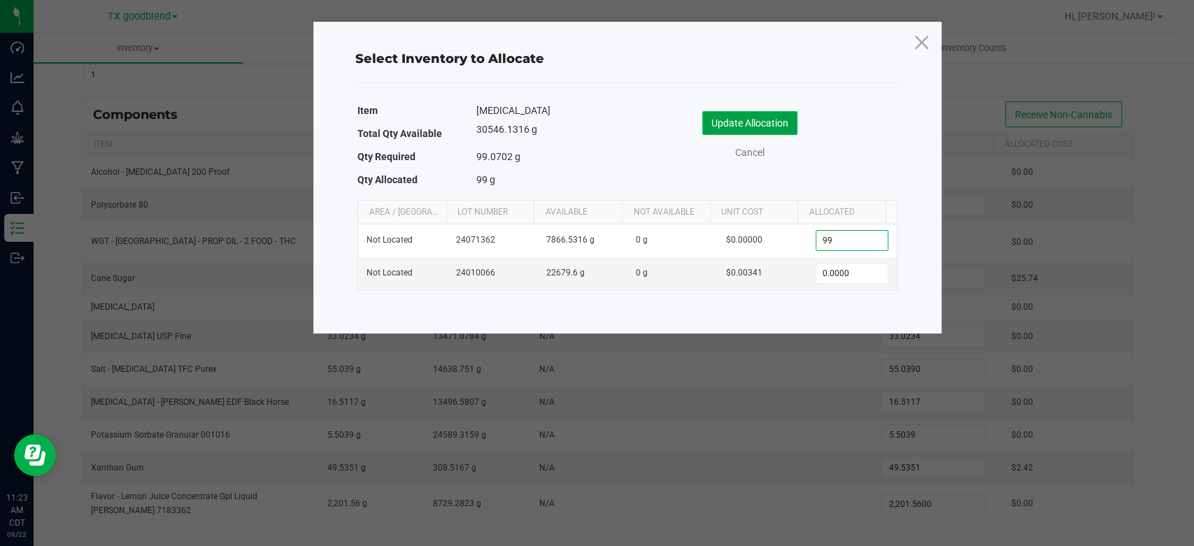
type input "99.0000"
click at [784, 127] on button "Update Allocation" at bounding box center [749, 123] width 95 height 24
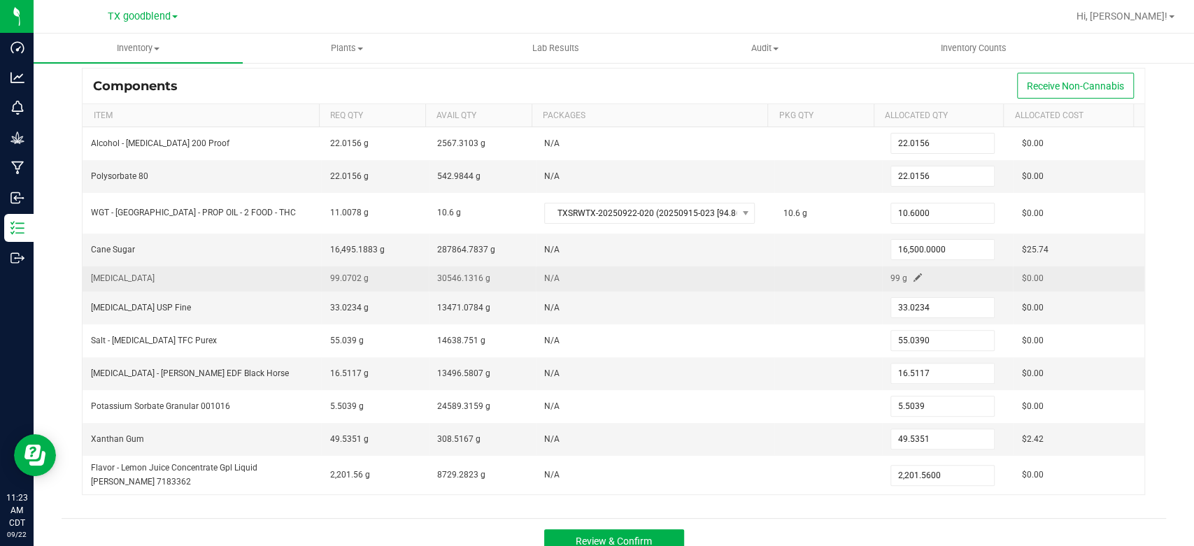
scroll to position [166, 0]
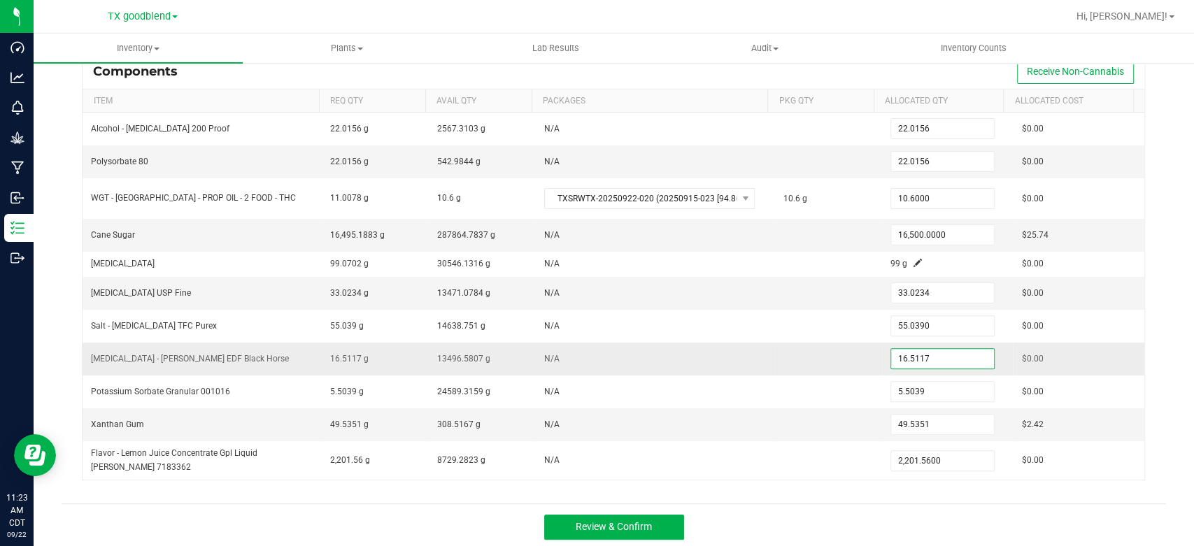
click at [937, 350] on input "16.5117" at bounding box center [942, 359] width 103 height 20
type input "4"
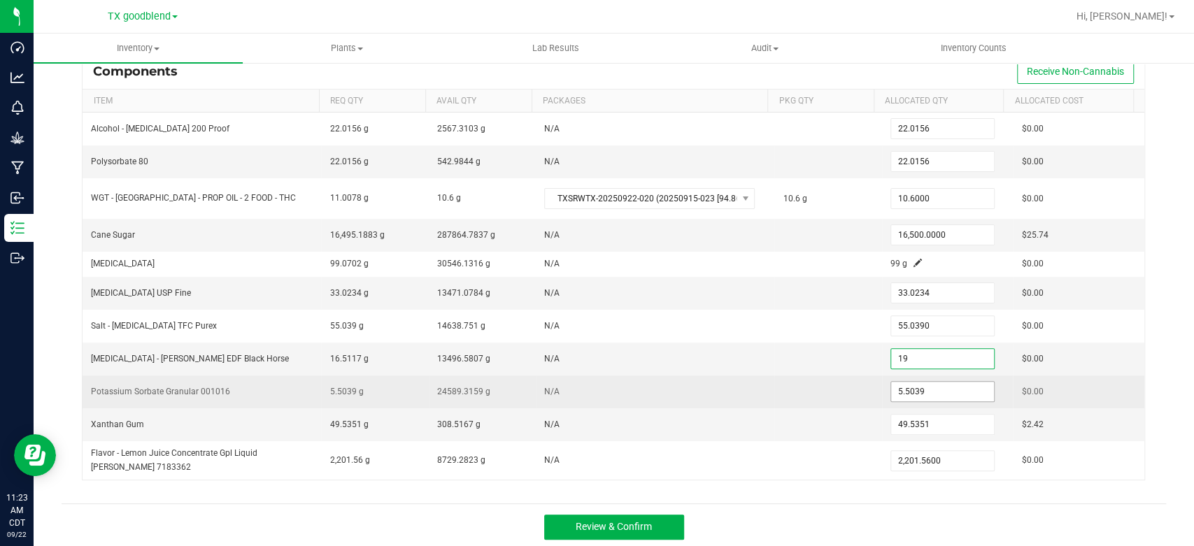
type input "19.0000"
click at [938, 383] on input "5.5039" at bounding box center [942, 392] width 103 height 20
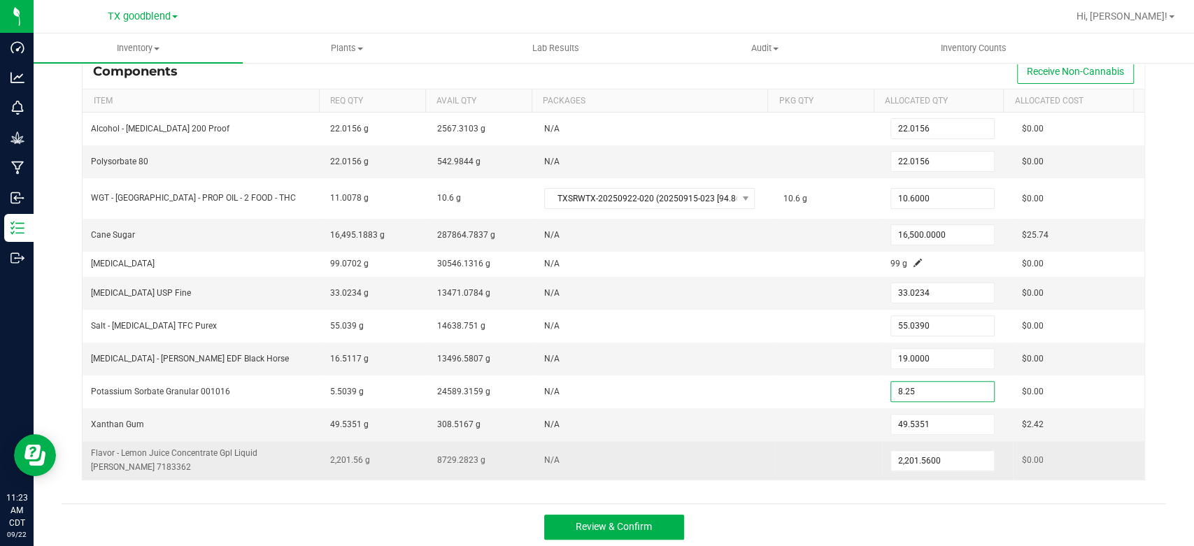
type input "8.2500"
click at [723, 457] on td "N/A" at bounding box center [655, 460] width 239 height 38
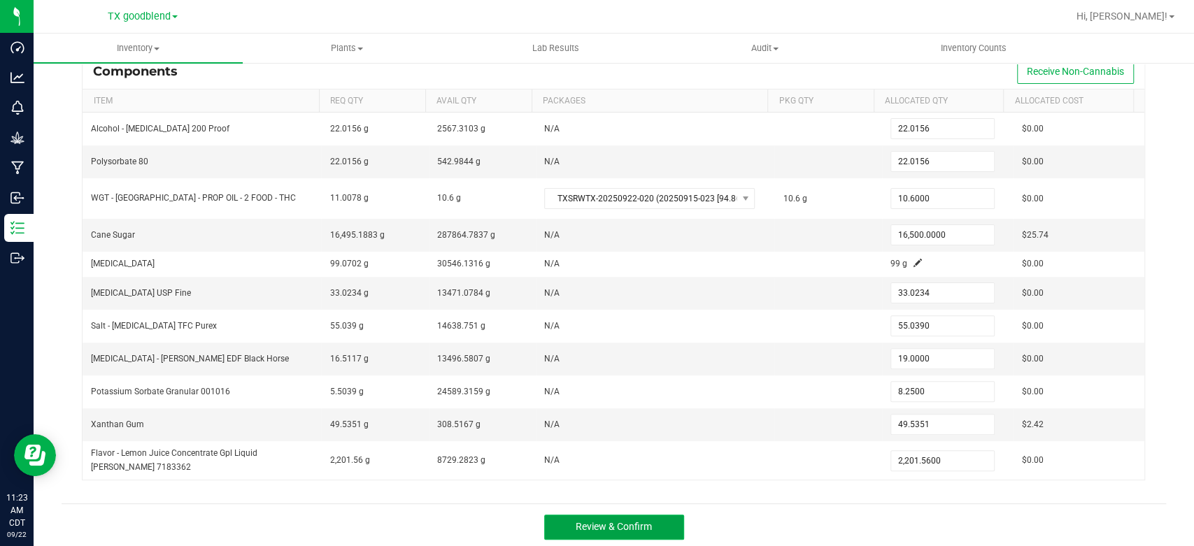
click at [621, 524] on span "Review & Confirm" at bounding box center [614, 526] width 76 height 11
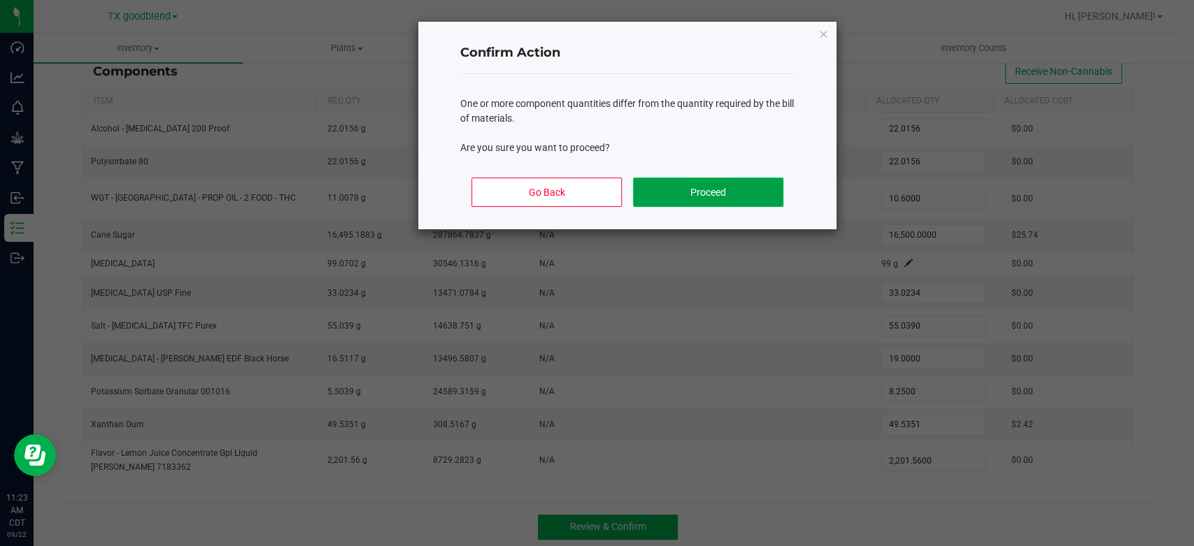
click at [693, 196] on button "Proceed" at bounding box center [708, 192] width 150 height 29
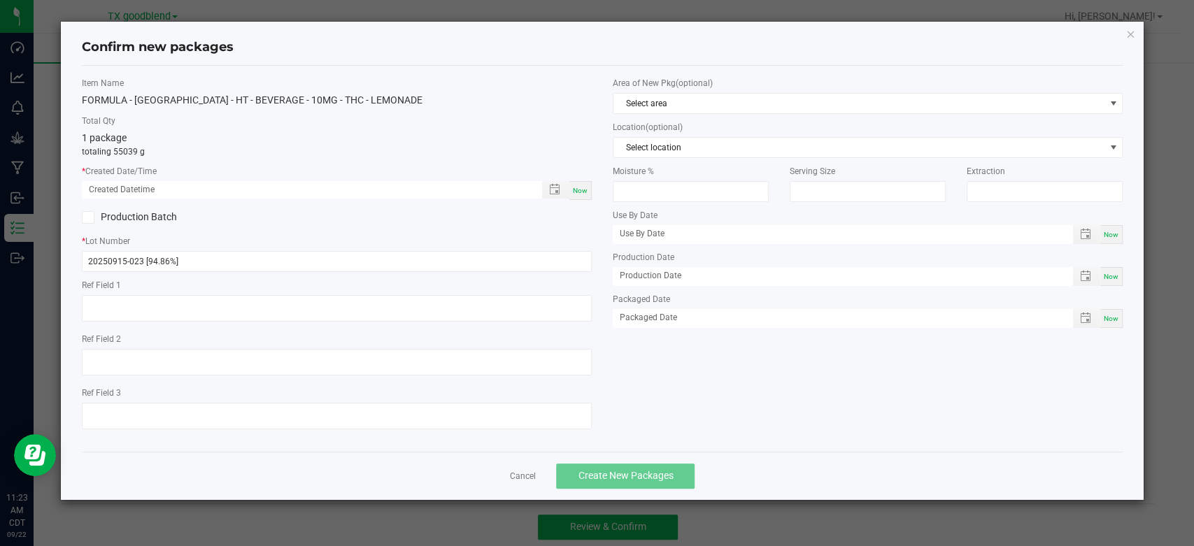
click at [587, 190] on span "Now" at bounding box center [580, 191] width 15 height 8
type input "[DATE] 11:23 AM"
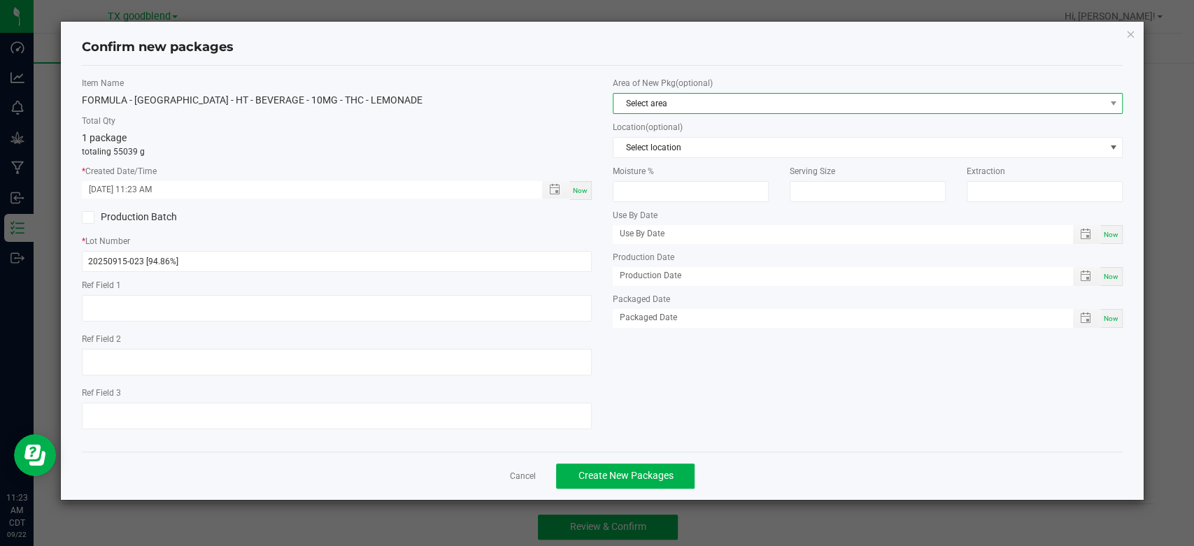
click at [662, 98] on span "Select area" at bounding box center [858, 104] width 491 height 20
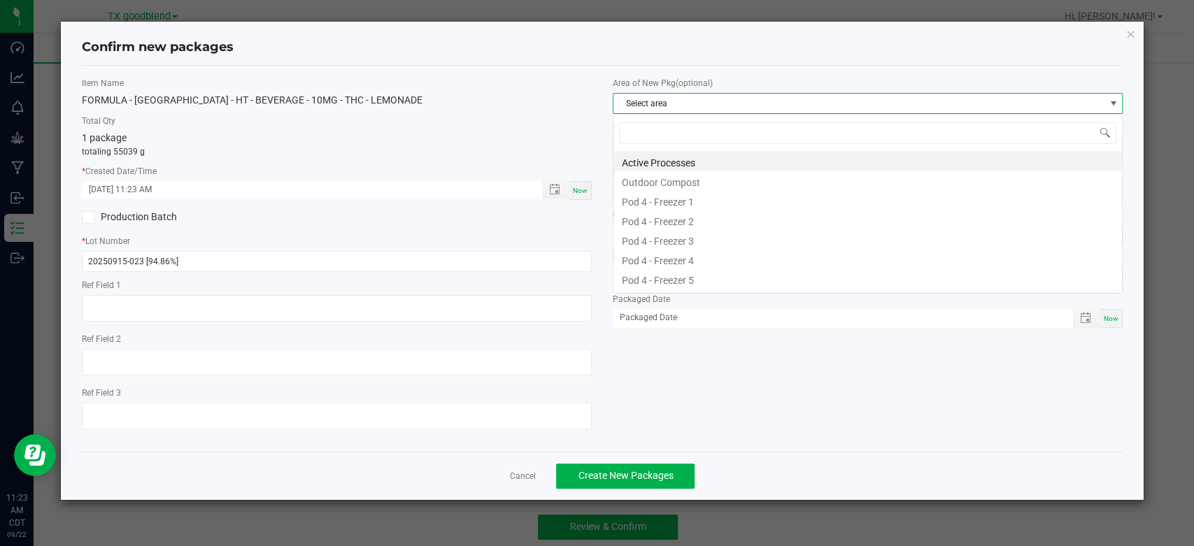
scroll to position [20, 509]
click at [665, 159] on li "Active Processes" at bounding box center [867, 161] width 508 height 20
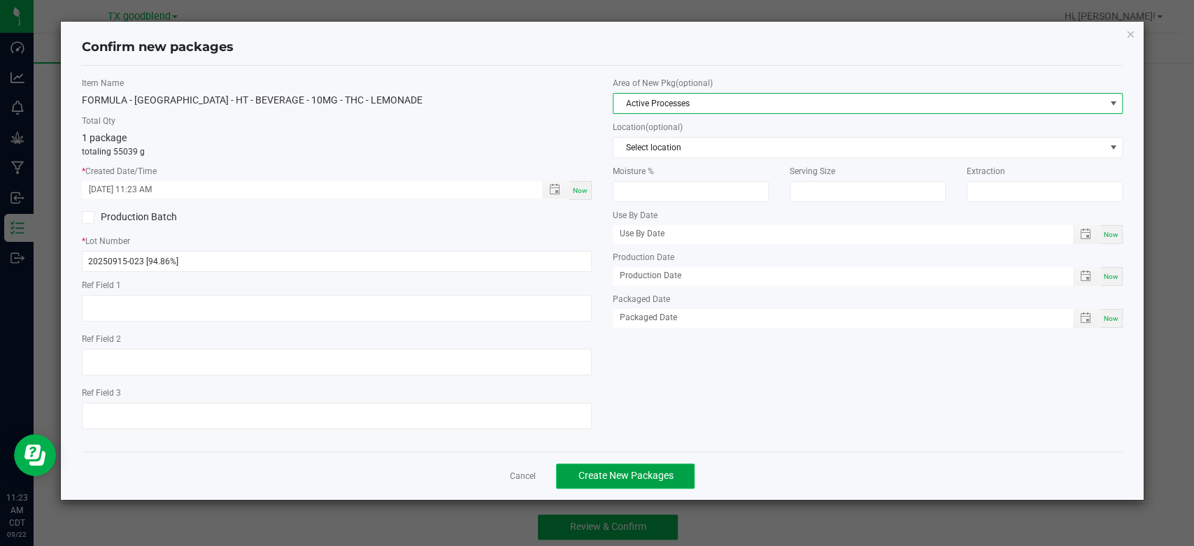
click at [626, 473] on span "Create New Packages" at bounding box center [625, 475] width 95 height 11
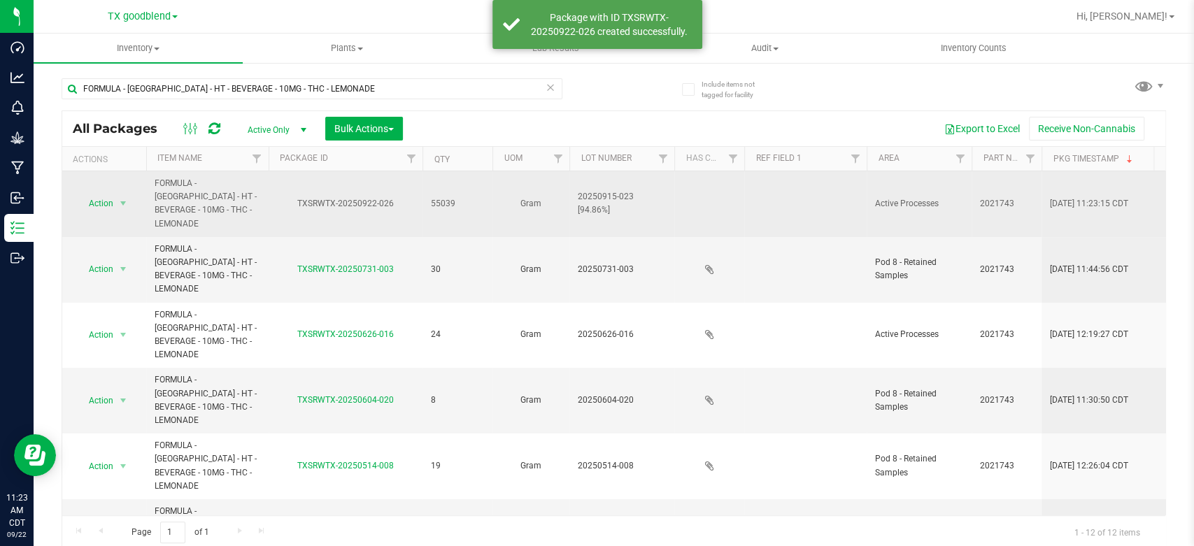
click at [602, 202] on span "20250915-023 [94.86%]" at bounding box center [622, 203] width 88 height 27
click at [602, 202] on input "20250915-023 [94.86%]" at bounding box center [619, 204] width 100 height 22
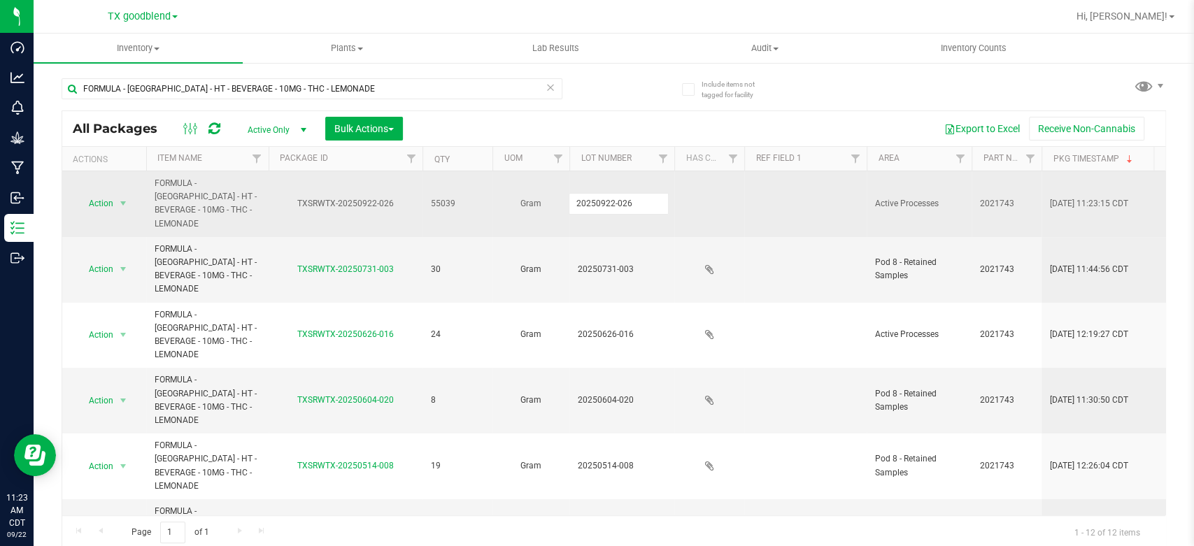
type input "20250922-026"
click at [111, 201] on span "Action" at bounding box center [95, 204] width 38 height 20
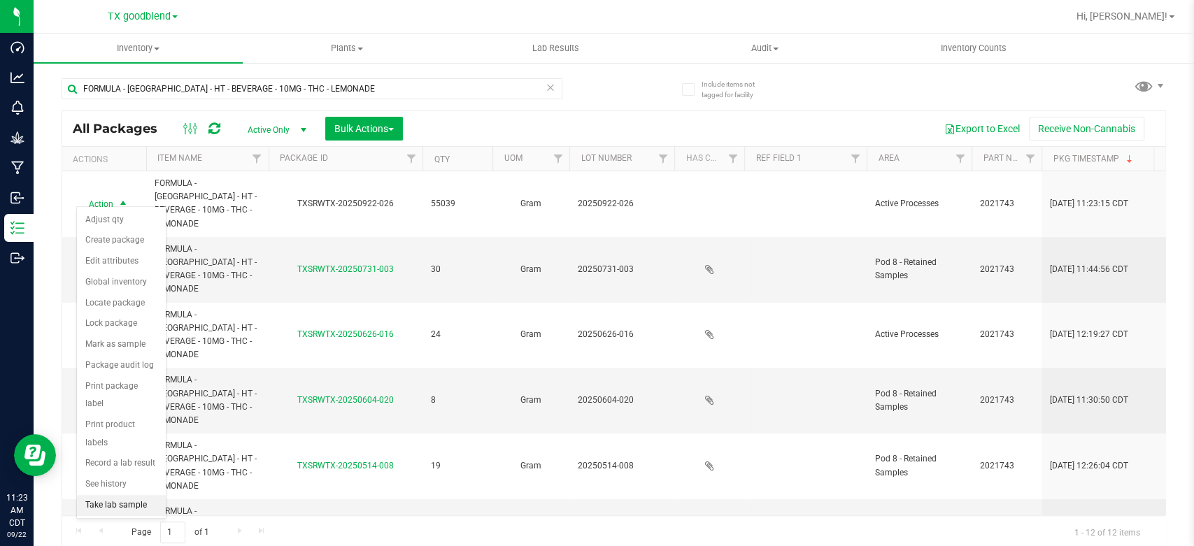
click at [104, 495] on li "Take lab sample" at bounding box center [121, 505] width 89 height 21
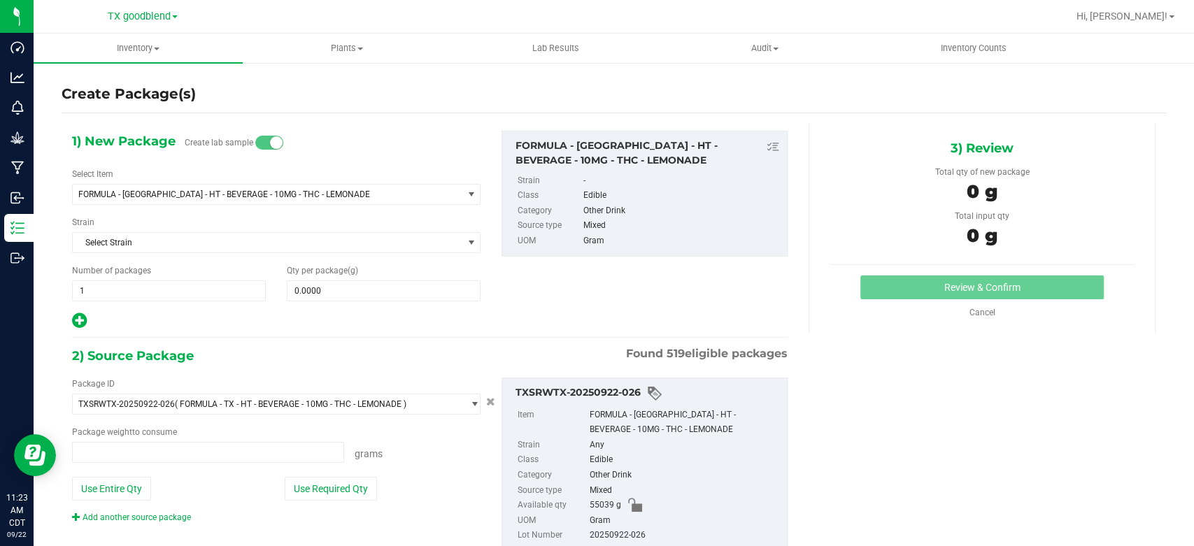
type input "0.0000 g"
click at [158, 278] on div "Number of packages 1 1" at bounding box center [169, 282] width 215 height 37
click at [156, 294] on span "1 1" at bounding box center [169, 290] width 194 height 21
type input "4"
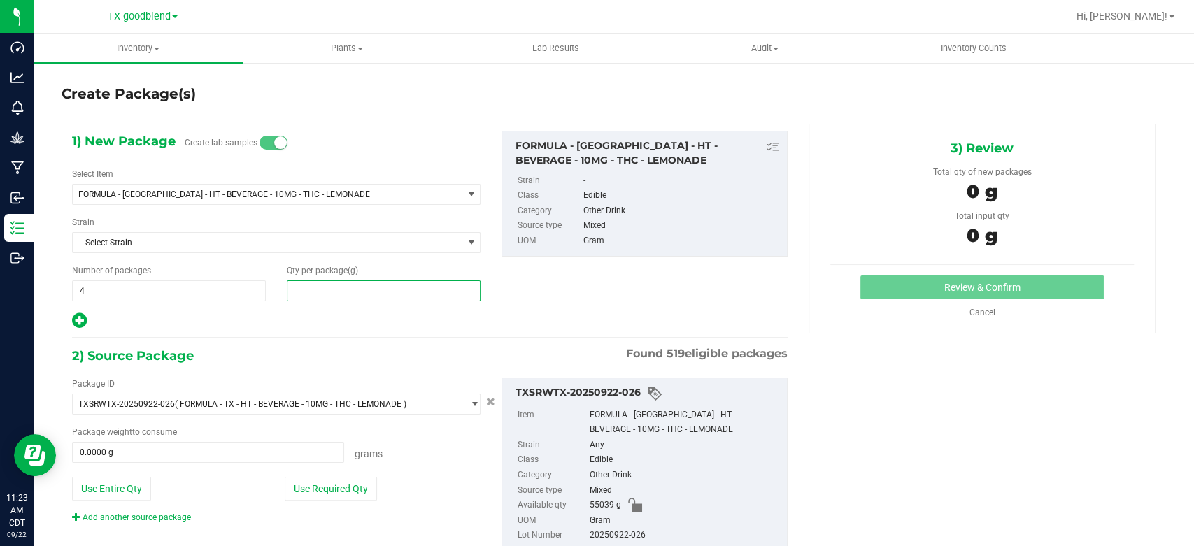
click at [332, 292] on span at bounding box center [384, 290] width 194 height 21
type input "1"
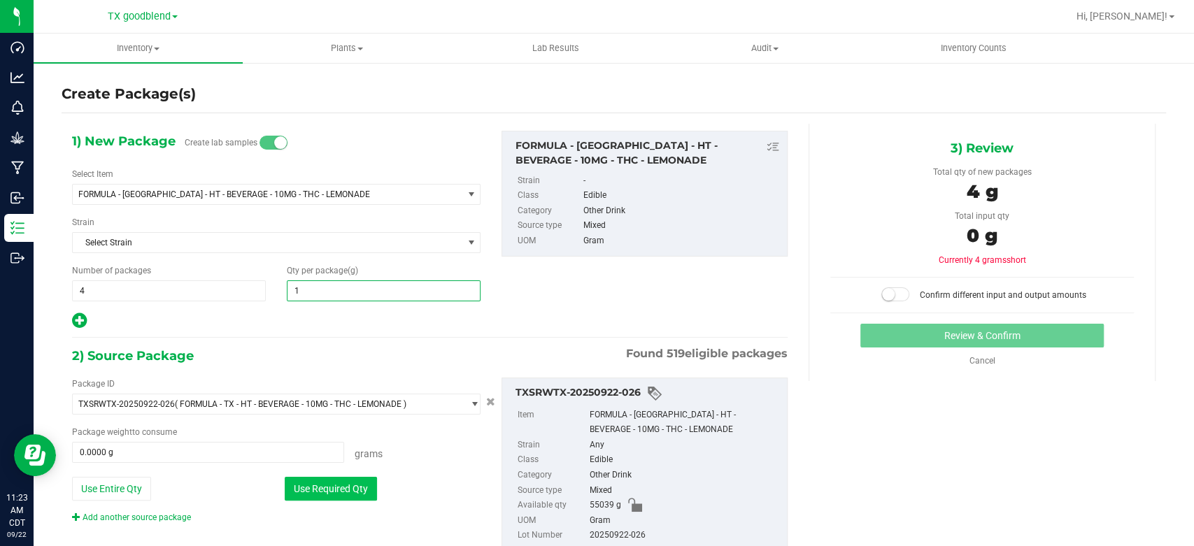
type input "1.0000"
click at [316, 491] on button "Use Required Qty" at bounding box center [331, 489] width 92 height 24
type input "4.0000 g"
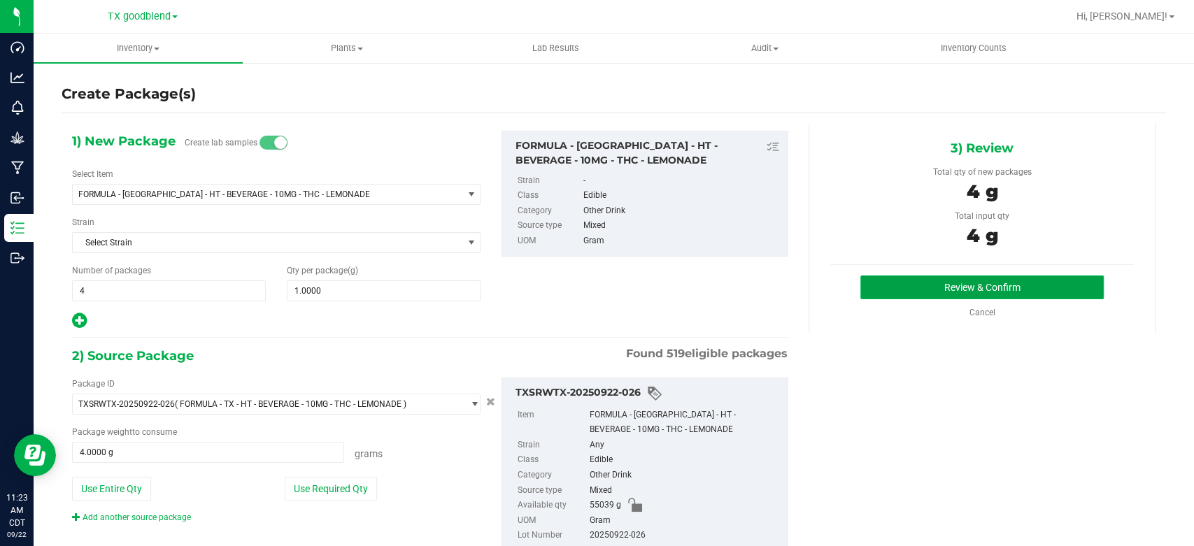
click at [886, 290] on button "Review & Confirm" at bounding box center [981, 288] width 243 height 24
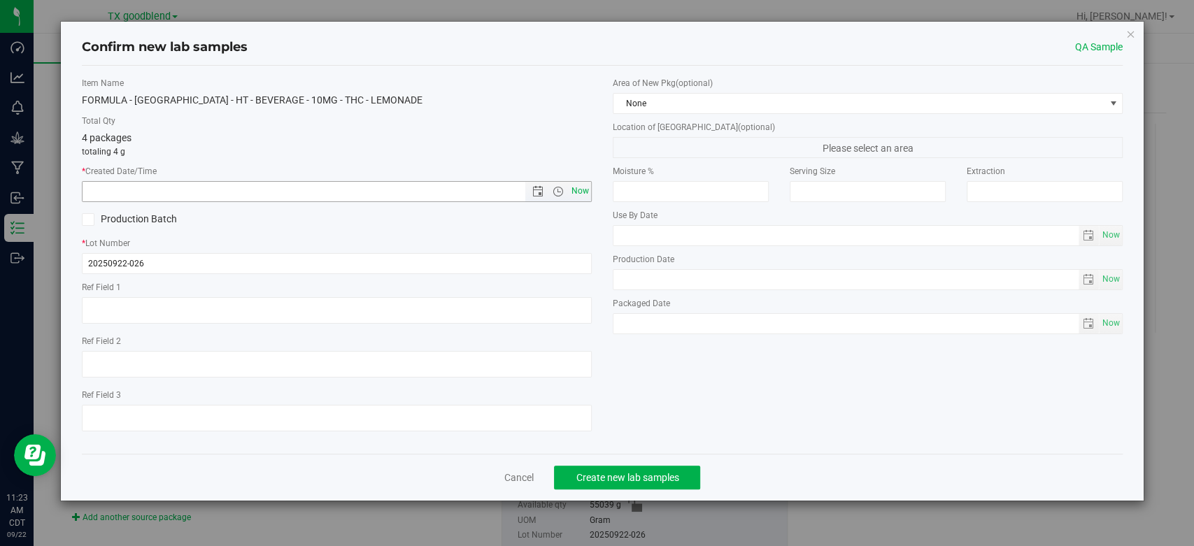
click at [585, 195] on span "Now" at bounding box center [581, 191] width 24 height 20
type input "[DATE] 11:23 AM"
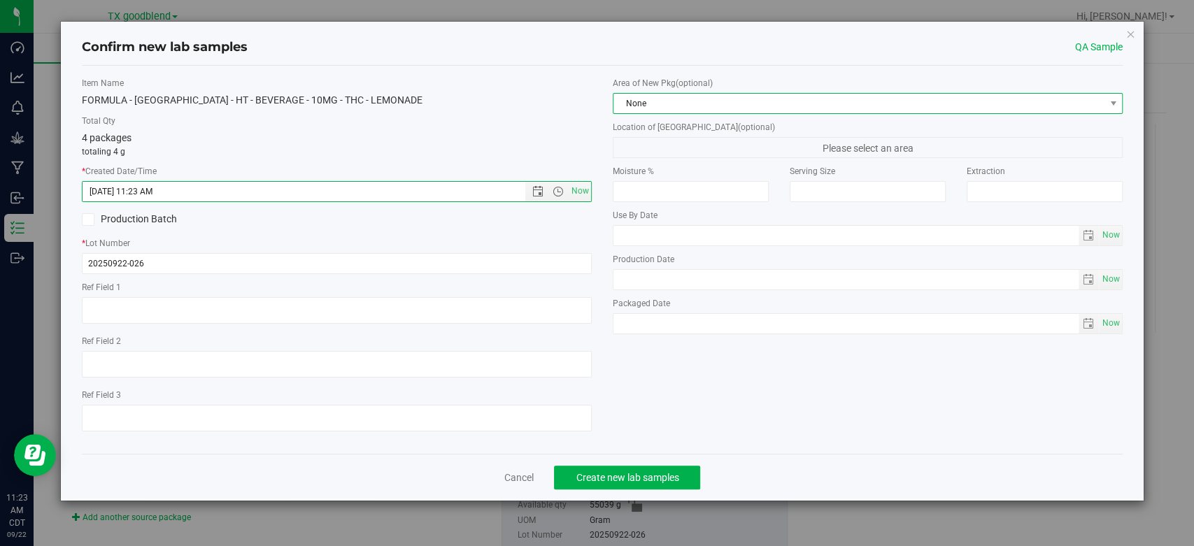
click at [680, 100] on span "None" at bounding box center [858, 104] width 491 height 20
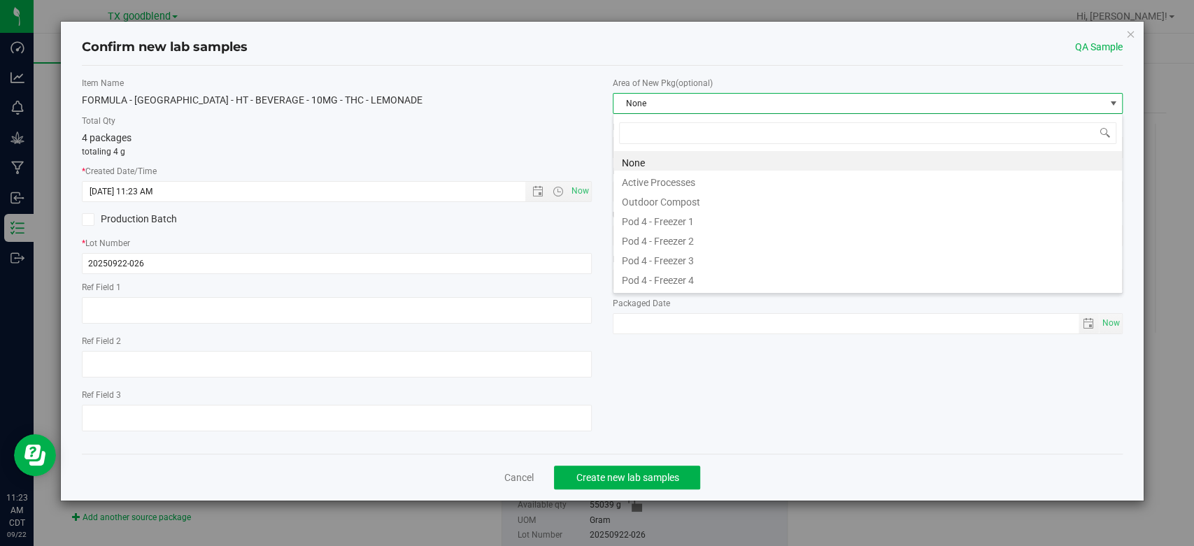
scroll to position [20, 509]
click at [673, 179] on li "Active Processes" at bounding box center [867, 181] width 508 height 20
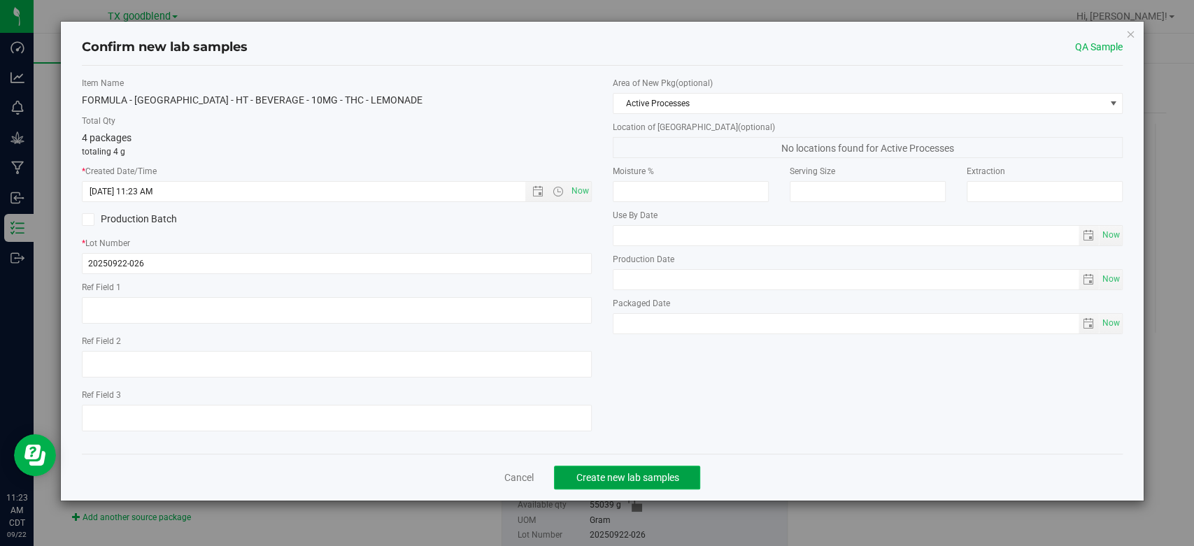
click at [629, 478] on span "Create new lab samples" at bounding box center [627, 477] width 103 height 11
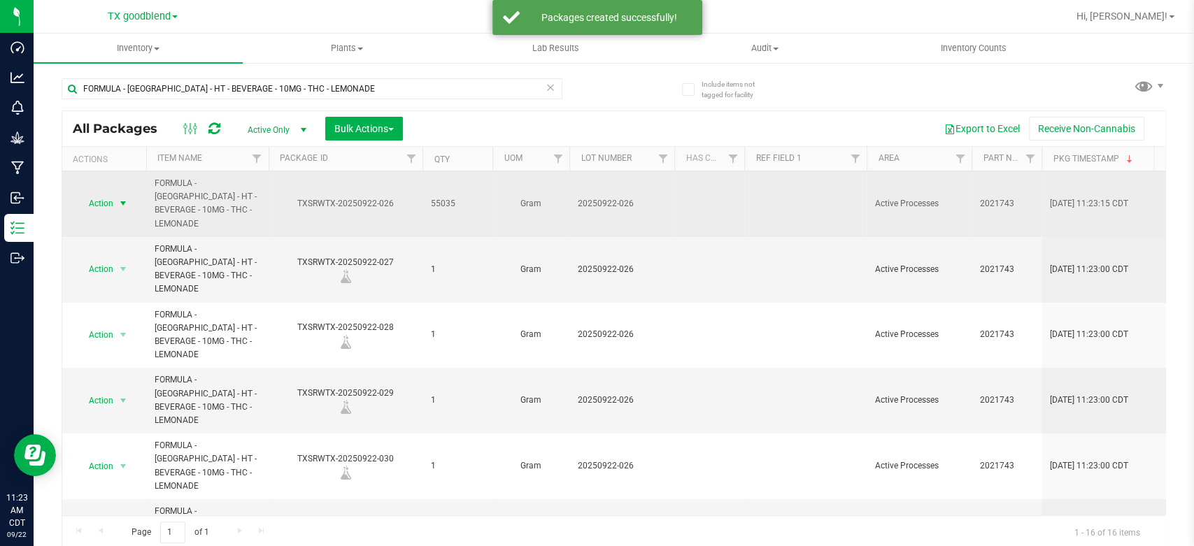
click at [113, 206] on span "Action" at bounding box center [95, 204] width 38 height 20
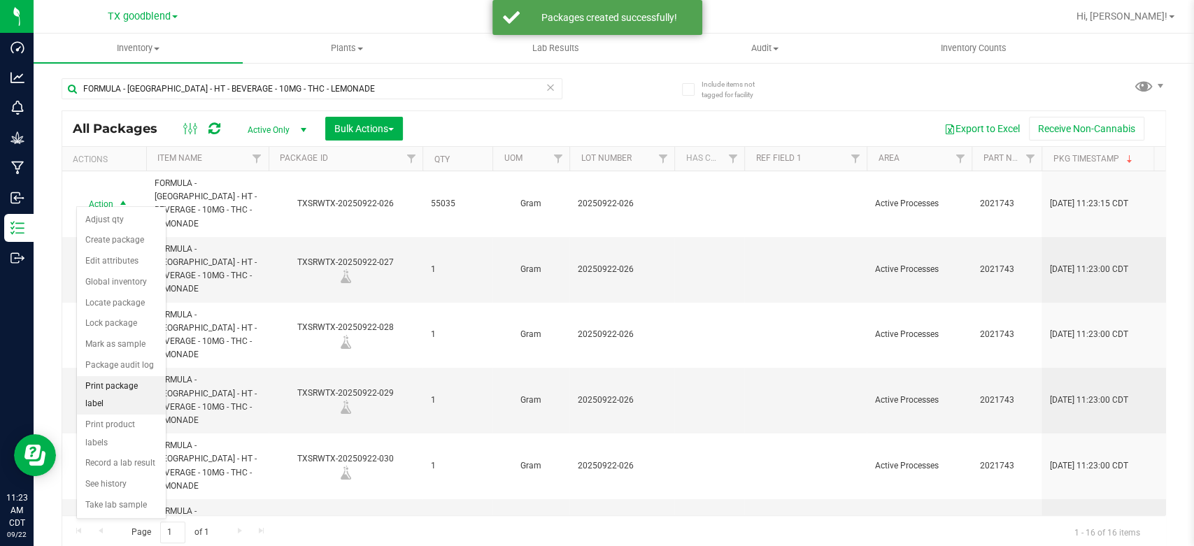
click at [135, 380] on li "Print package label" at bounding box center [121, 395] width 89 height 38
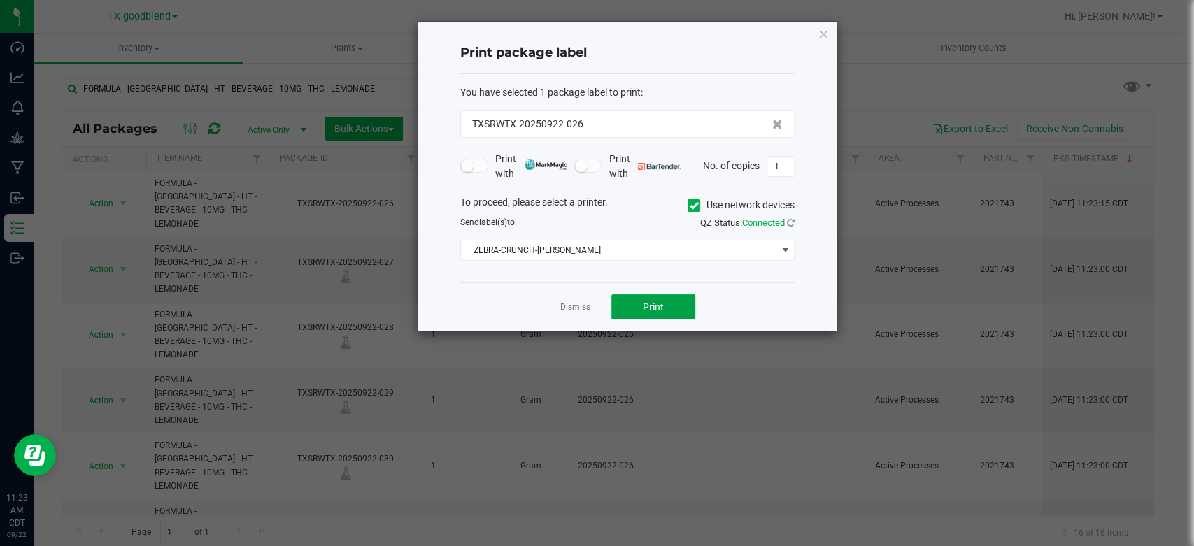
click at [626, 304] on button "Print" at bounding box center [653, 306] width 84 height 25
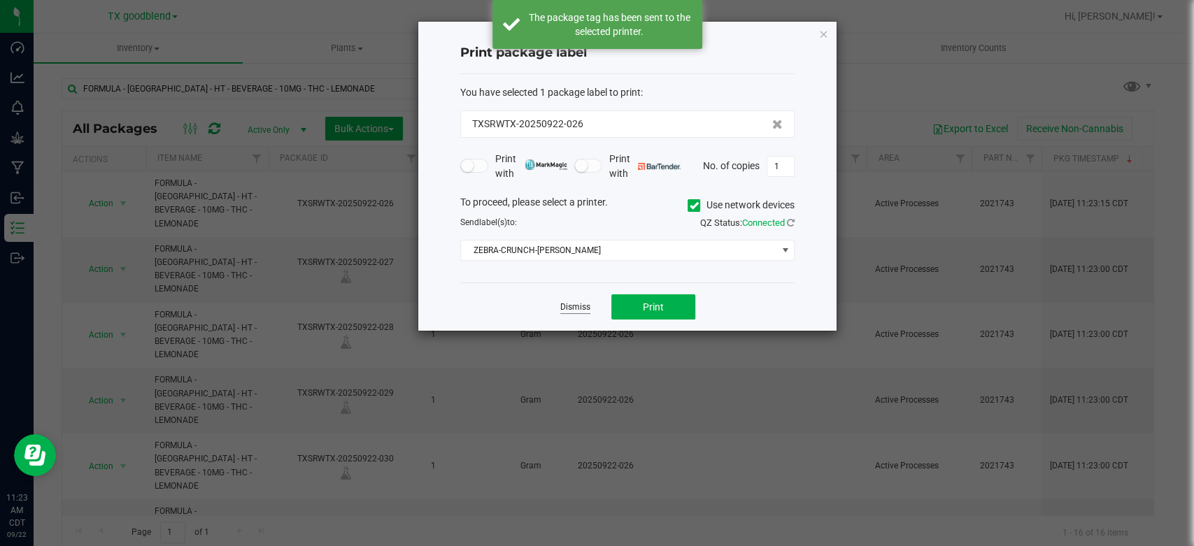
click at [576, 309] on link "Dismiss" at bounding box center [575, 307] width 30 height 12
